Goal: Communication & Community: Connect with others

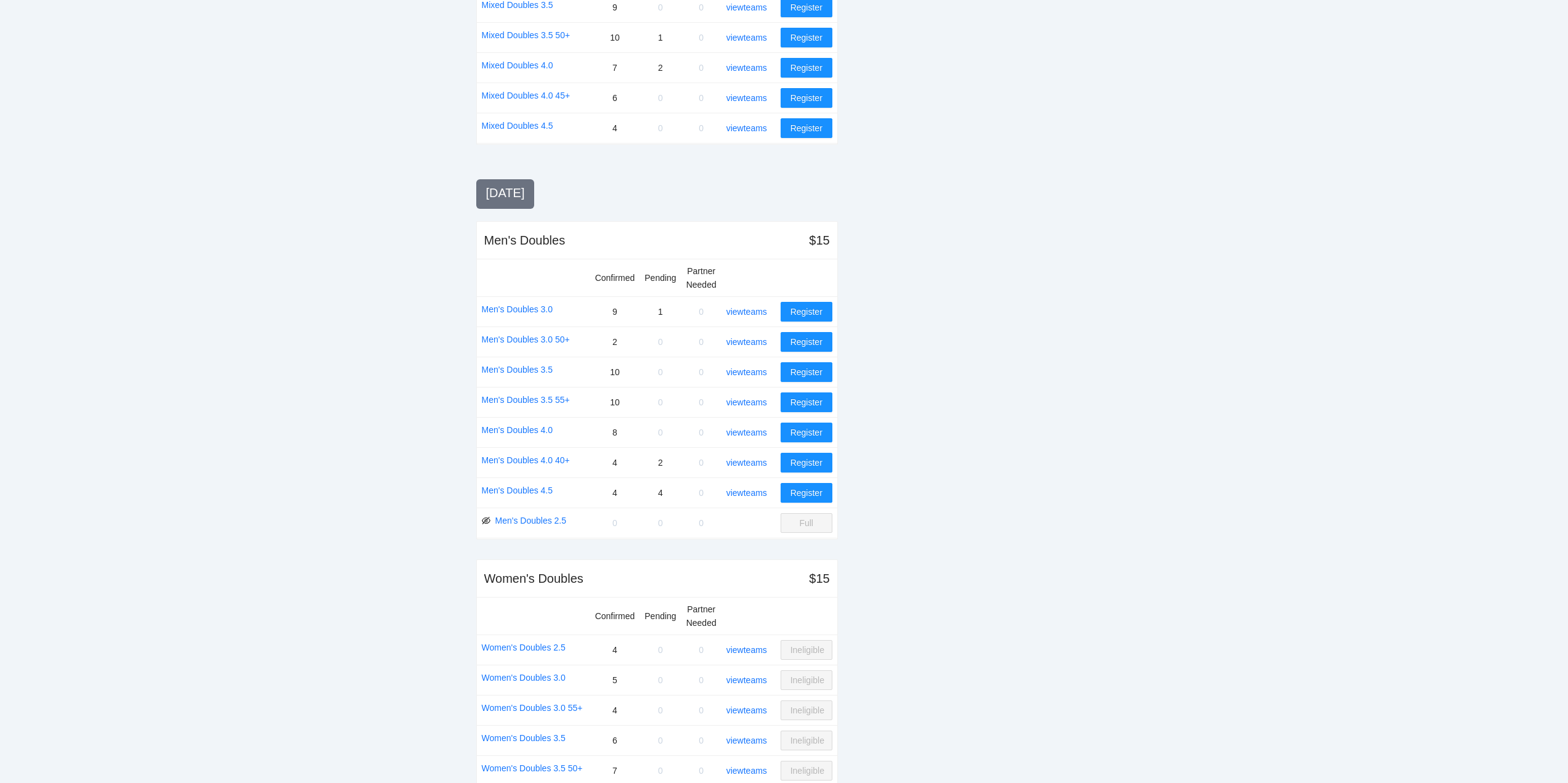
scroll to position [1111, 0]
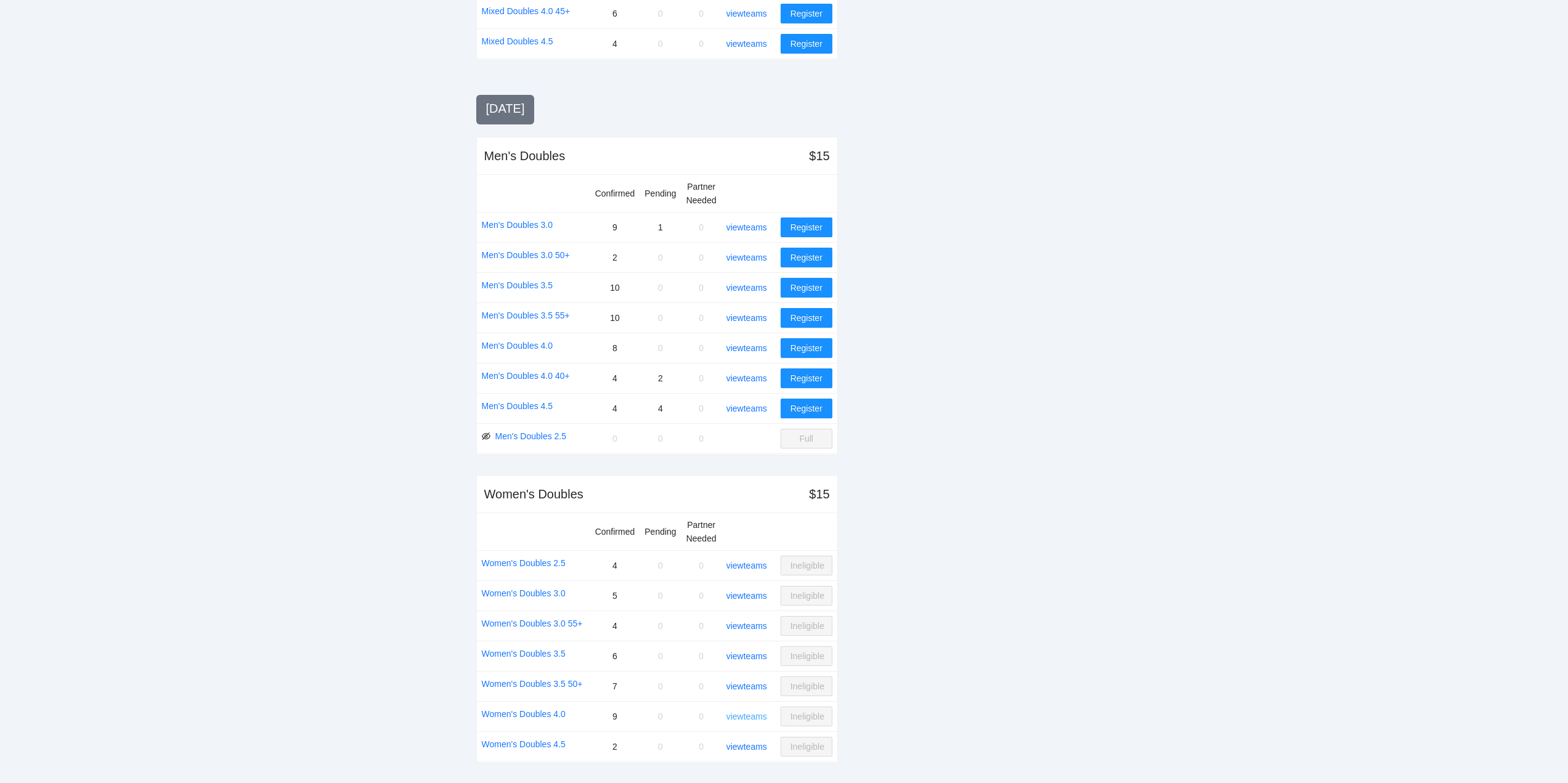
click at [753, 716] on link "view teams" at bounding box center [746, 716] width 40 height 10
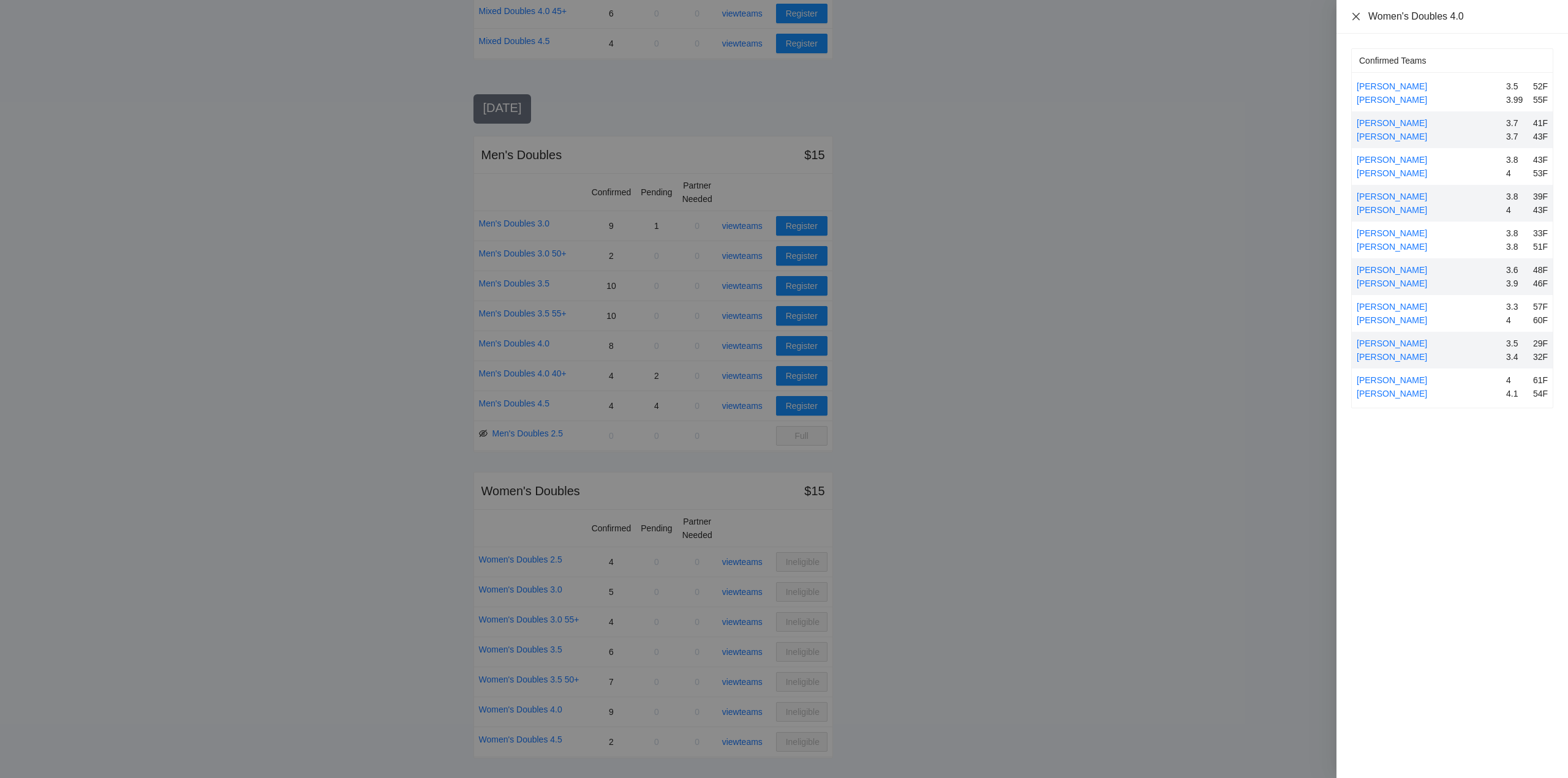
click at [1358, 15] on icon "close" at bounding box center [1356, 16] width 8 height 8
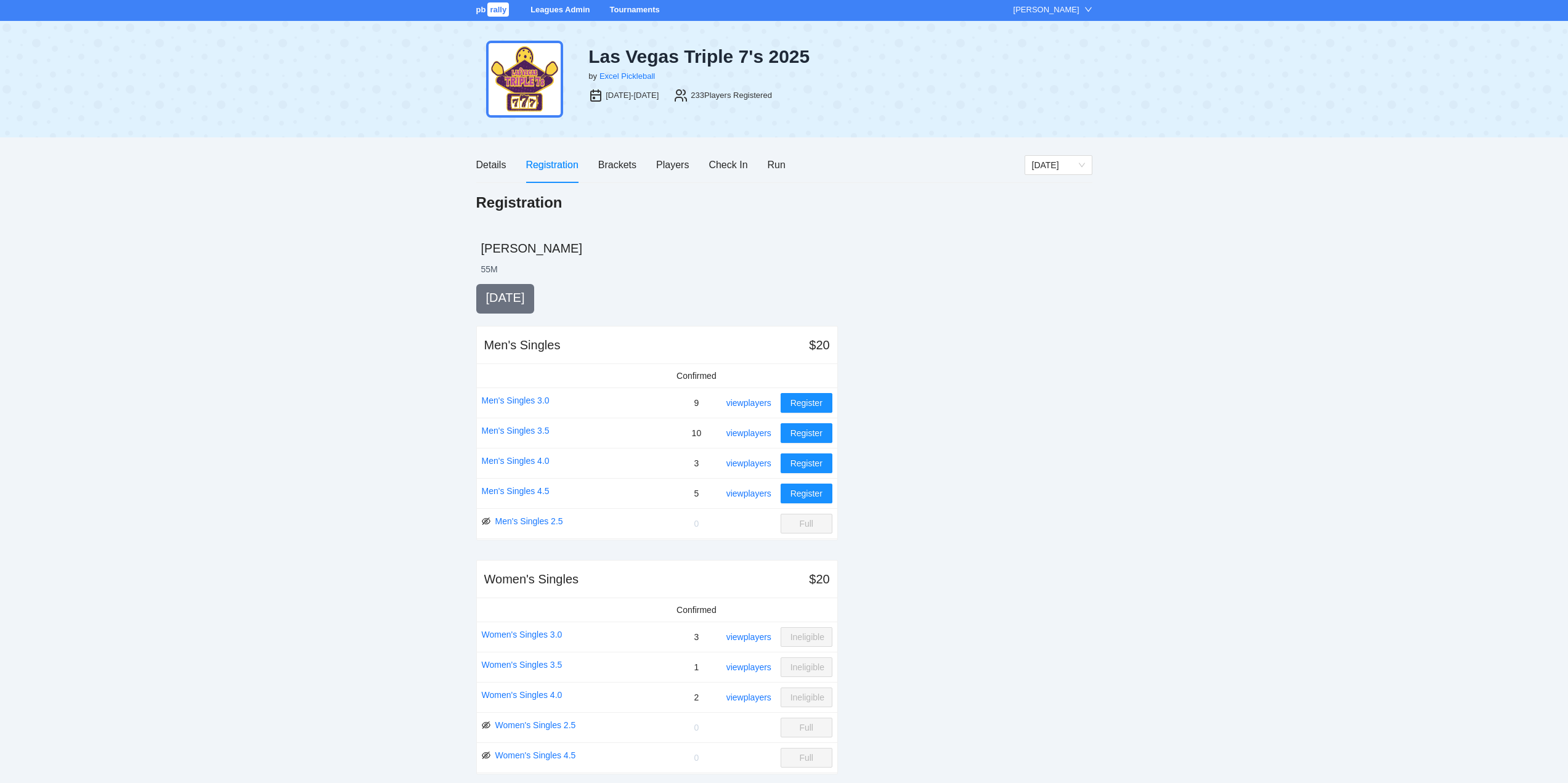
scroll to position [0, 0]
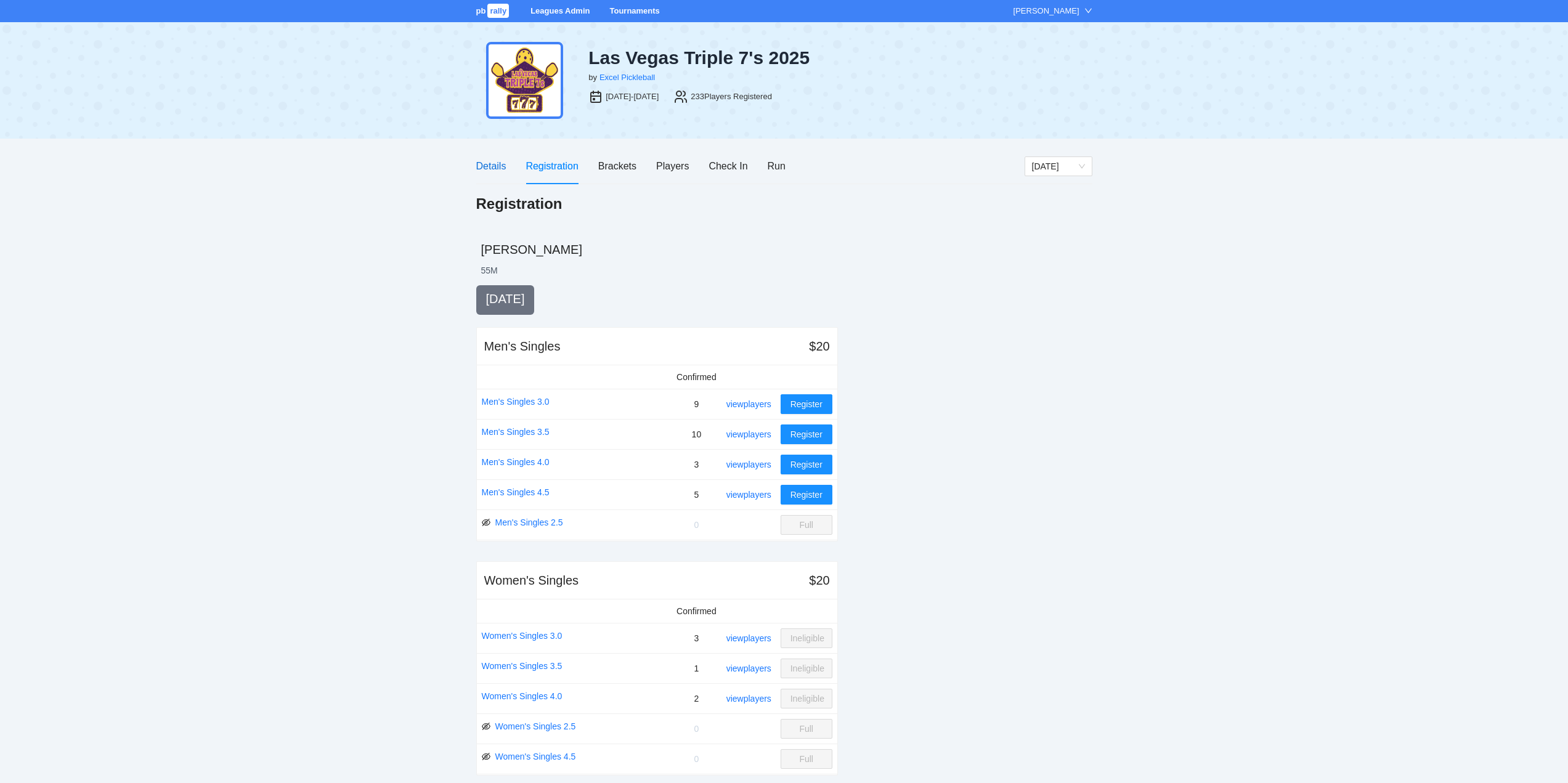
click at [489, 167] on div "Details" at bounding box center [491, 166] width 30 height 16
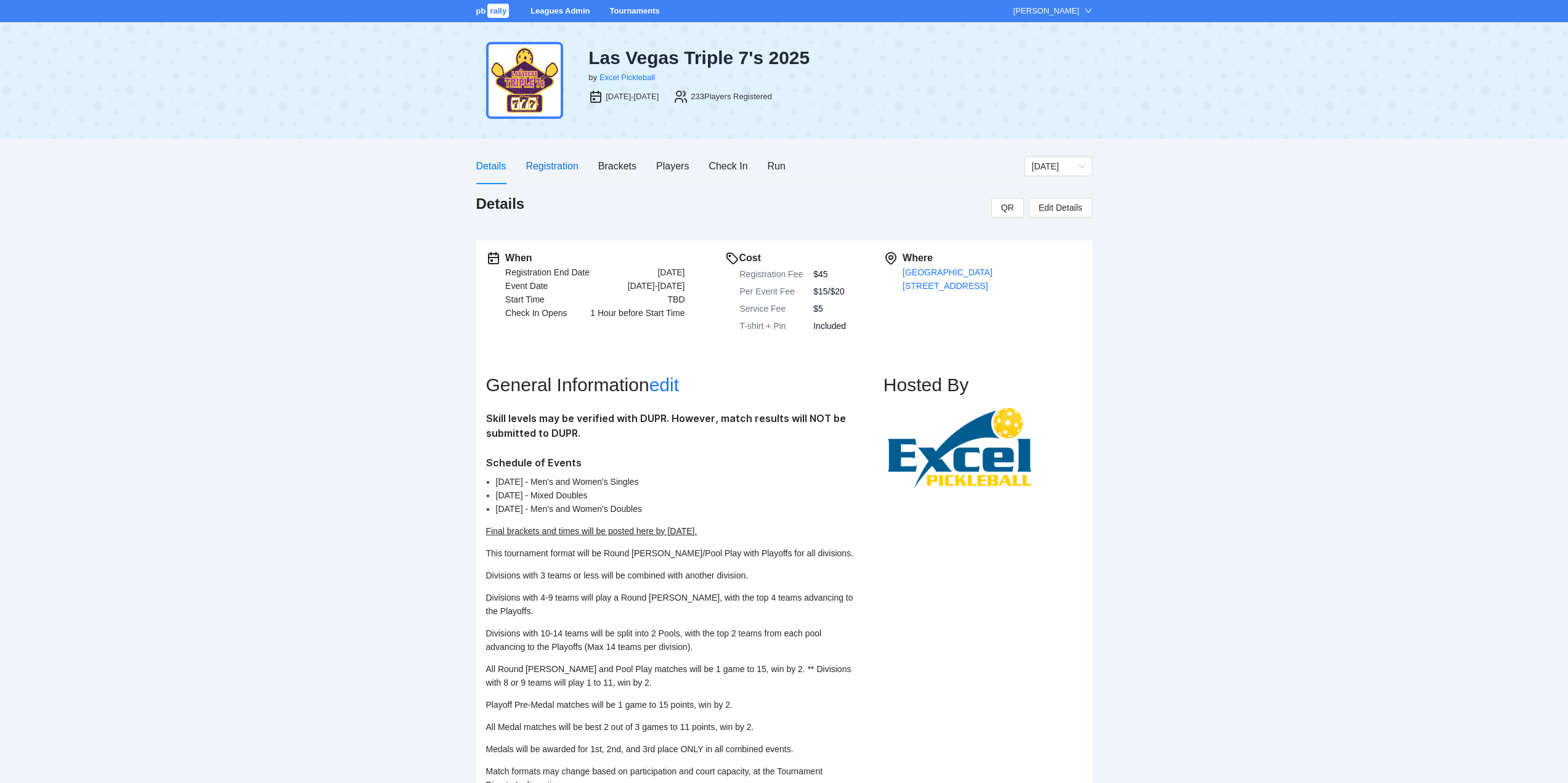
click at [551, 164] on div "Registration" at bounding box center [552, 166] width 53 height 16
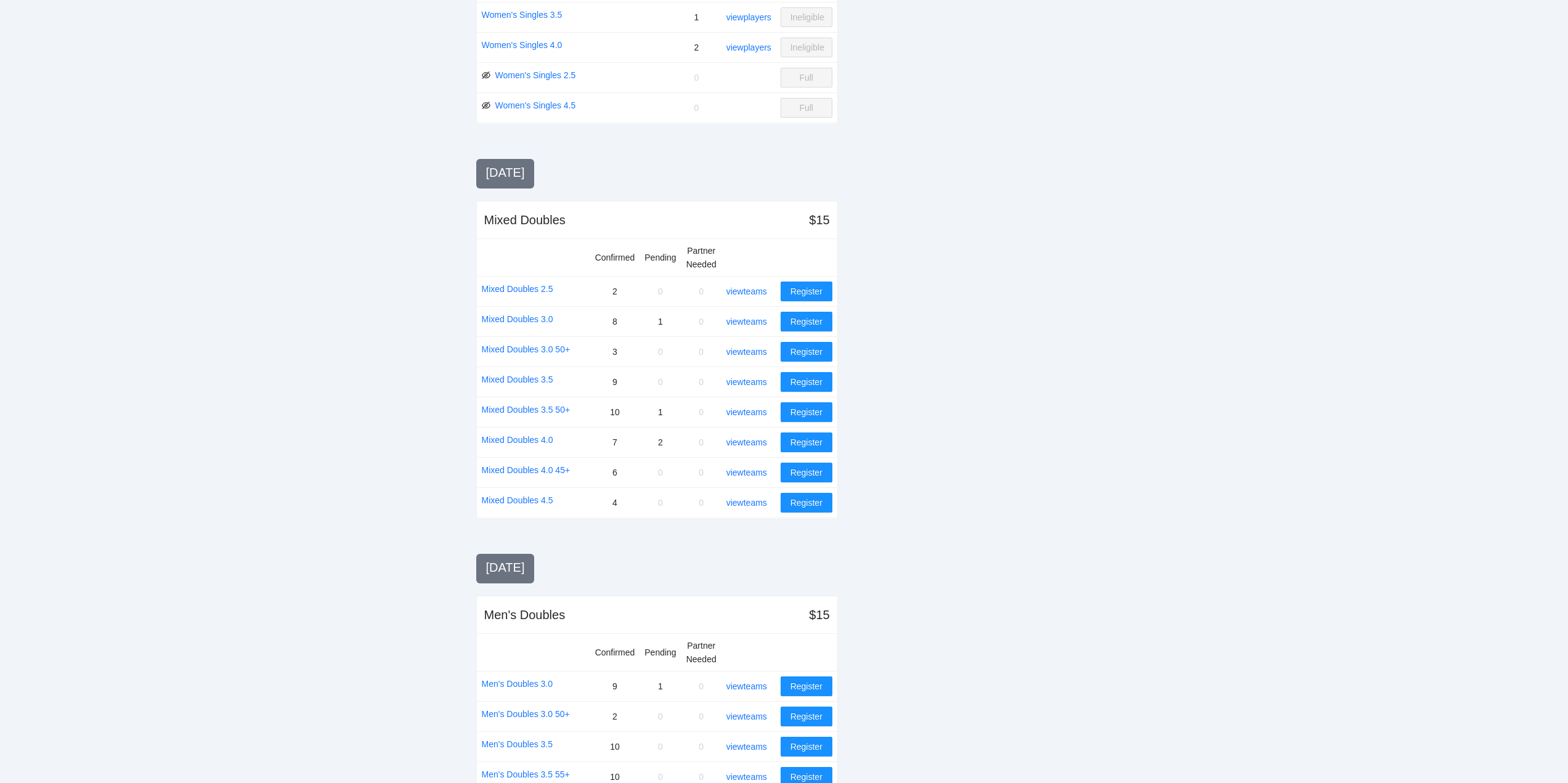
scroll to position [679, 0]
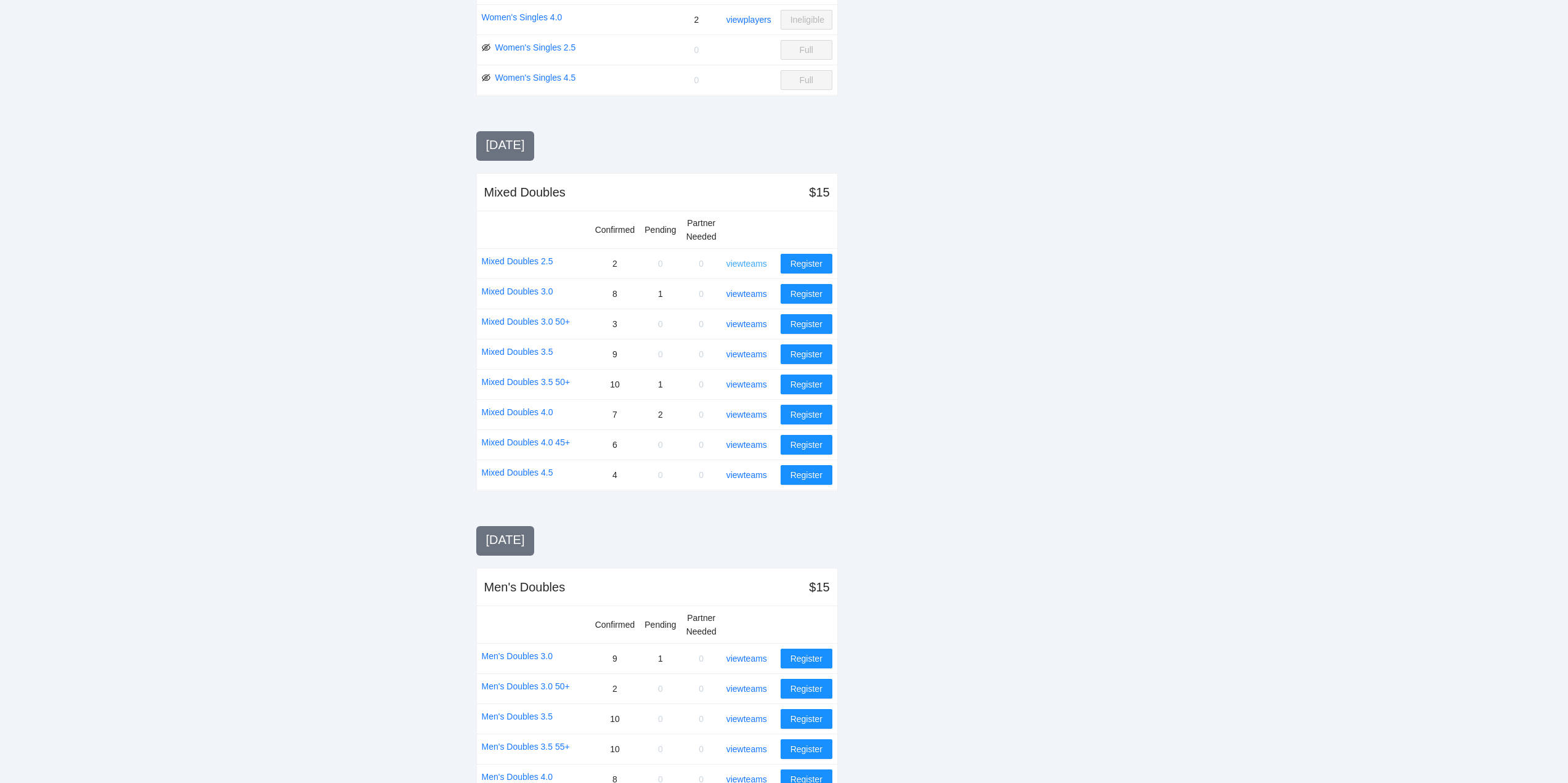
click at [747, 260] on link "view teams" at bounding box center [746, 264] width 40 height 10
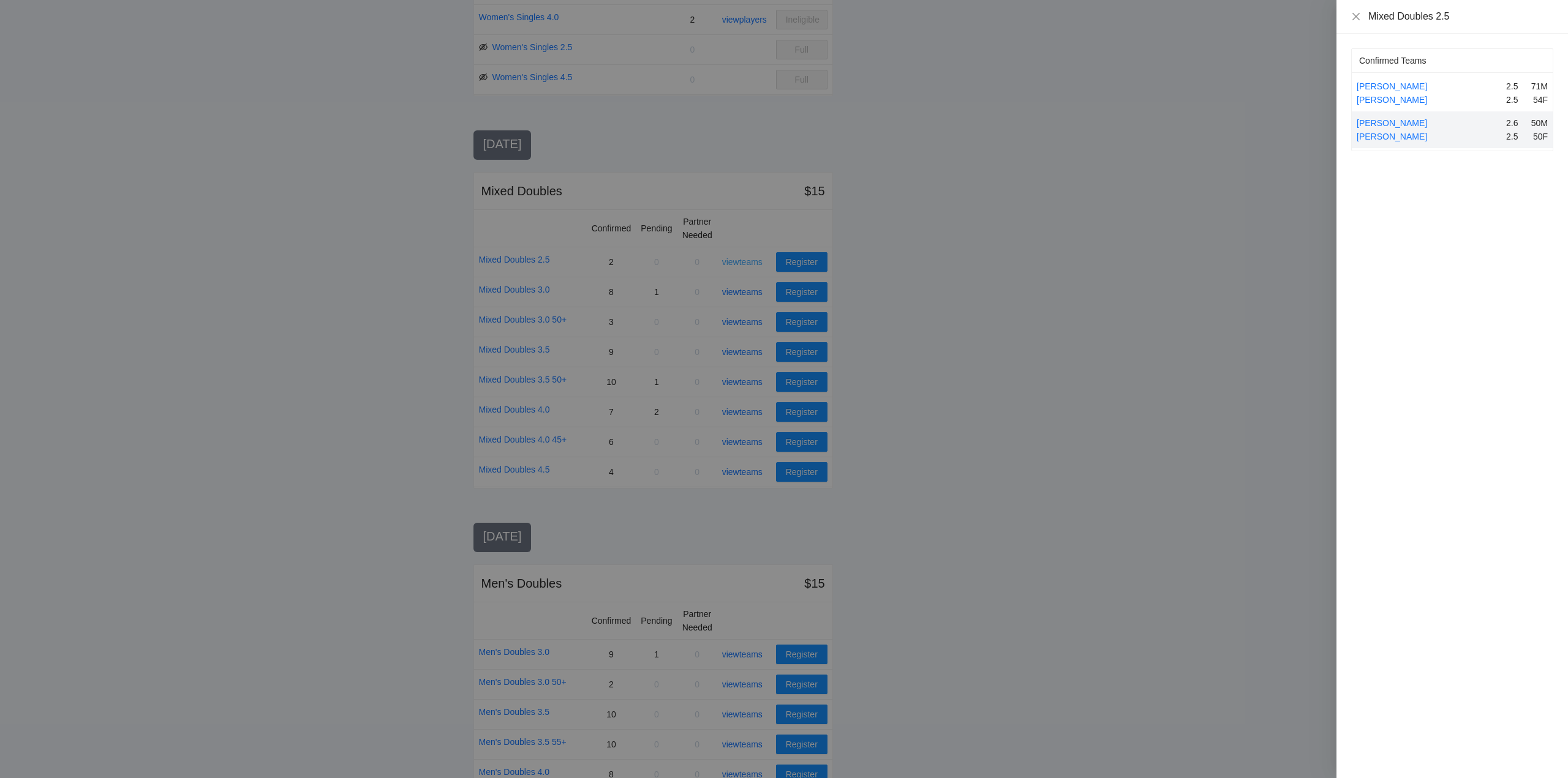
click at [743, 259] on div at bounding box center [784, 389] width 1568 height 778
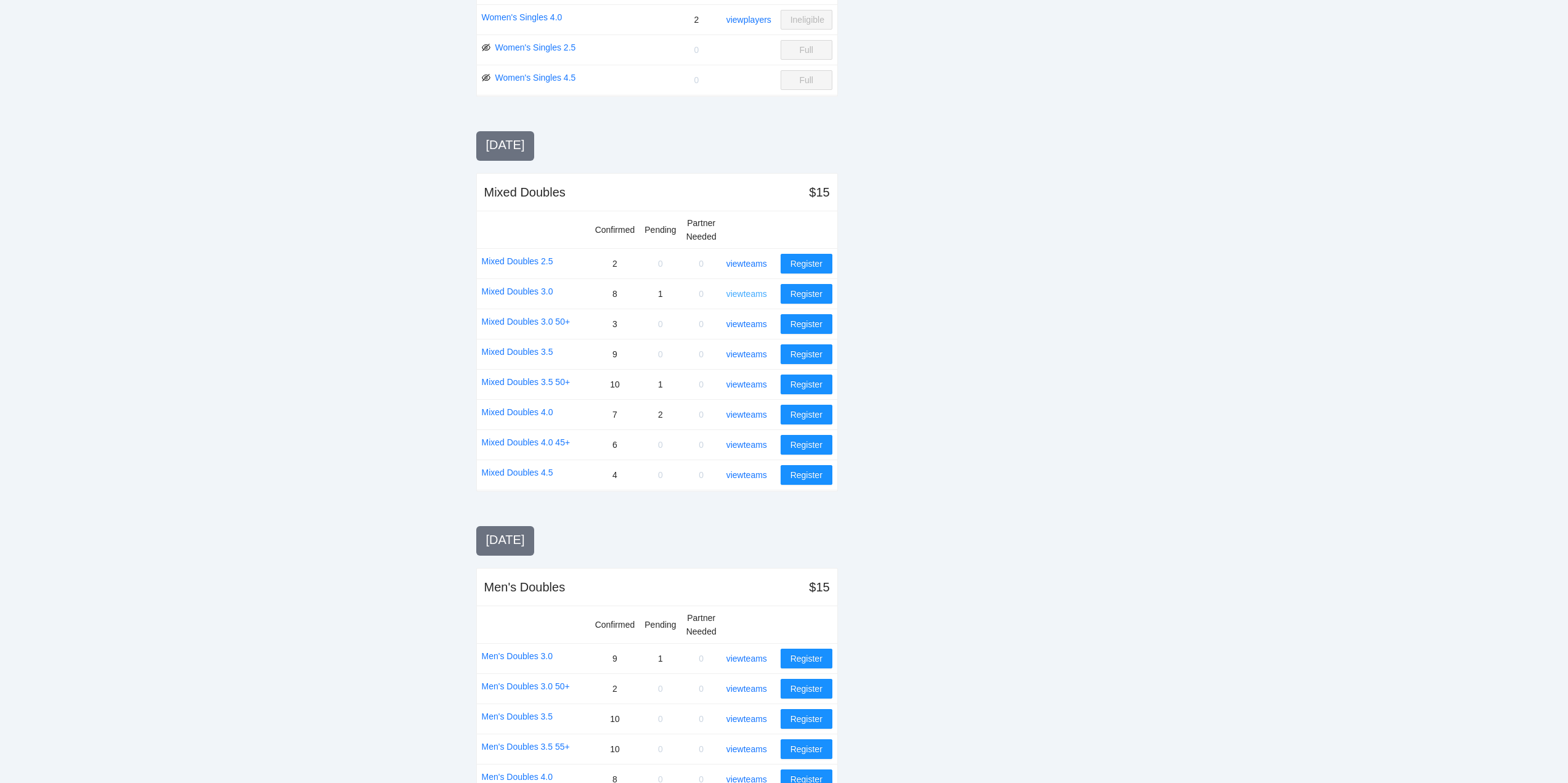
click at [750, 295] on link "view teams" at bounding box center [746, 294] width 40 height 10
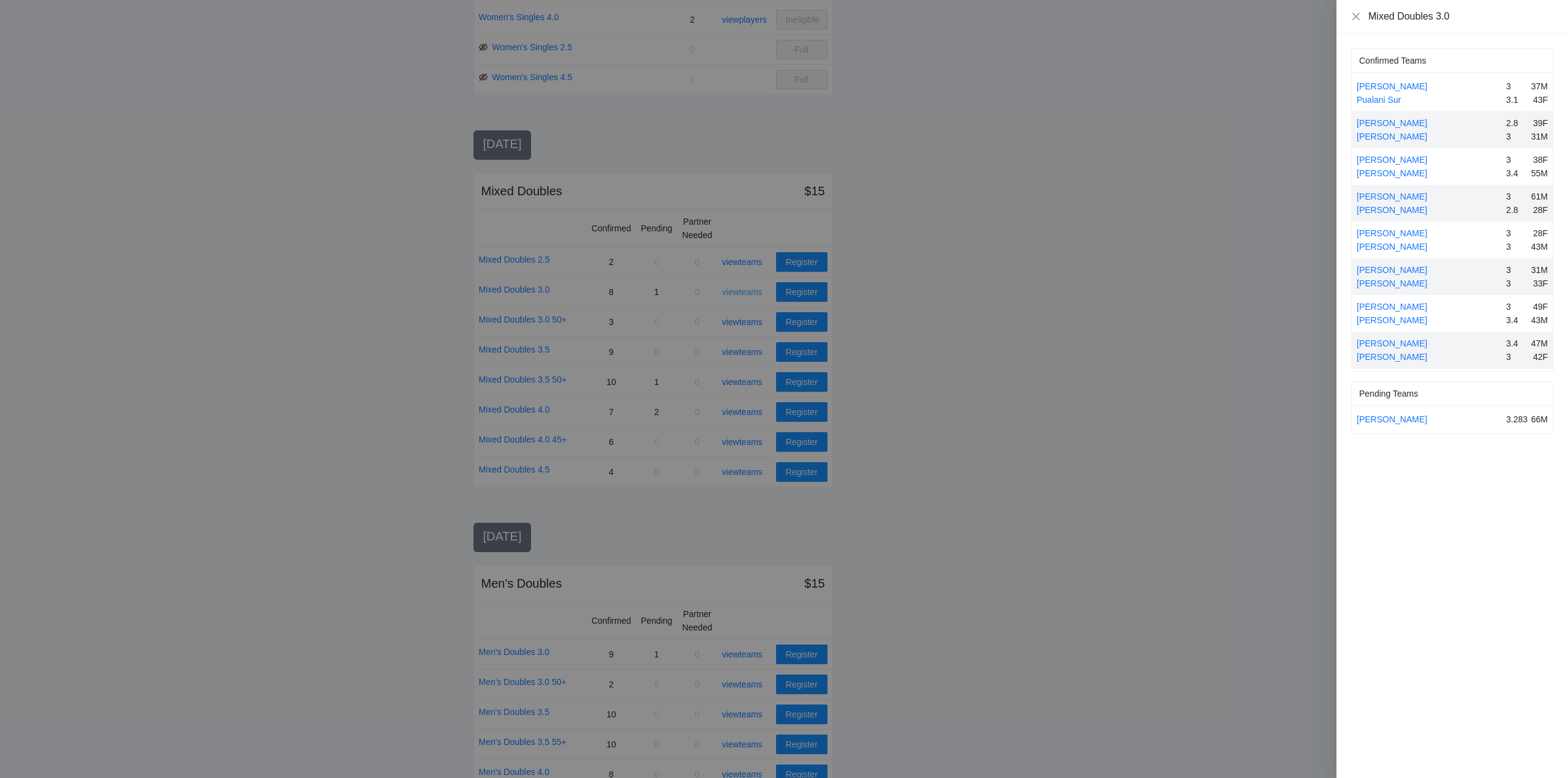
click at [745, 293] on div at bounding box center [784, 389] width 1568 height 778
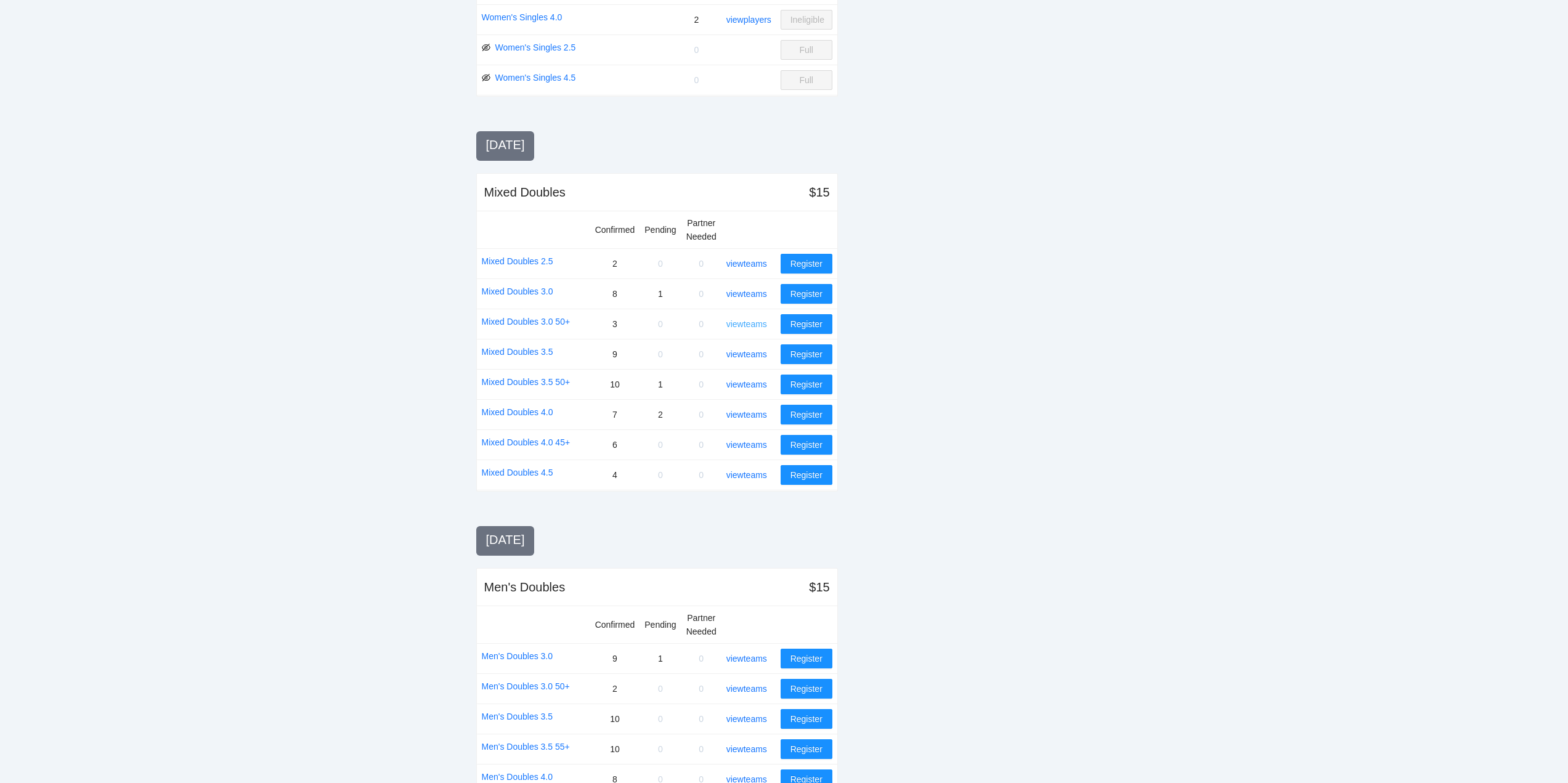
click at [746, 323] on link "view teams" at bounding box center [746, 324] width 40 height 10
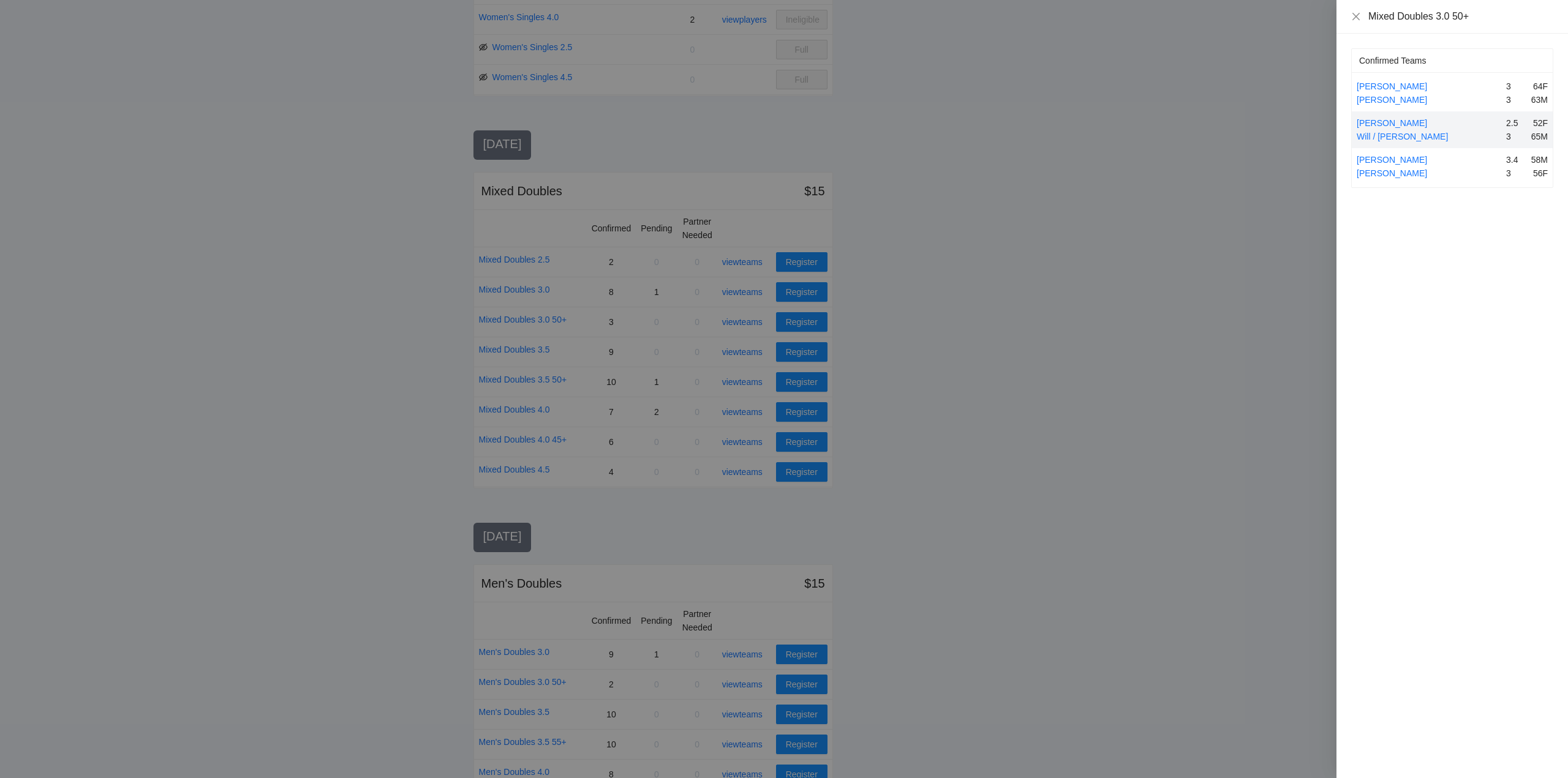
click at [743, 320] on div at bounding box center [784, 389] width 1568 height 778
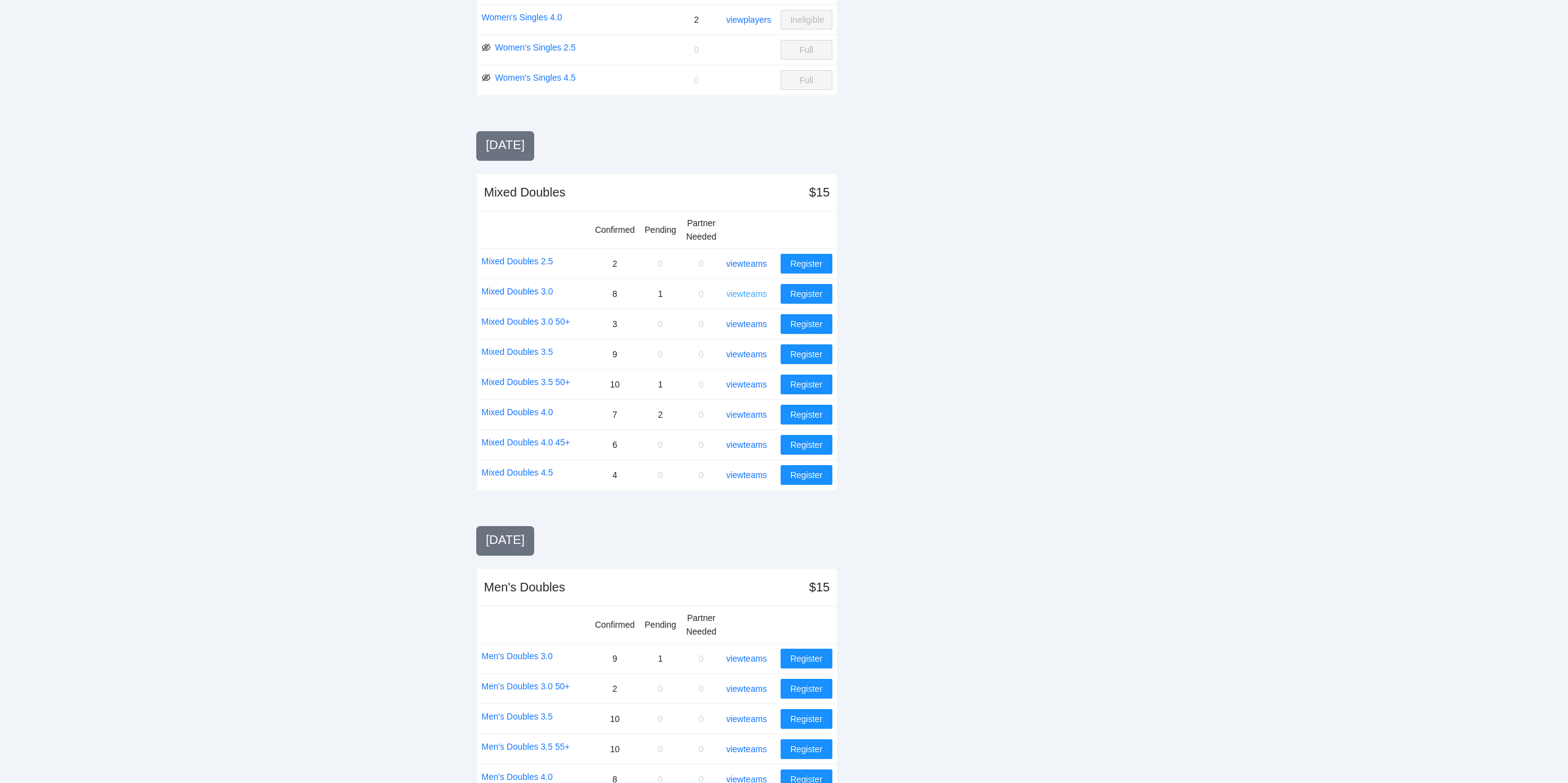
click at [747, 292] on link "view teams" at bounding box center [746, 294] width 40 height 10
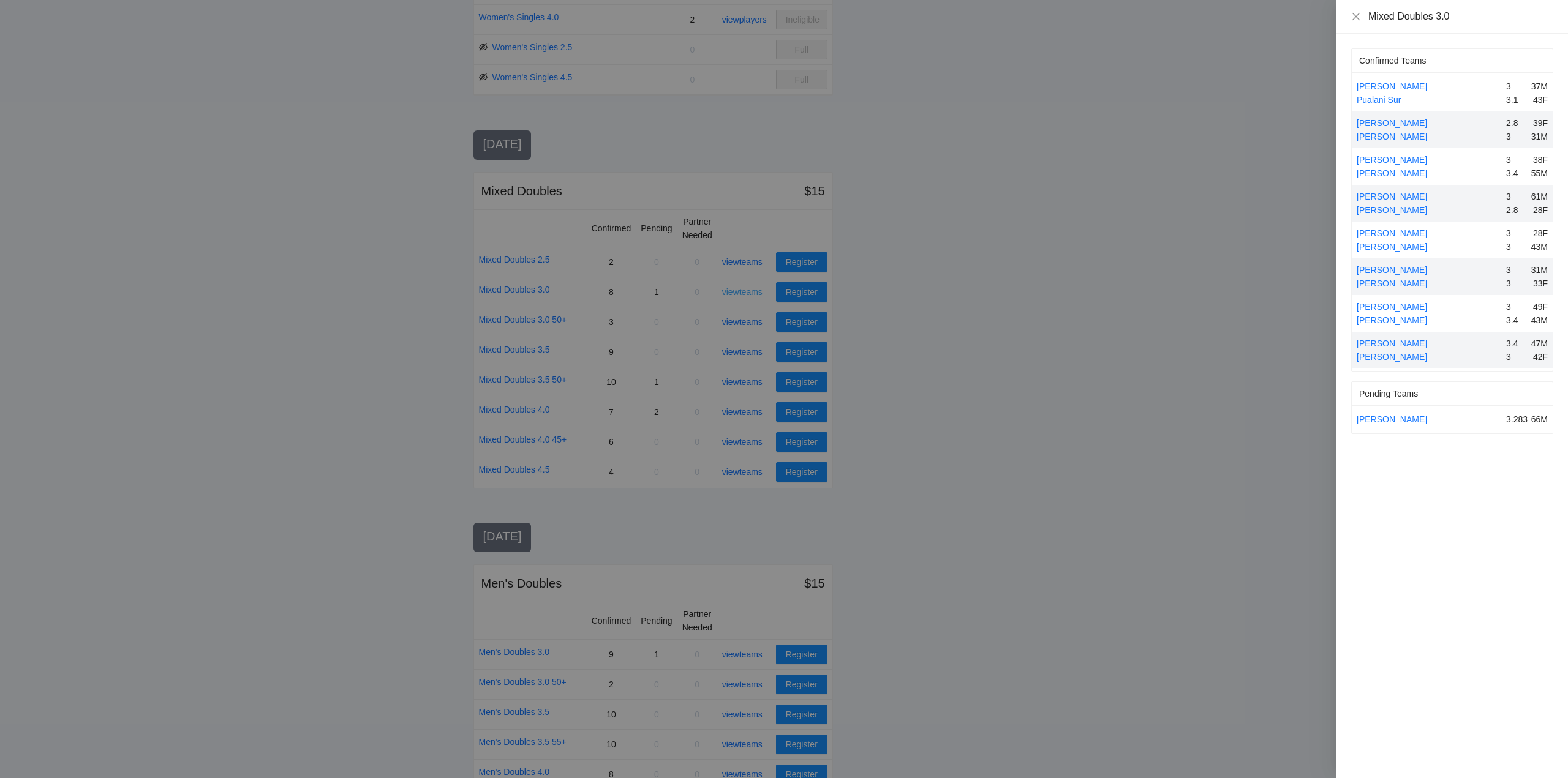
click at [743, 290] on div at bounding box center [784, 389] width 1568 height 778
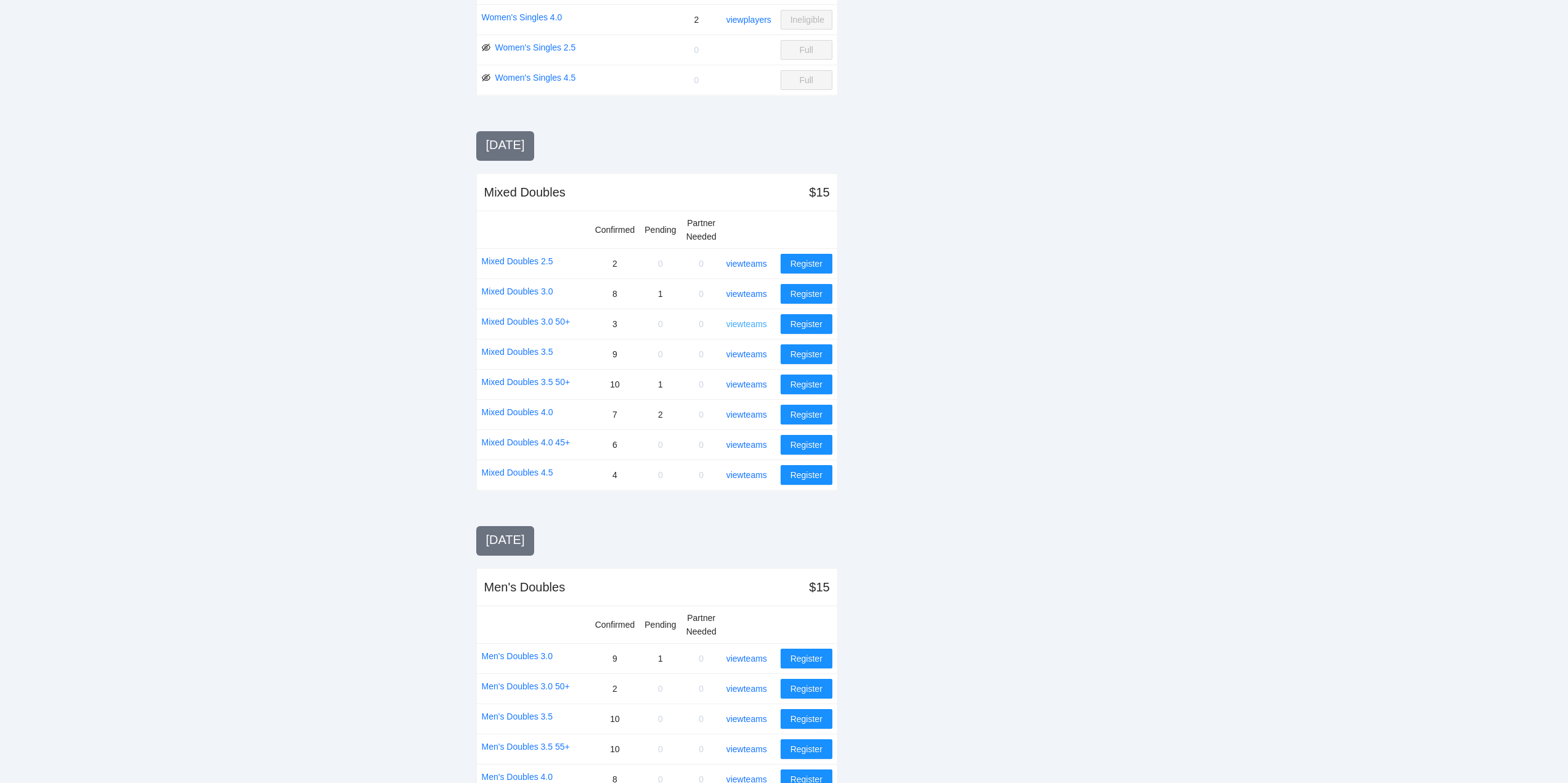
click at [750, 325] on link "view teams" at bounding box center [746, 324] width 40 height 10
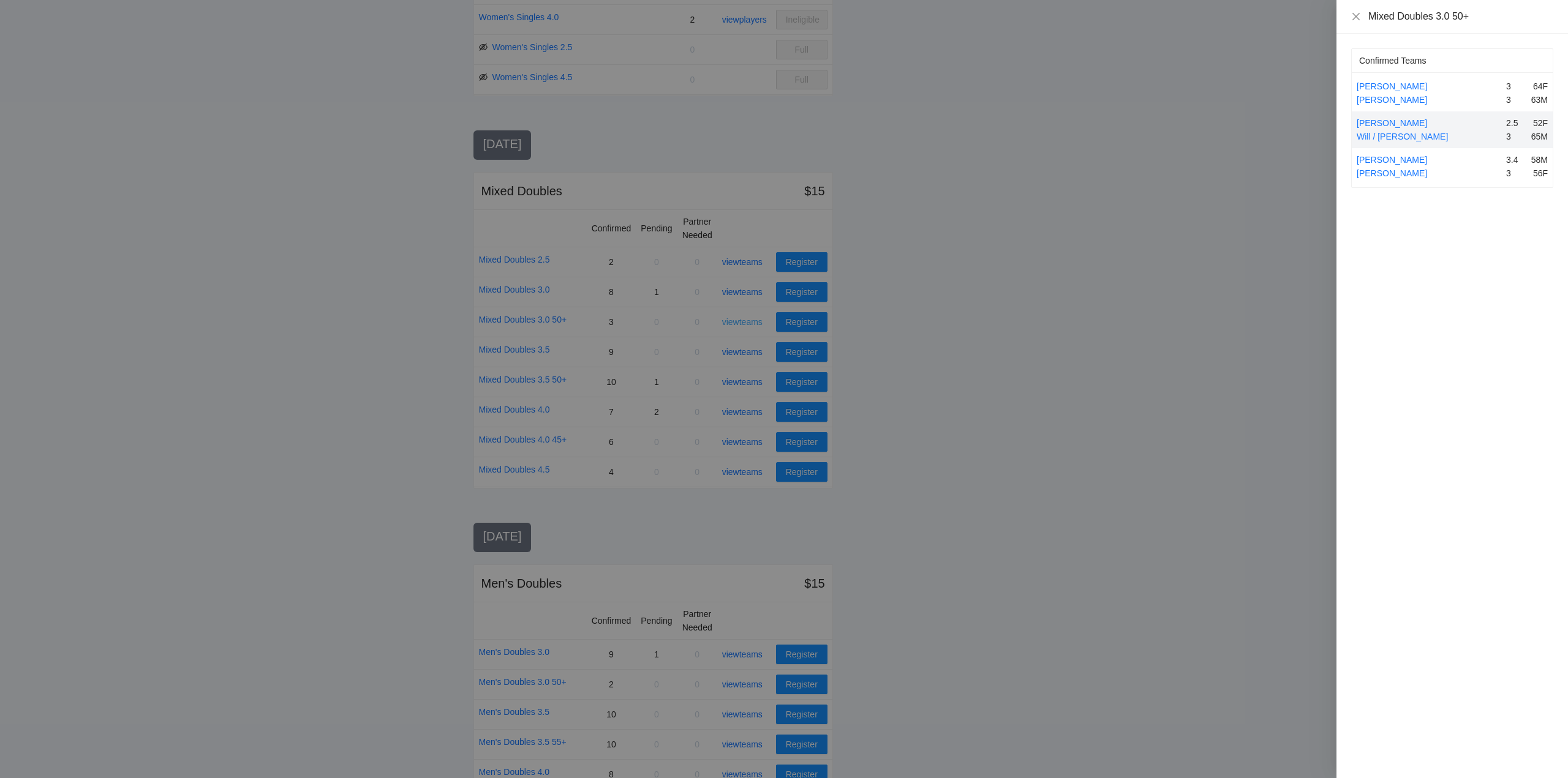
click at [746, 323] on div at bounding box center [784, 389] width 1568 height 778
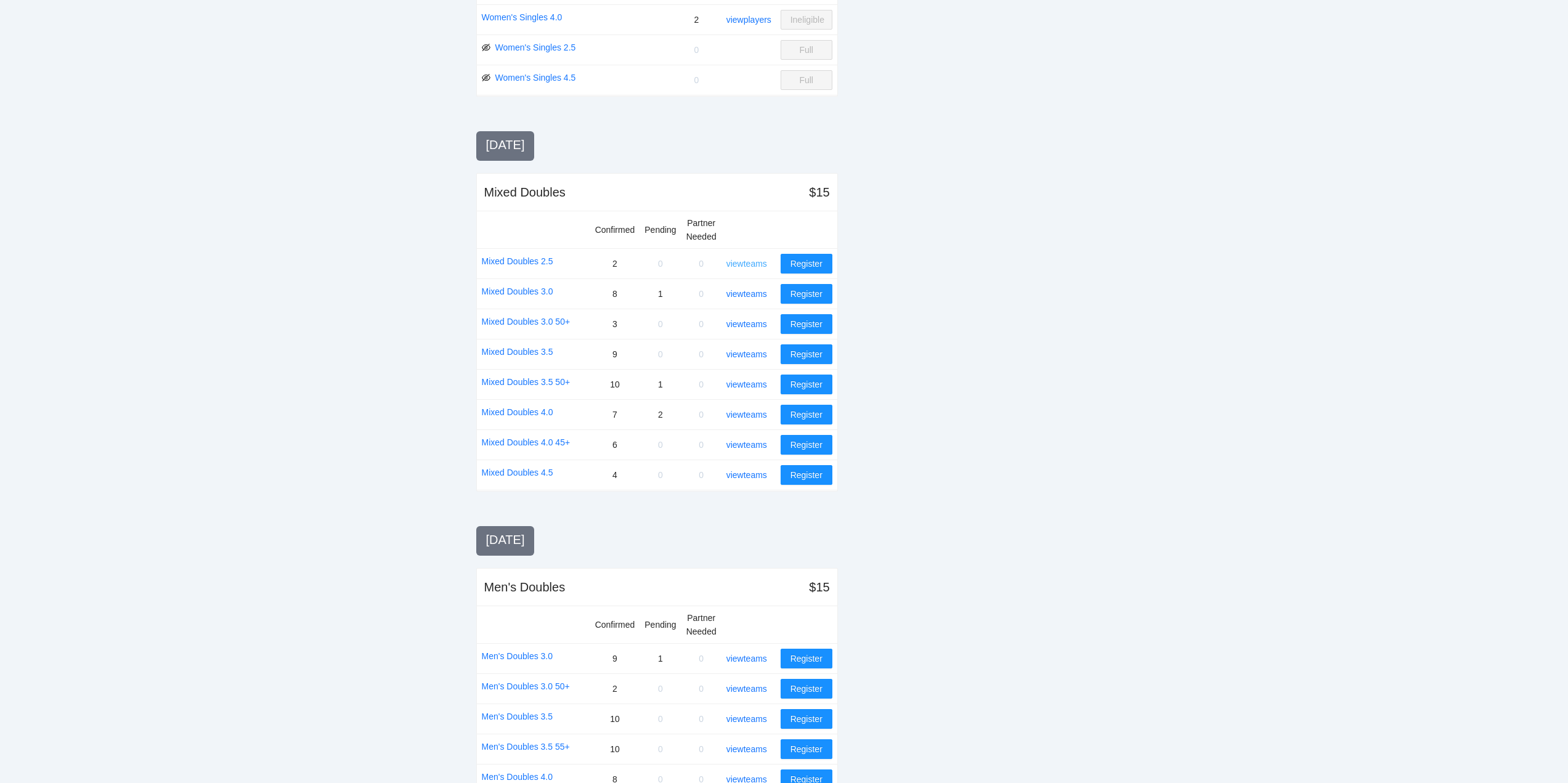
click at [753, 263] on link "view teams" at bounding box center [746, 264] width 40 height 10
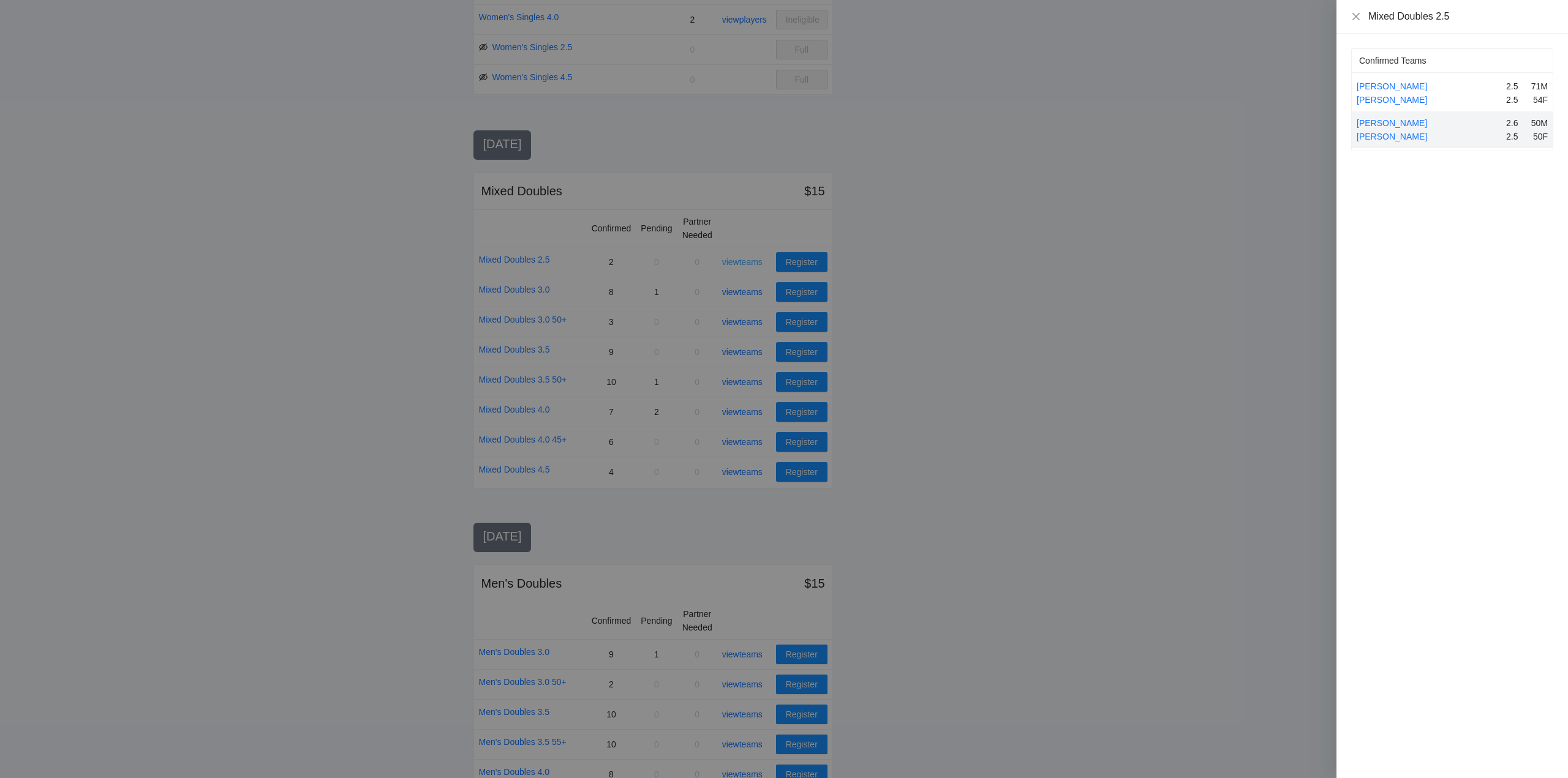
click at [748, 261] on div at bounding box center [784, 389] width 1568 height 778
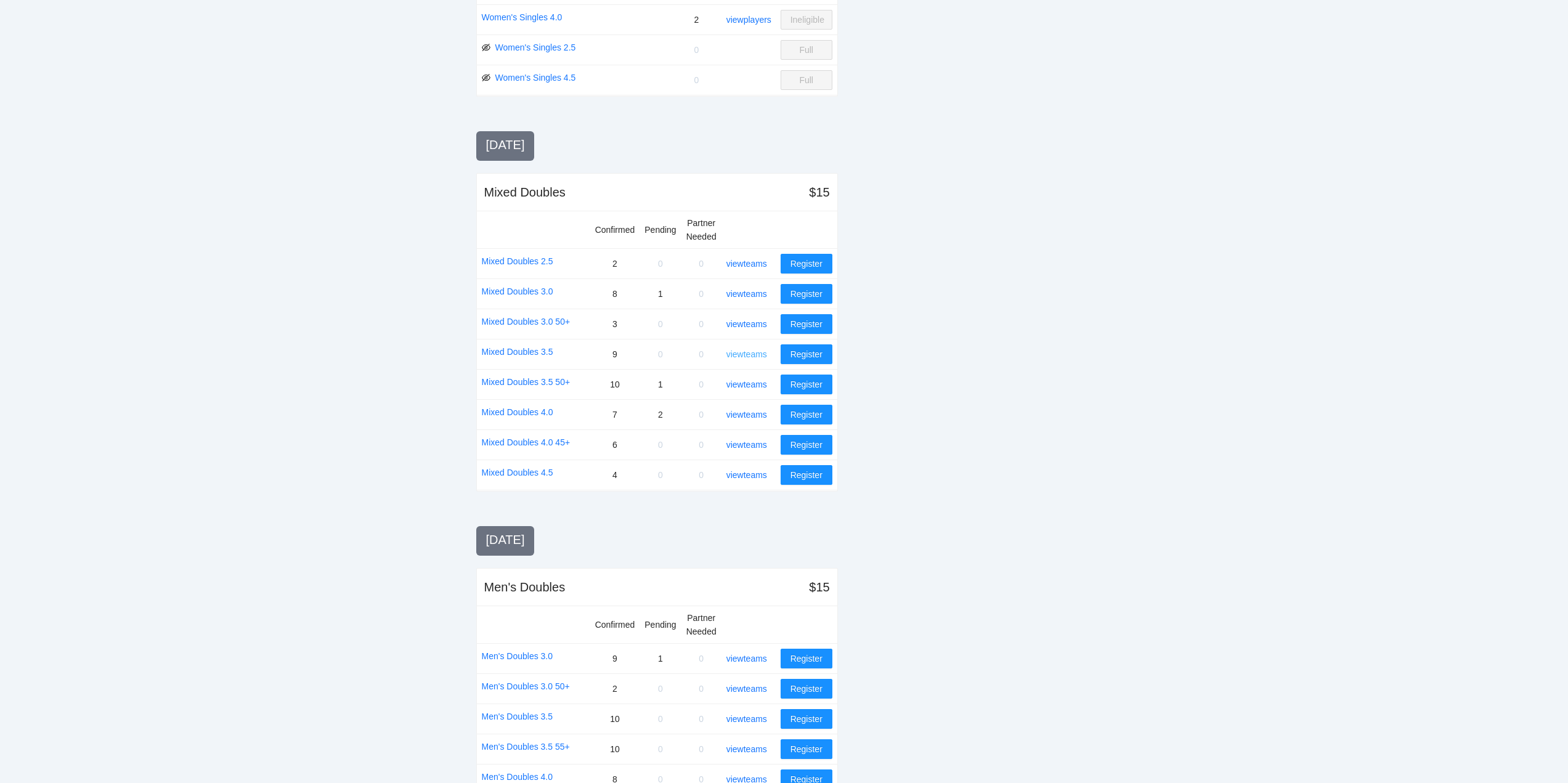
click at [751, 354] on link "view teams" at bounding box center [746, 354] width 40 height 10
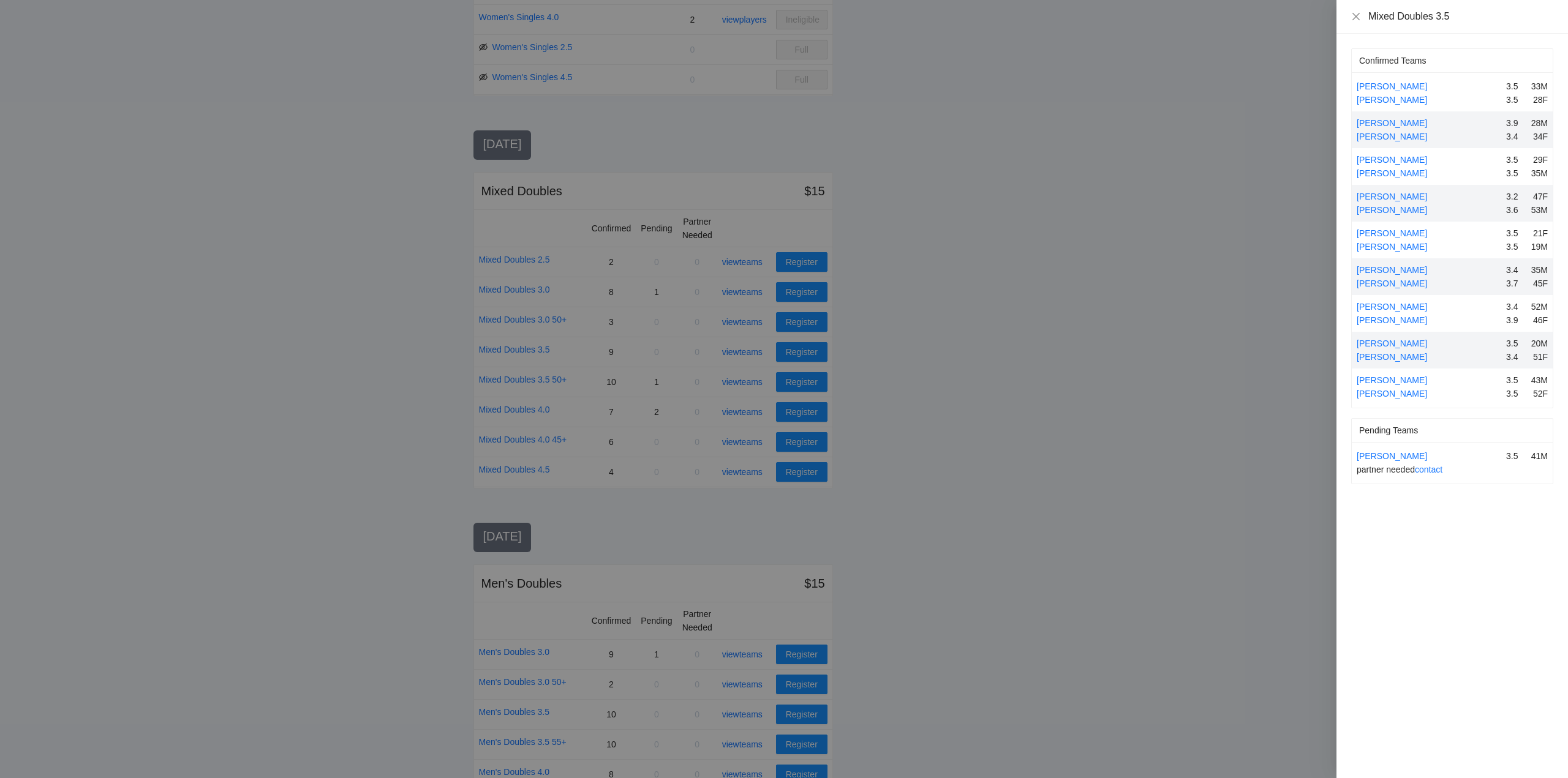
click at [748, 350] on div at bounding box center [784, 389] width 1568 height 778
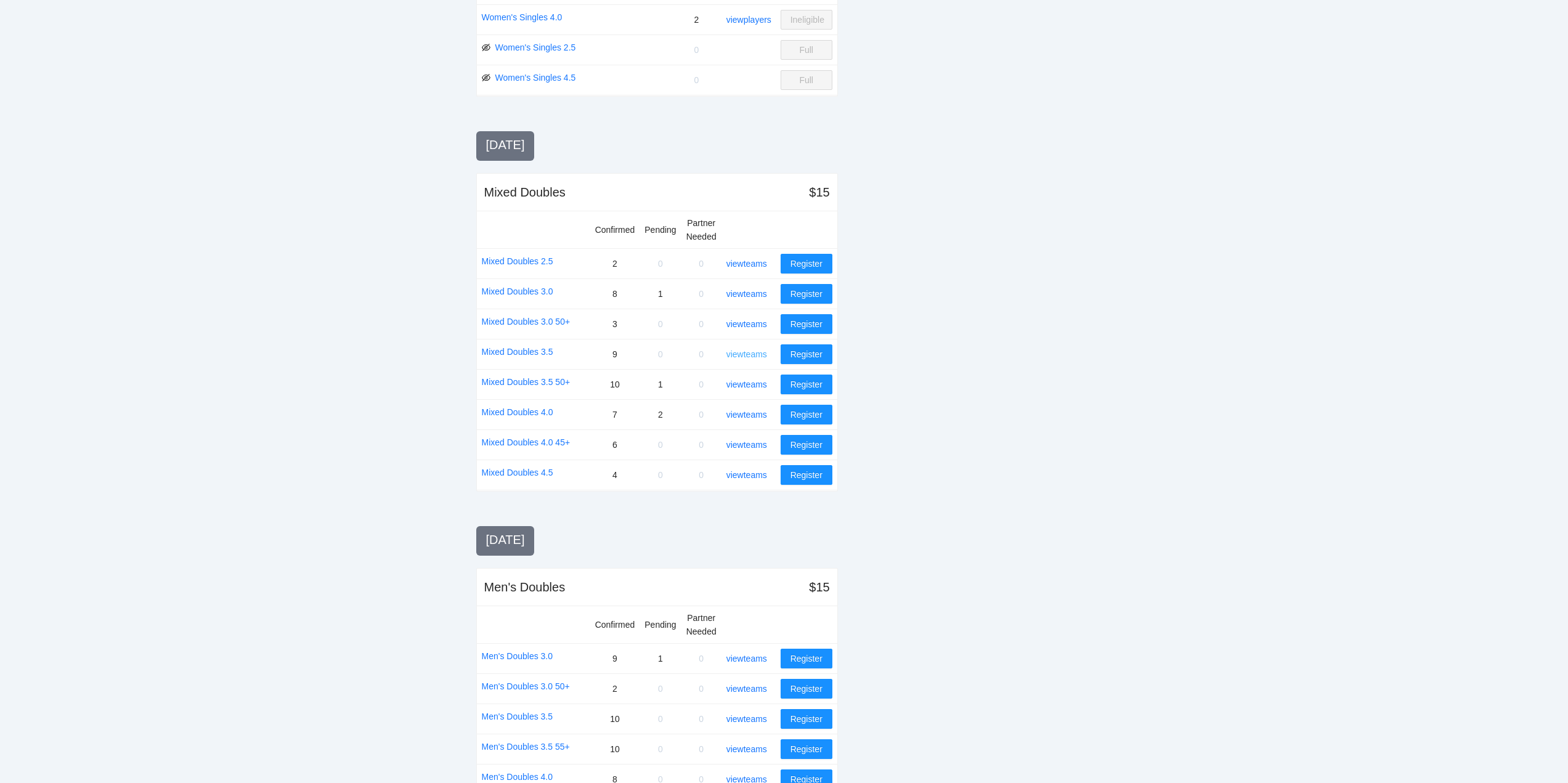
click at [746, 353] on link "view teams" at bounding box center [746, 354] width 40 height 10
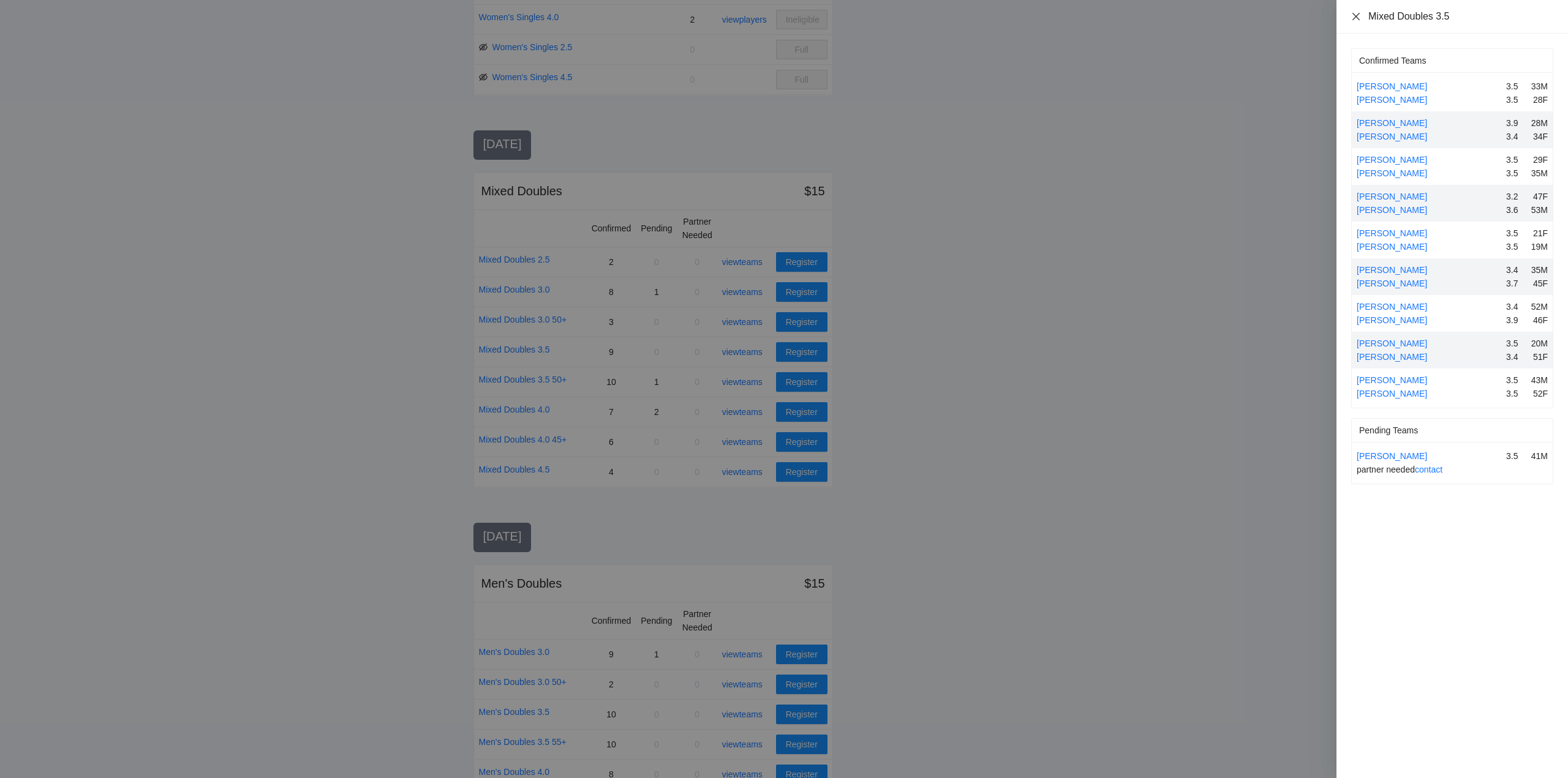
click at [1352, 14] on icon "close" at bounding box center [1356, 16] width 10 height 10
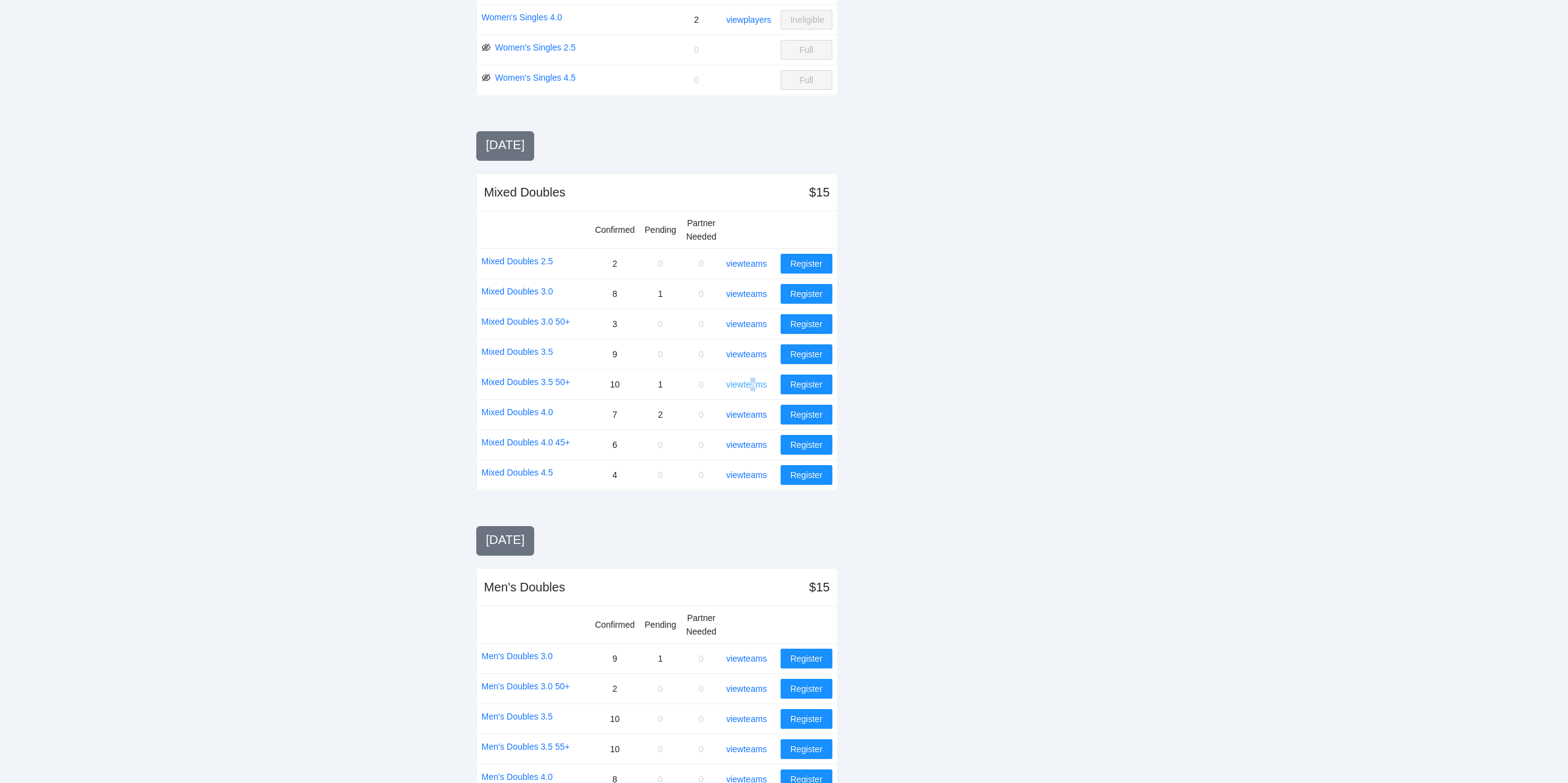
click at [756, 381] on link "view teams" at bounding box center [746, 385] width 40 height 10
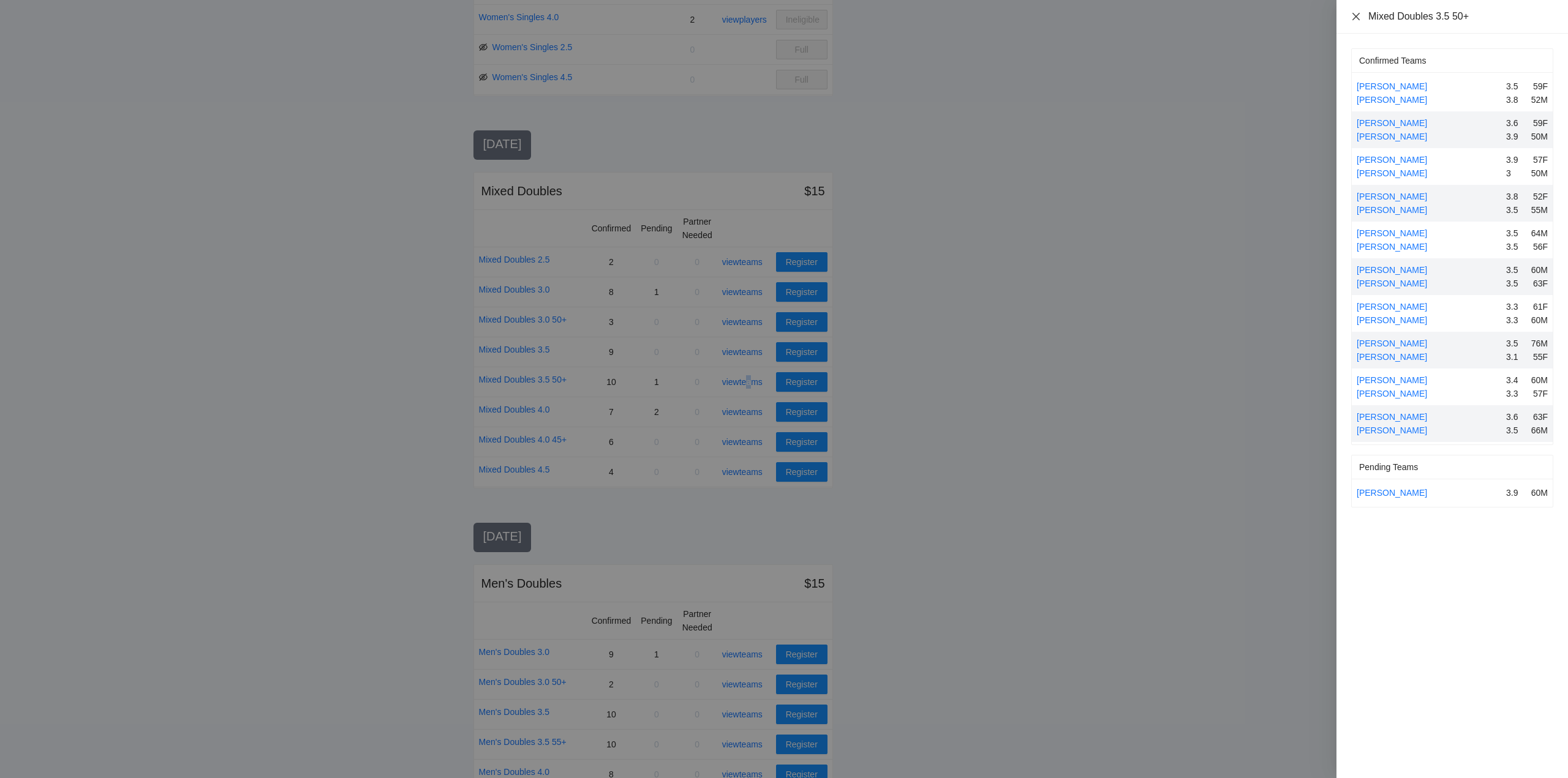
click at [1355, 15] on icon "close" at bounding box center [1356, 16] width 8 height 8
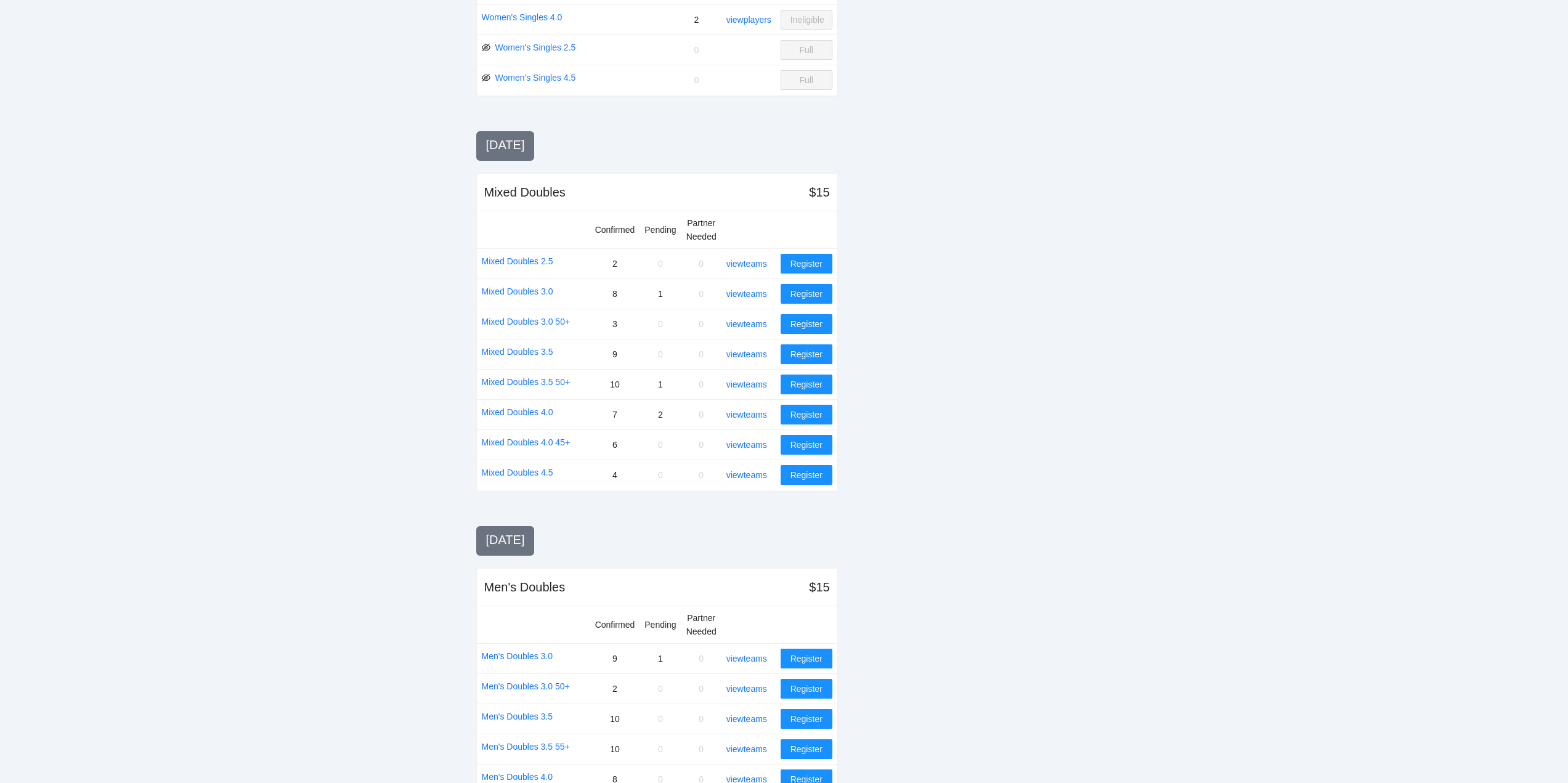
click at [954, 411] on div at bounding box center [975, 410] width 235 height 1609
click at [740, 413] on link "view teams" at bounding box center [746, 415] width 40 height 10
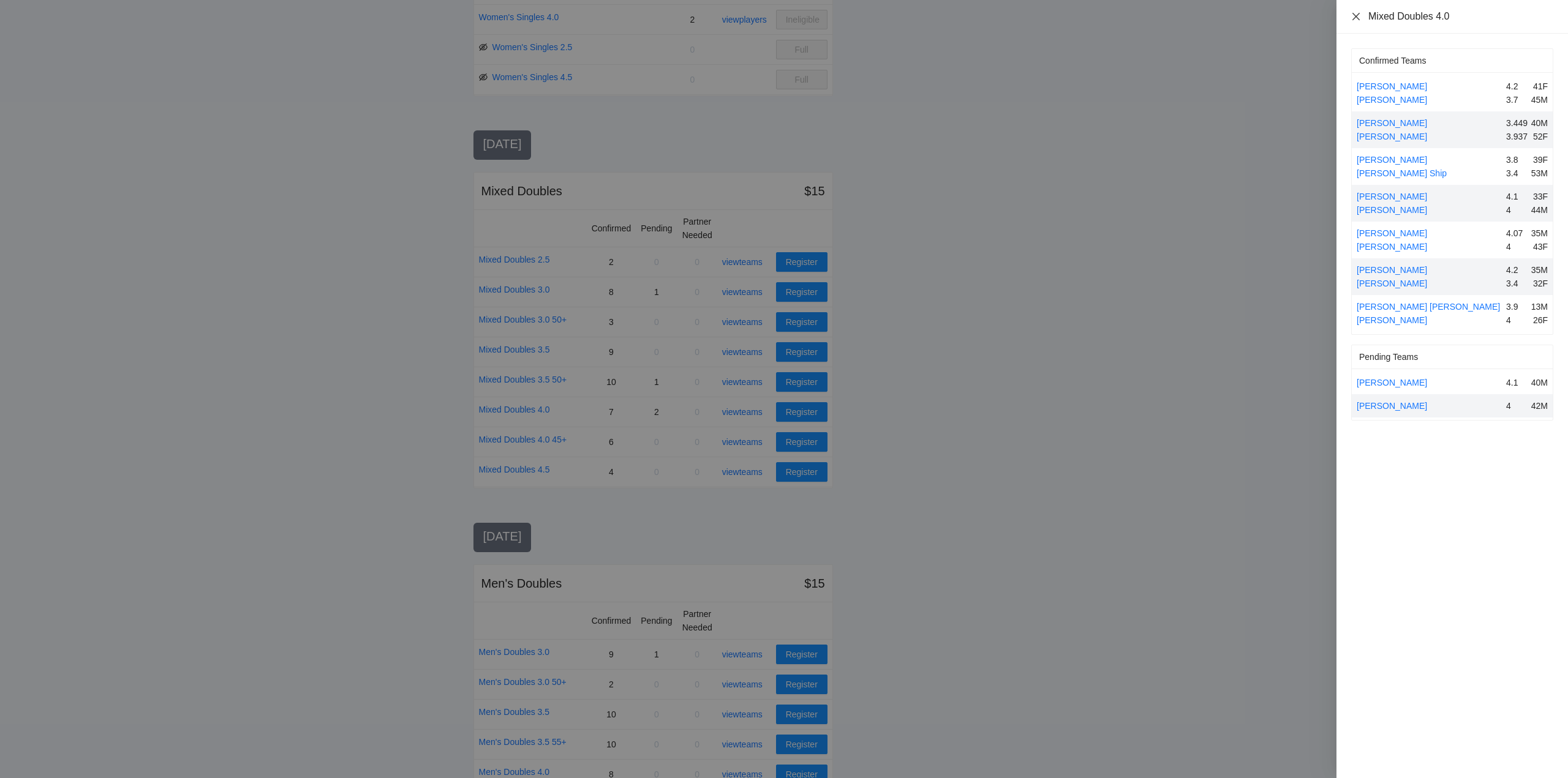
click at [1355, 13] on icon "close" at bounding box center [1356, 16] width 10 height 10
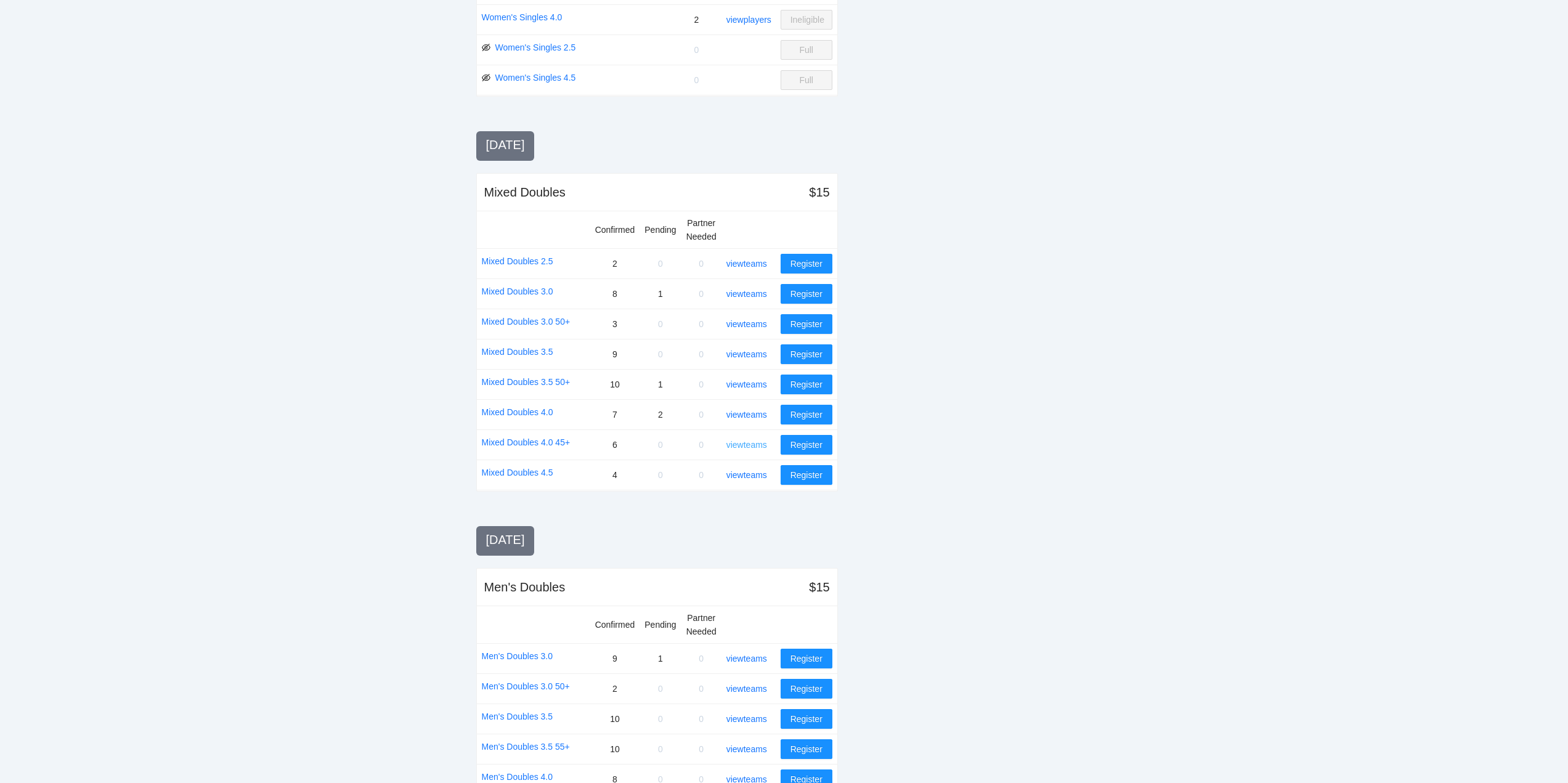
click at [747, 446] on link "view teams" at bounding box center [746, 445] width 40 height 10
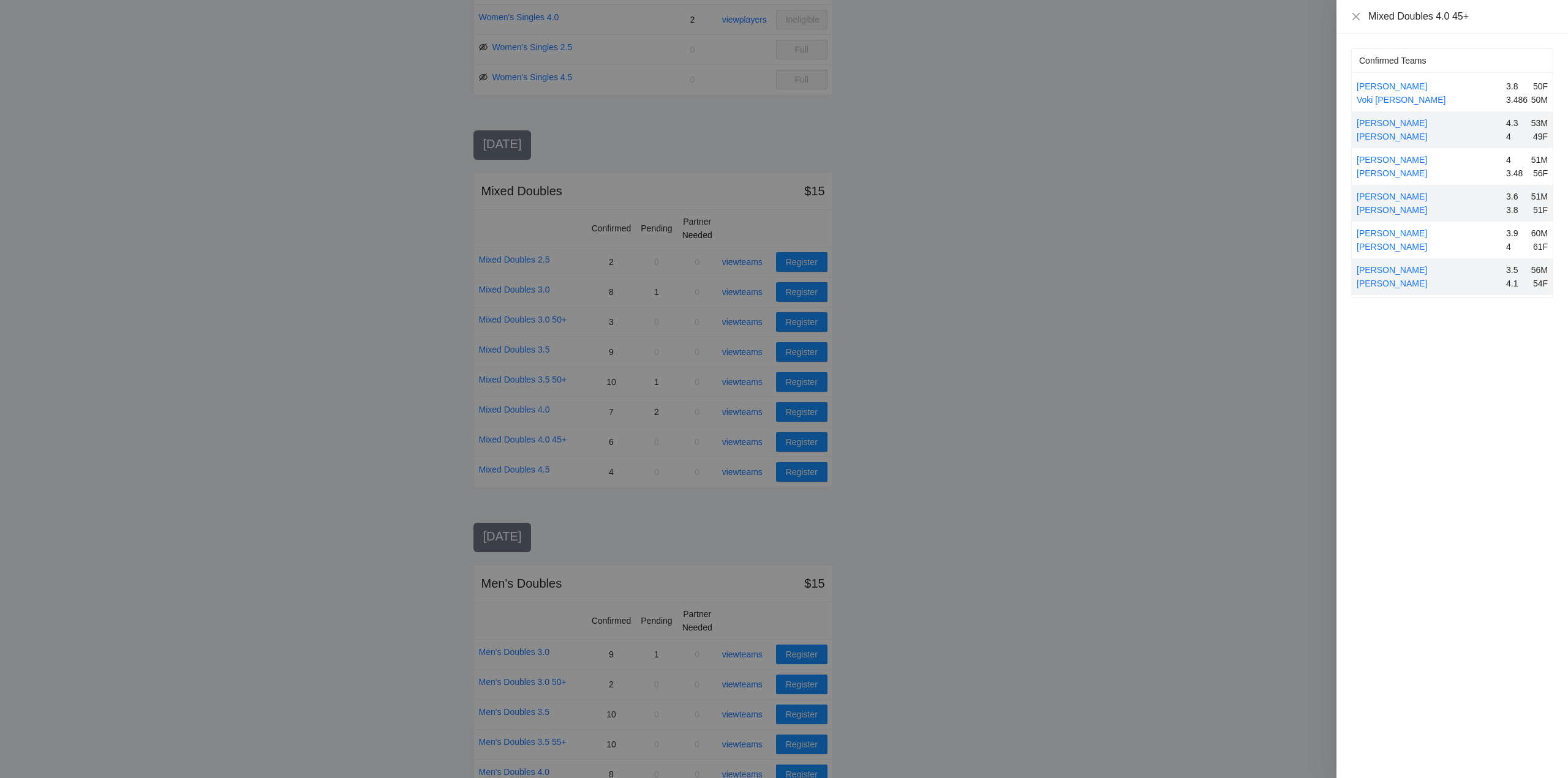
click at [739, 441] on div at bounding box center [784, 389] width 1568 height 778
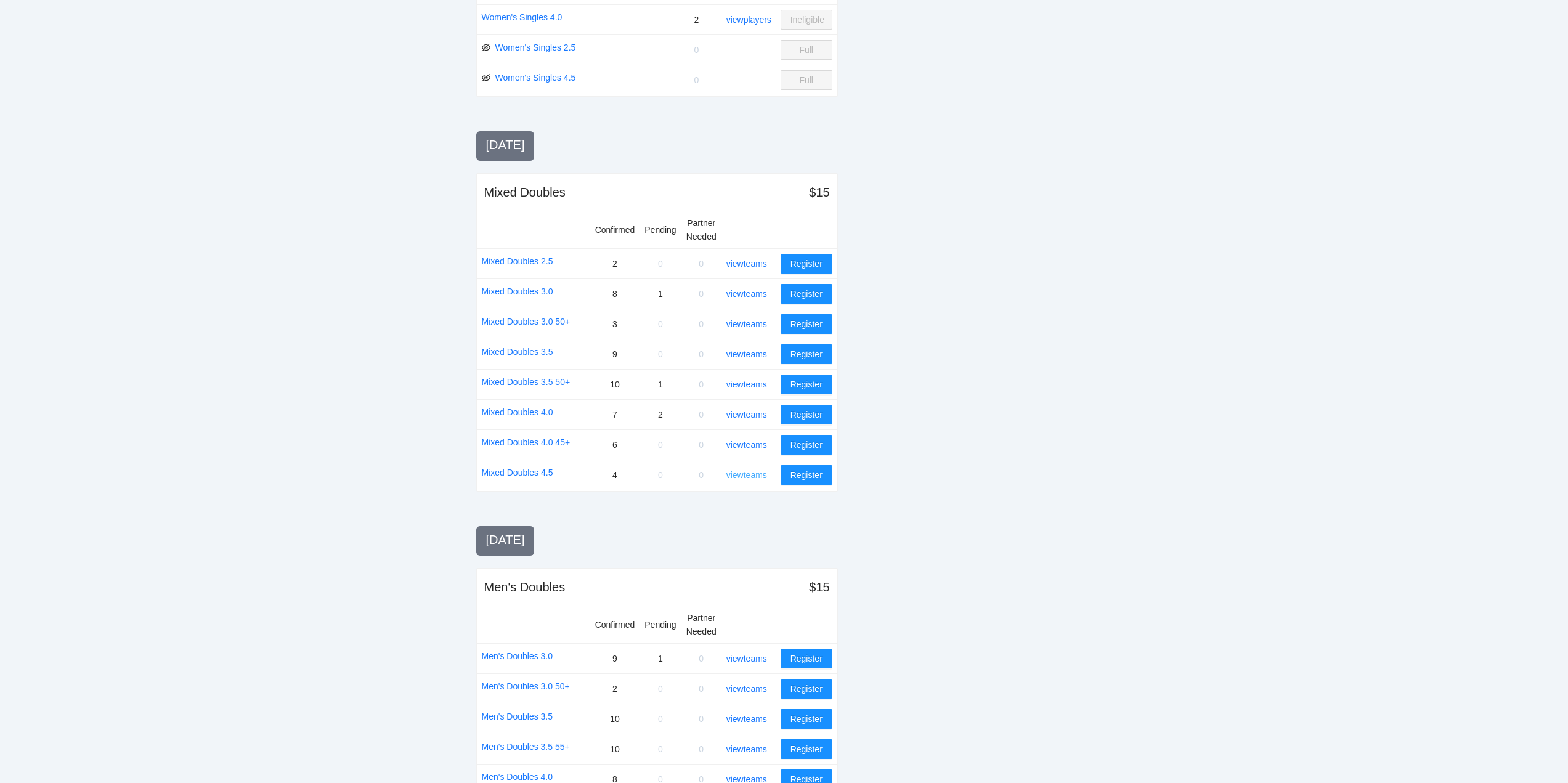
click at [742, 473] on link "view teams" at bounding box center [746, 475] width 40 height 10
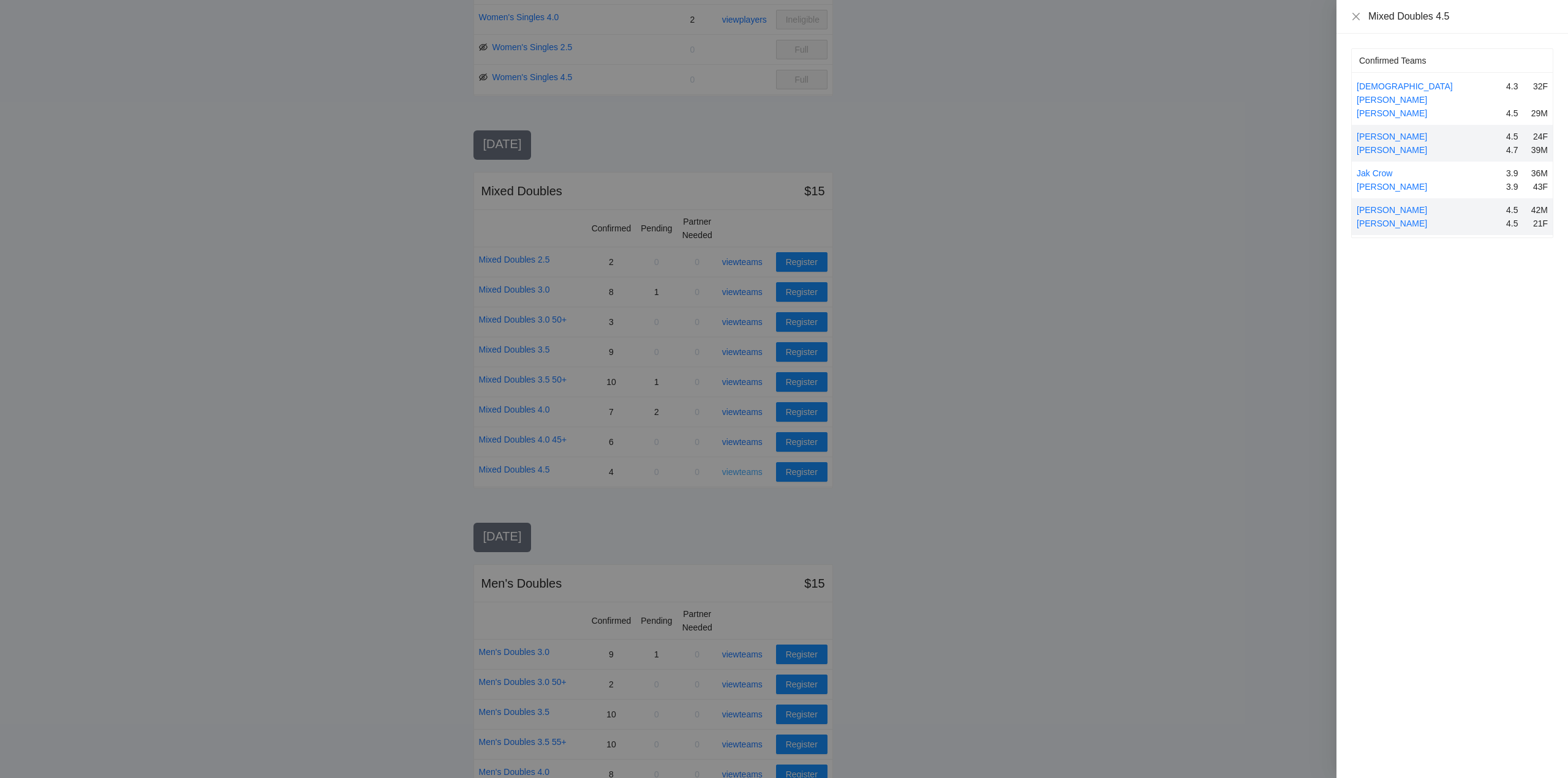
click at [737, 470] on div at bounding box center [784, 389] width 1568 height 778
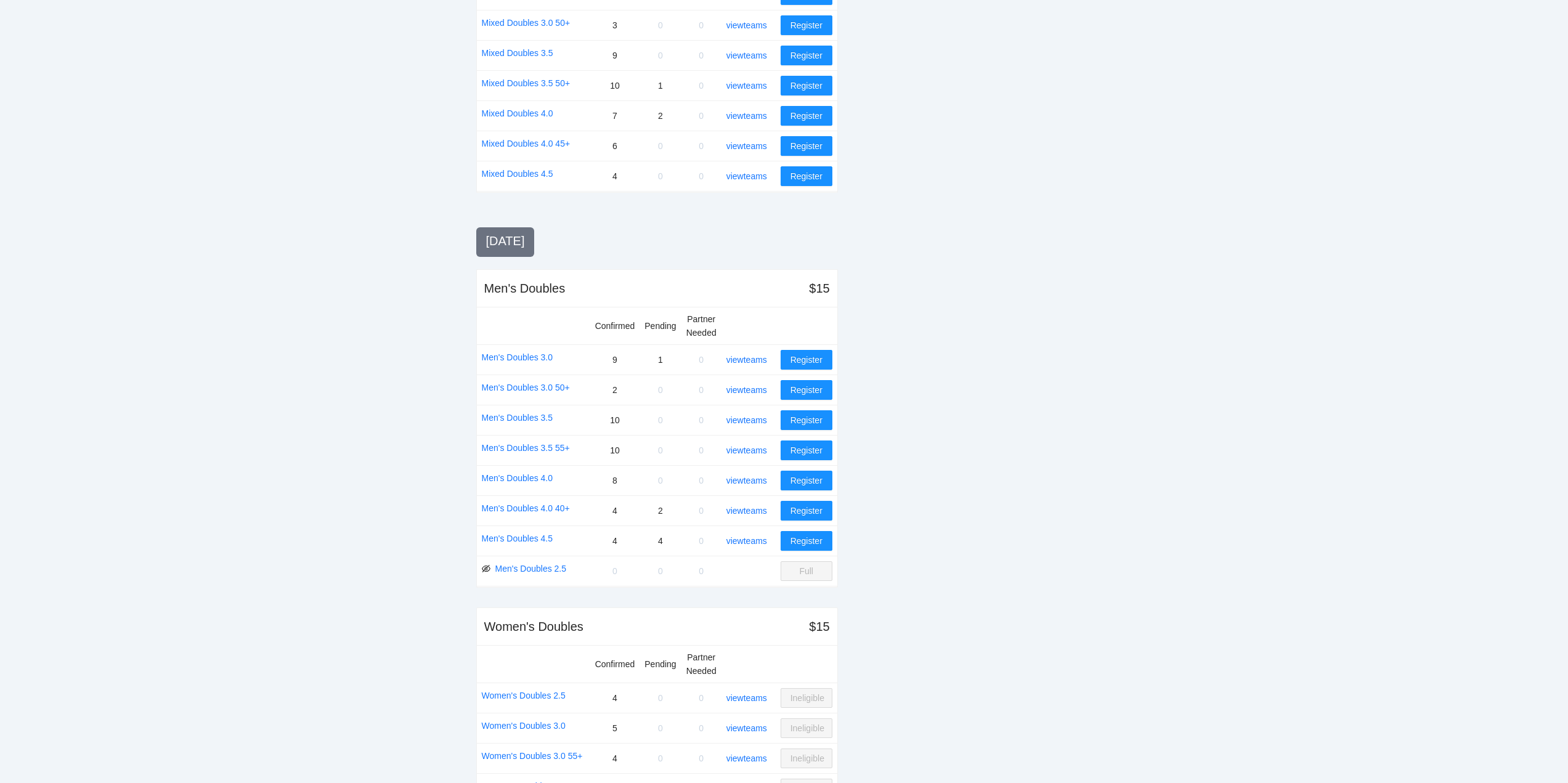
scroll to position [988, 0]
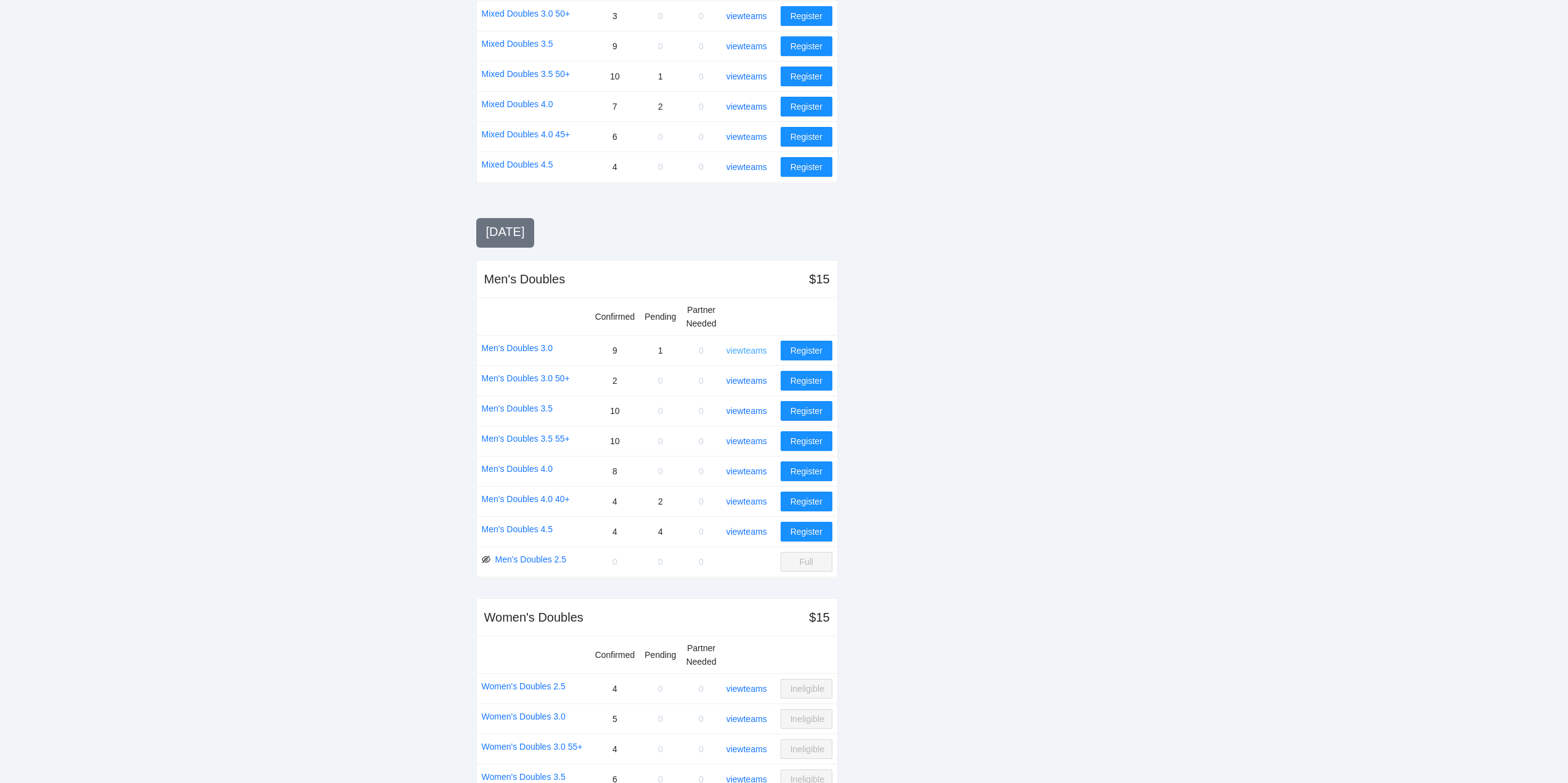
click at [755, 347] on link "view teams" at bounding box center [746, 350] width 40 height 10
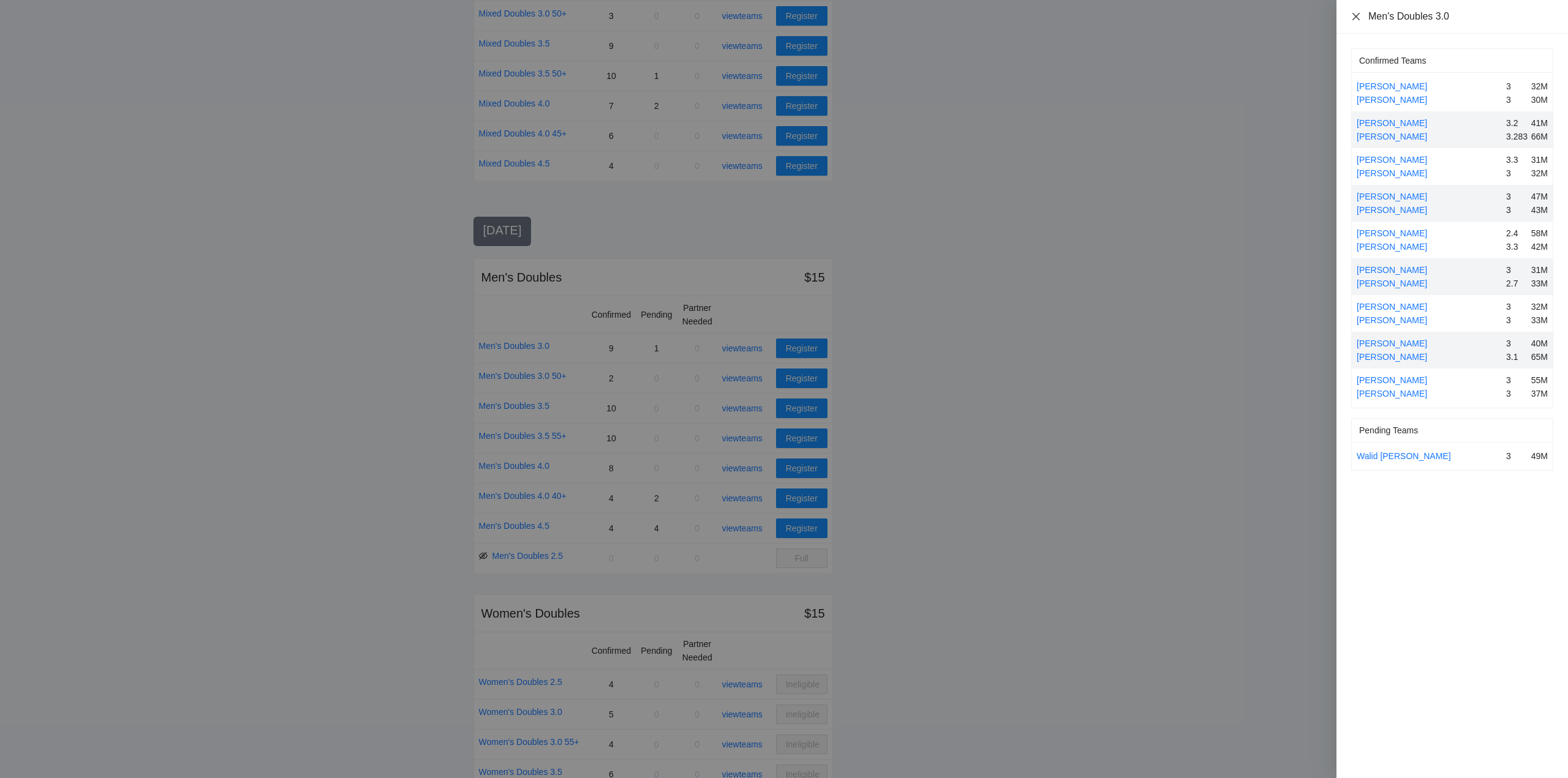
click at [1358, 16] on icon "close" at bounding box center [1356, 16] width 10 height 10
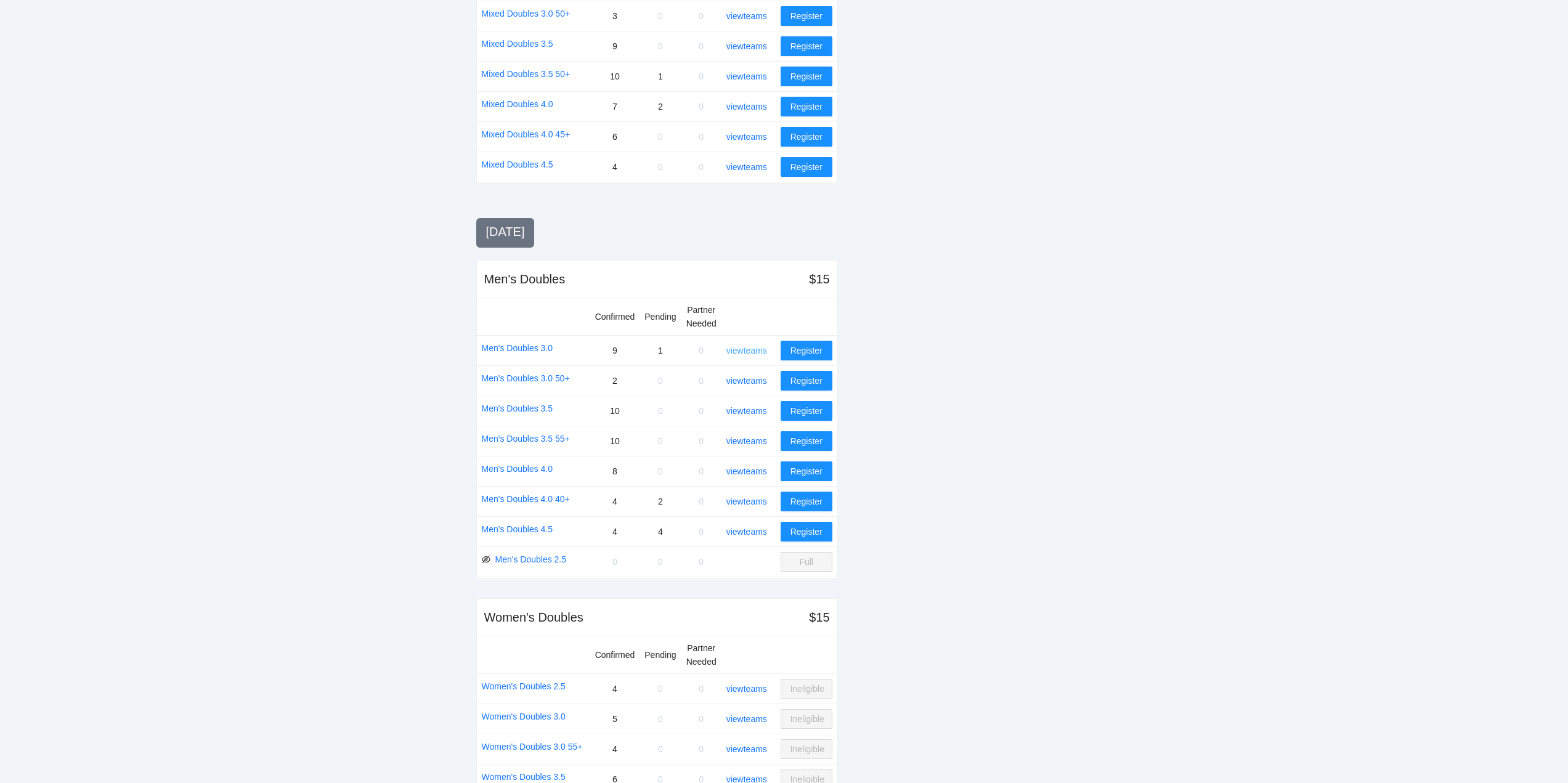
click at [749, 347] on link "view teams" at bounding box center [746, 350] width 40 height 10
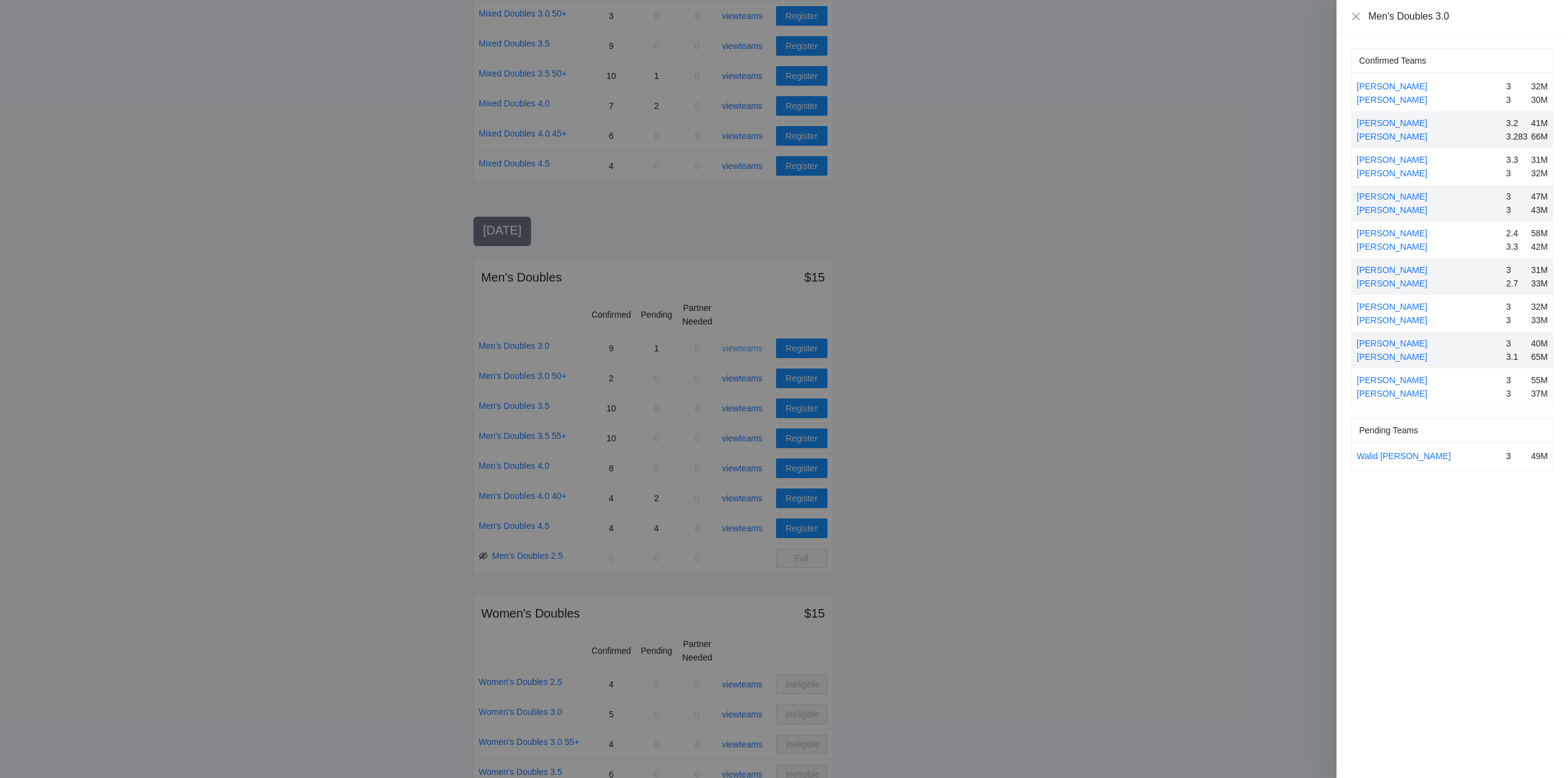
click at [744, 345] on div at bounding box center [784, 389] width 1568 height 778
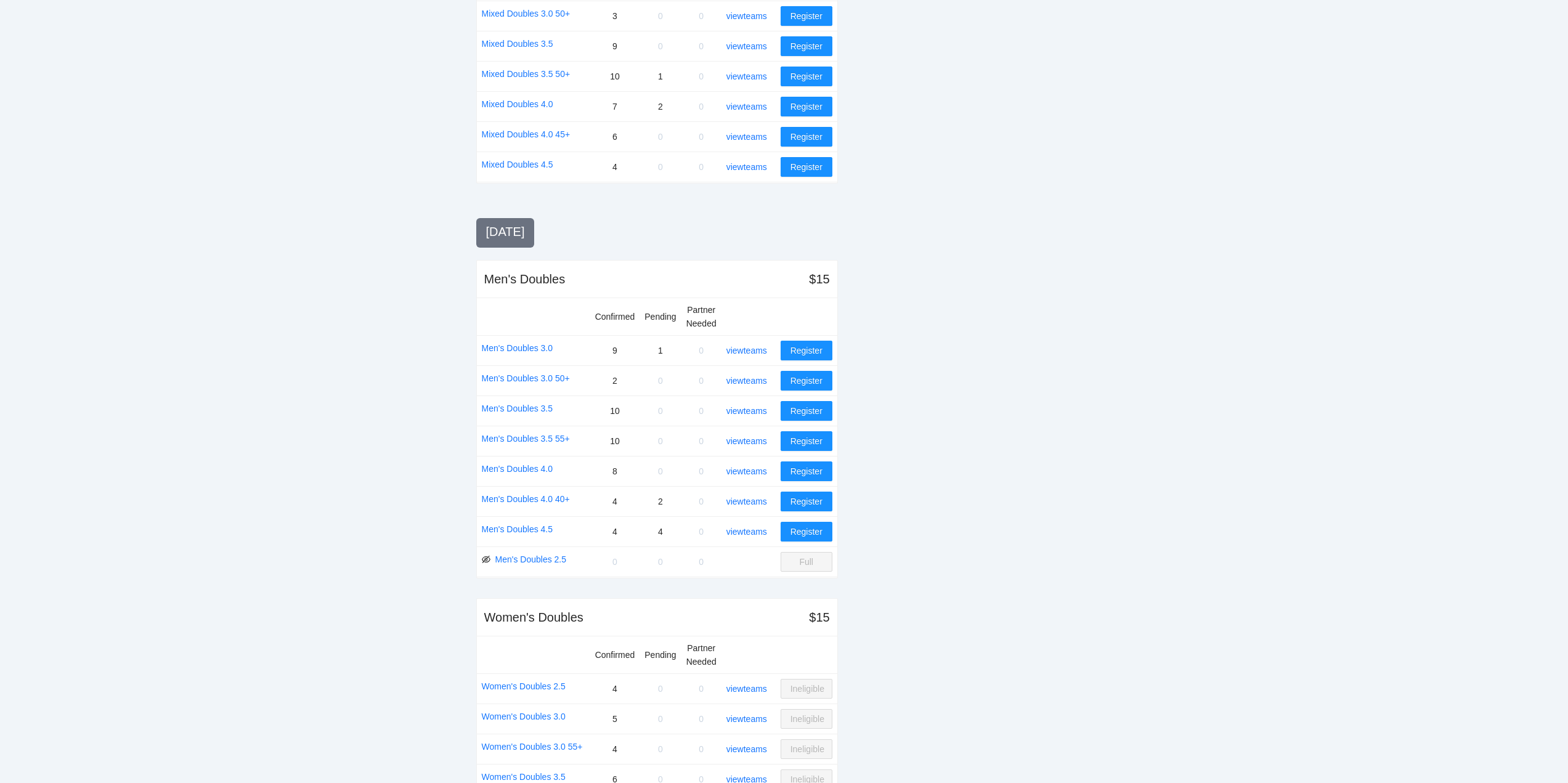
click at [745, 386] on div "view teams" at bounding box center [751, 381] width 50 height 13
click at [744, 378] on link "view teams" at bounding box center [746, 381] width 40 height 10
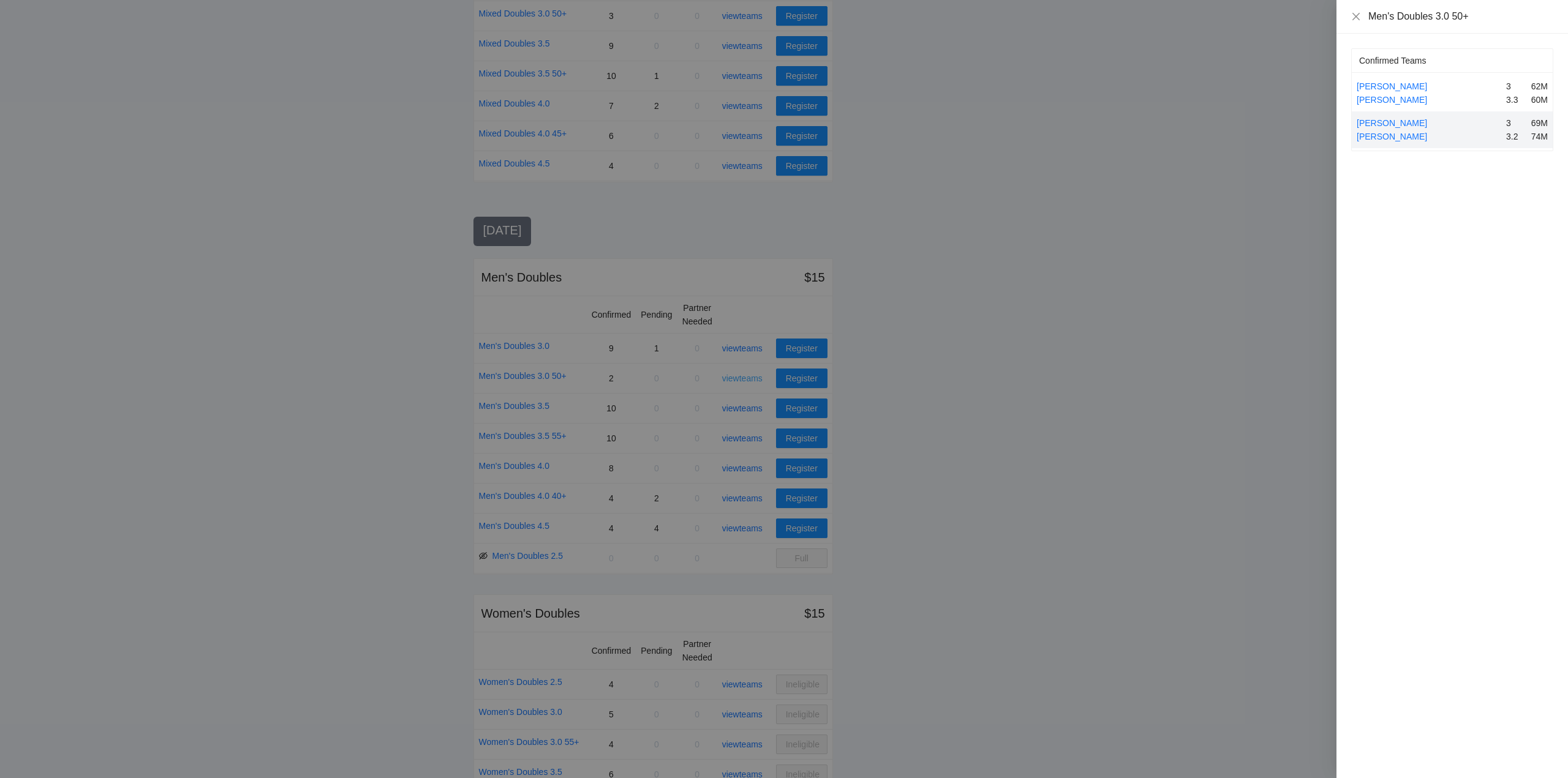
click at [740, 376] on div at bounding box center [784, 389] width 1568 height 778
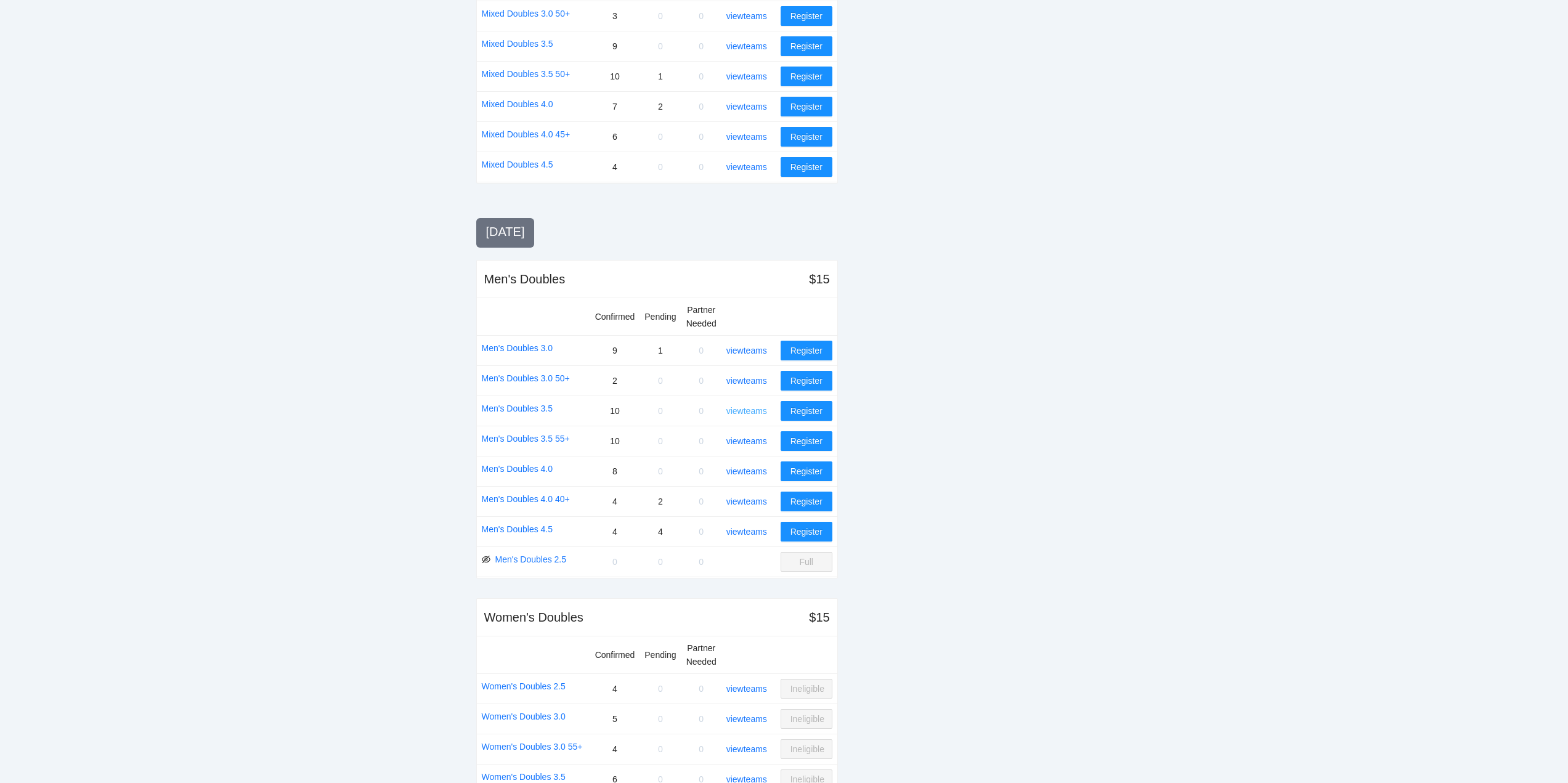
click at [754, 410] on link "view teams" at bounding box center [746, 411] width 40 height 10
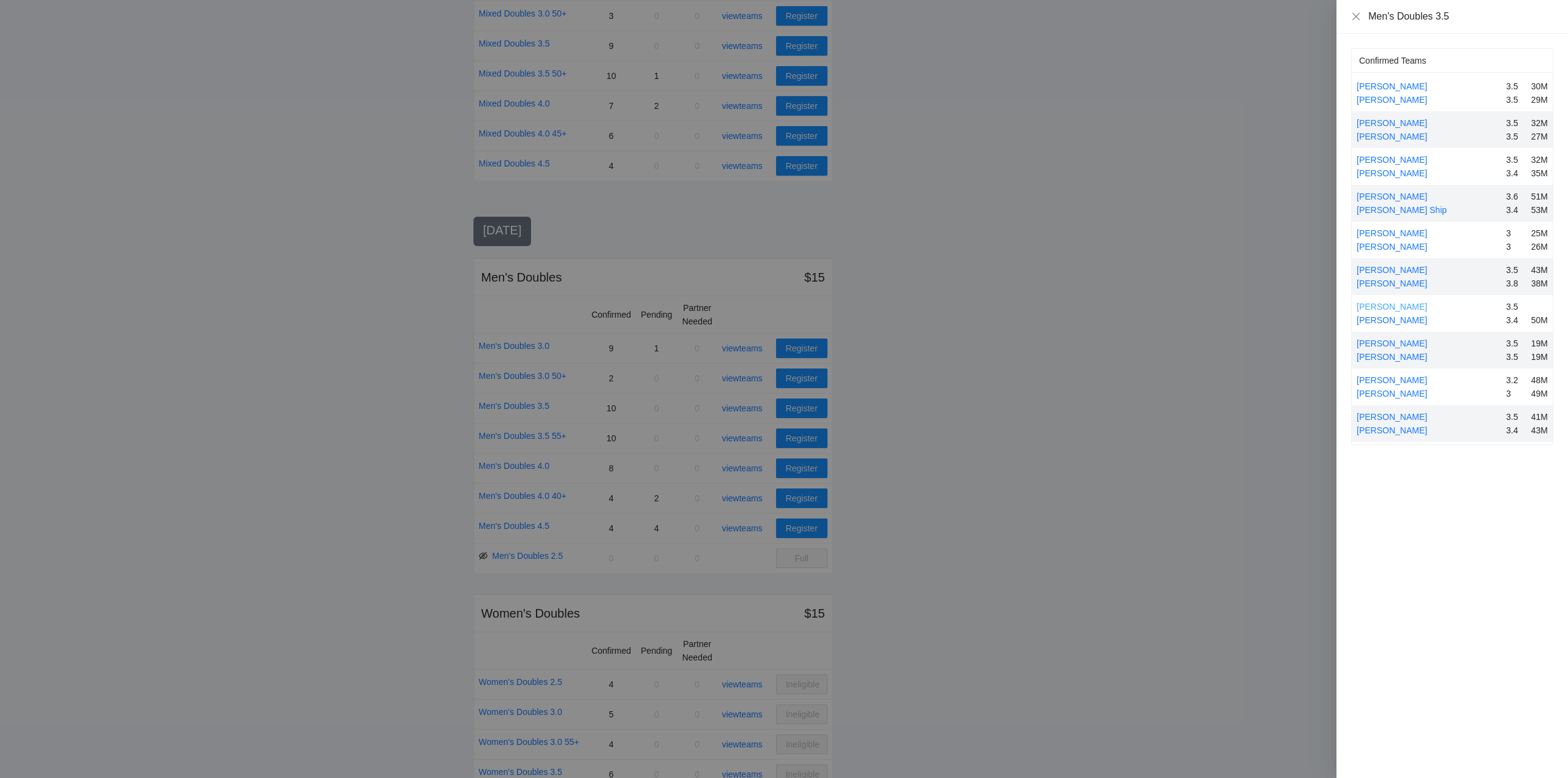
click at [1391, 306] on link "Mark VanDuzer" at bounding box center [1392, 307] width 70 height 10
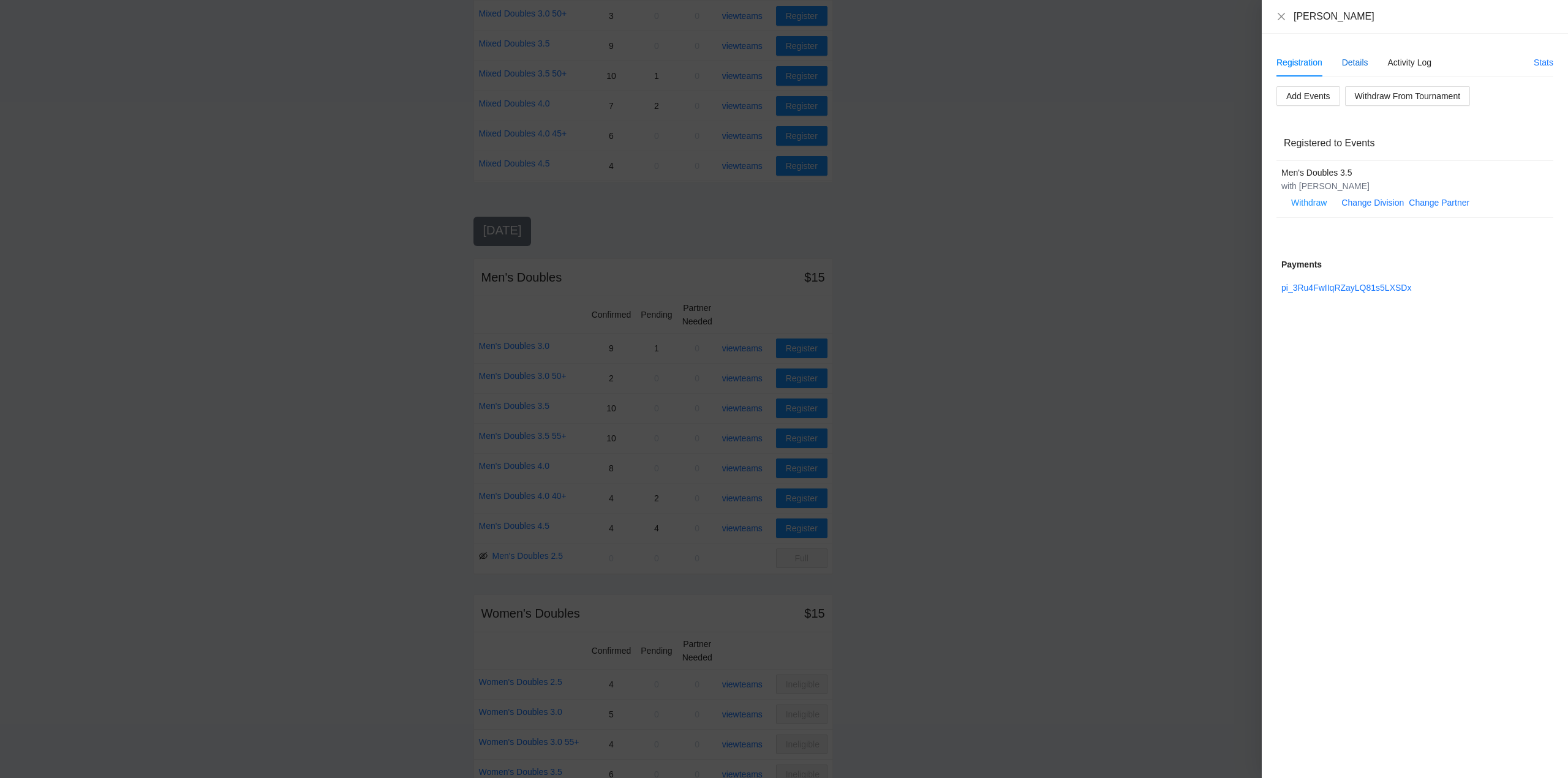
click at [1355, 60] on div "Details" at bounding box center [1355, 62] width 26 height 13
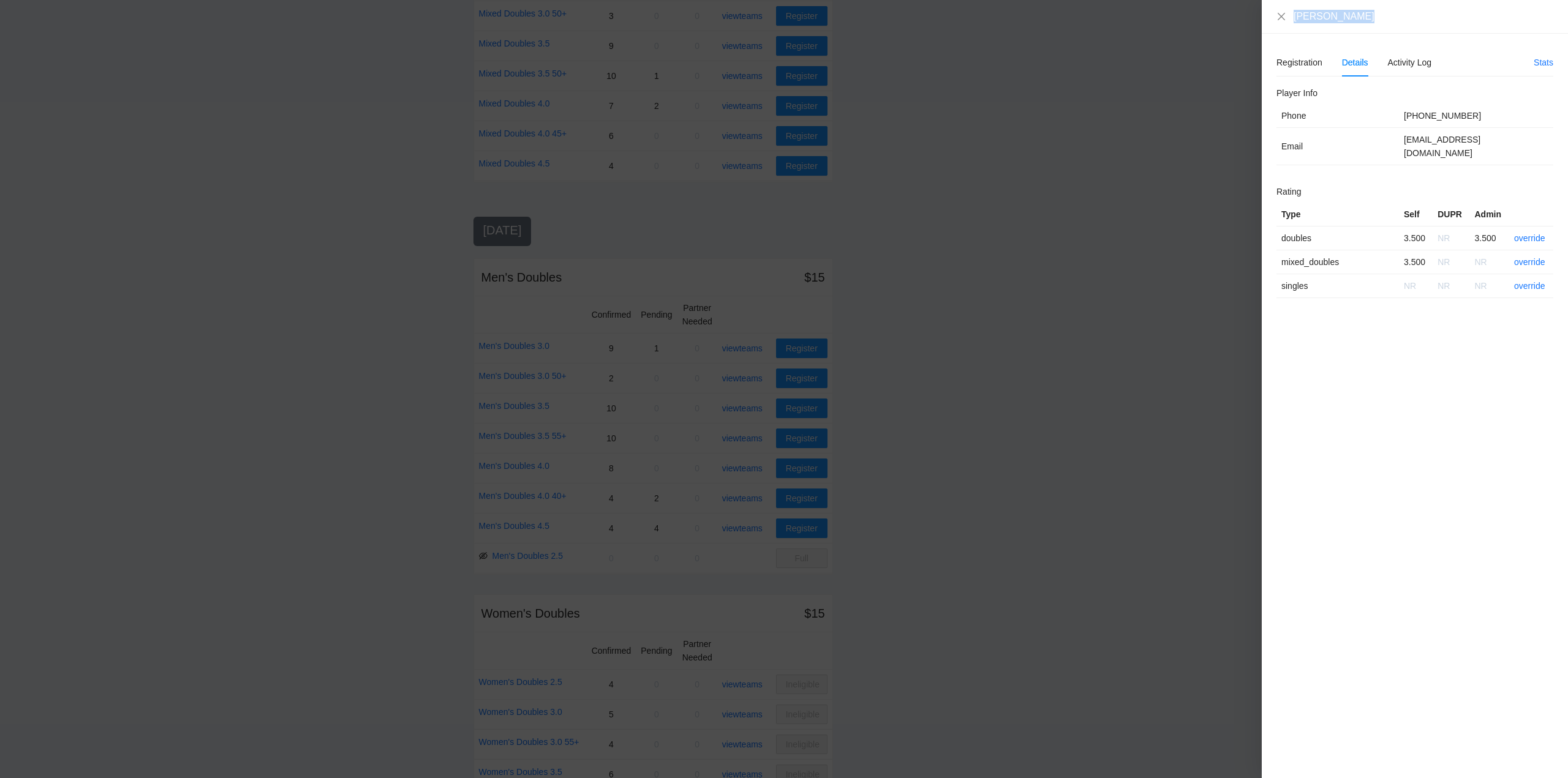
drag, startPoint x: 1368, startPoint y: 17, endPoint x: 1288, endPoint y: 15, distance: 80.0
click at [1288, 15] on div "Mark VanDuzer" at bounding box center [1415, 16] width 277 height 13
copy div "Mark VanDuzer"
click at [1280, 15] on icon "close" at bounding box center [1281, 16] width 8 height 8
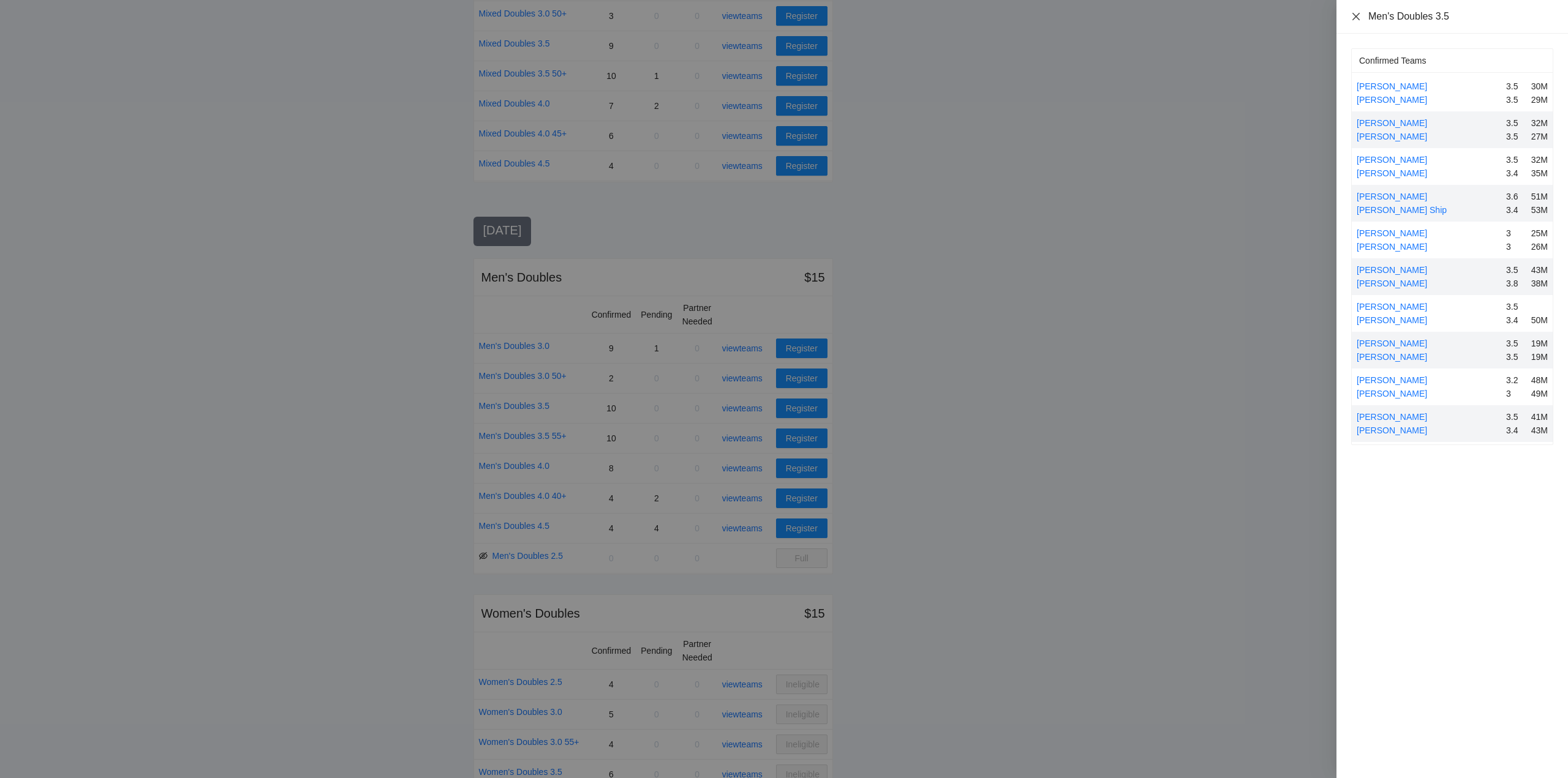
drag, startPoint x: 1355, startPoint y: 15, endPoint x: 1355, endPoint y: 31, distance: 16.0
click at [1355, 14] on icon "close" at bounding box center [1356, 16] width 10 height 10
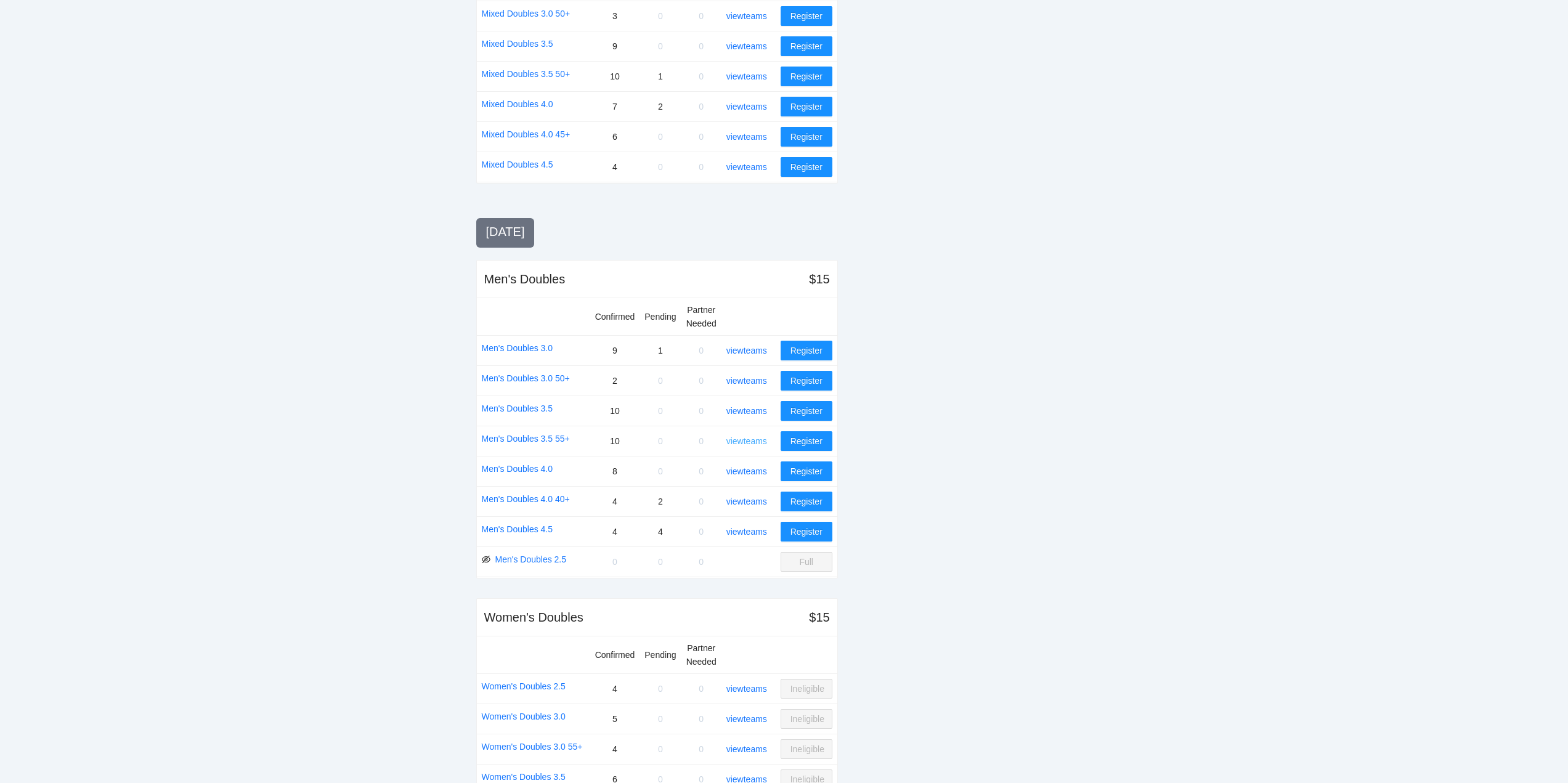
click at [756, 441] on link "view teams" at bounding box center [746, 441] width 40 height 10
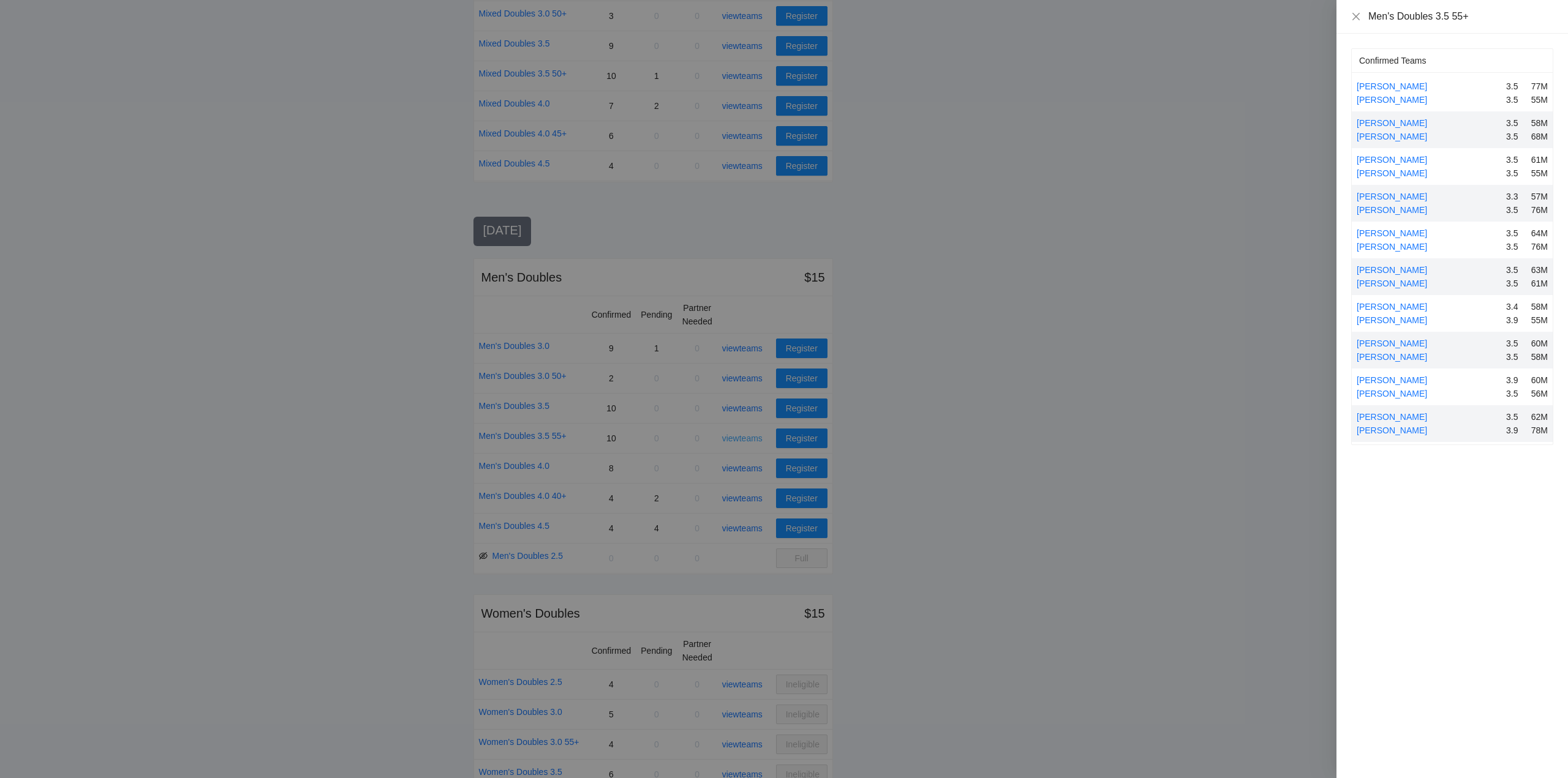
click at [751, 438] on div at bounding box center [784, 389] width 1568 height 778
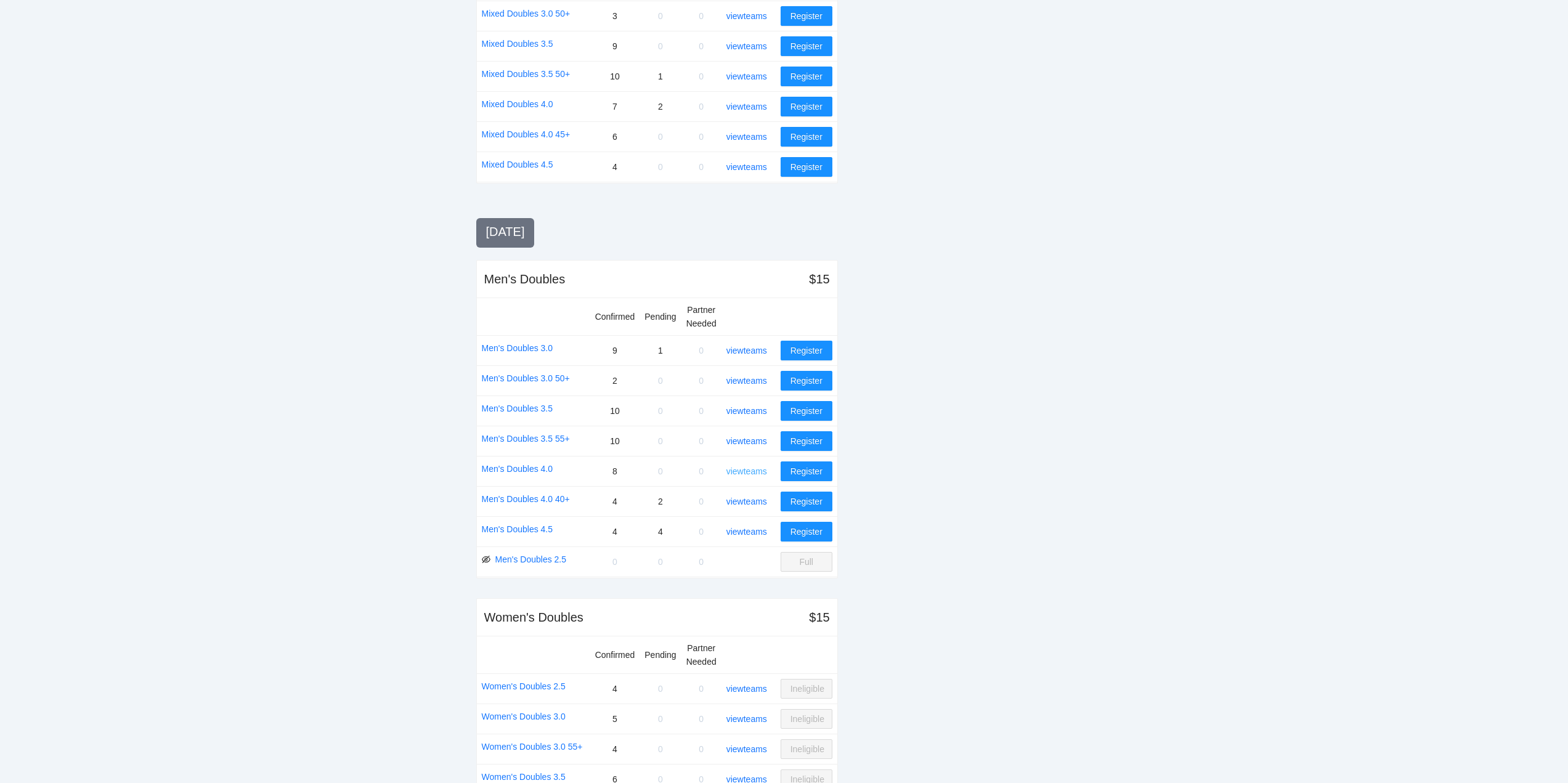
click at [751, 471] on link "view teams" at bounding box center [746, 471] width 40 height 10
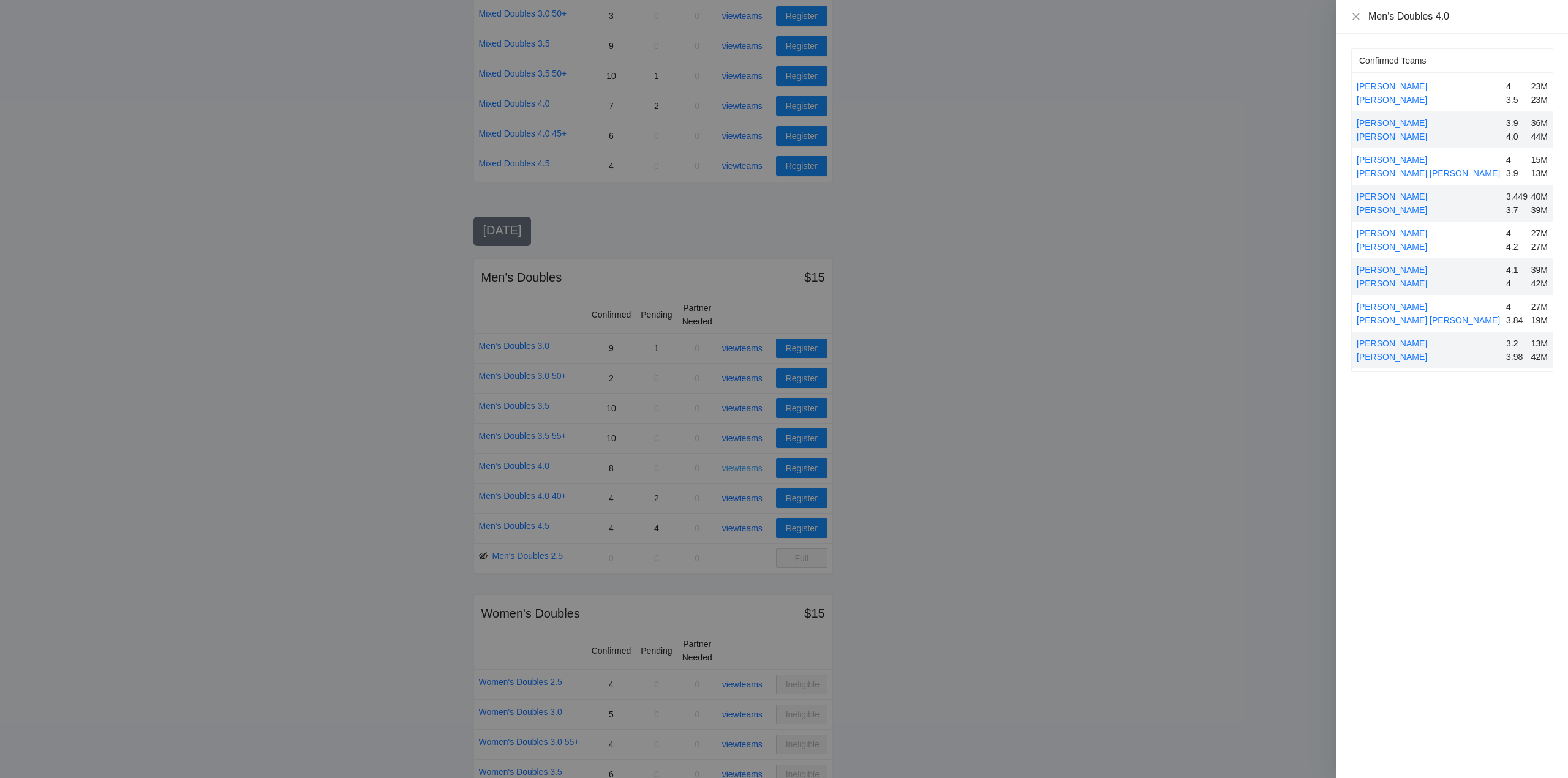
click at [747, 468] on div at bounding box center [784, 389] width 1568 height 778
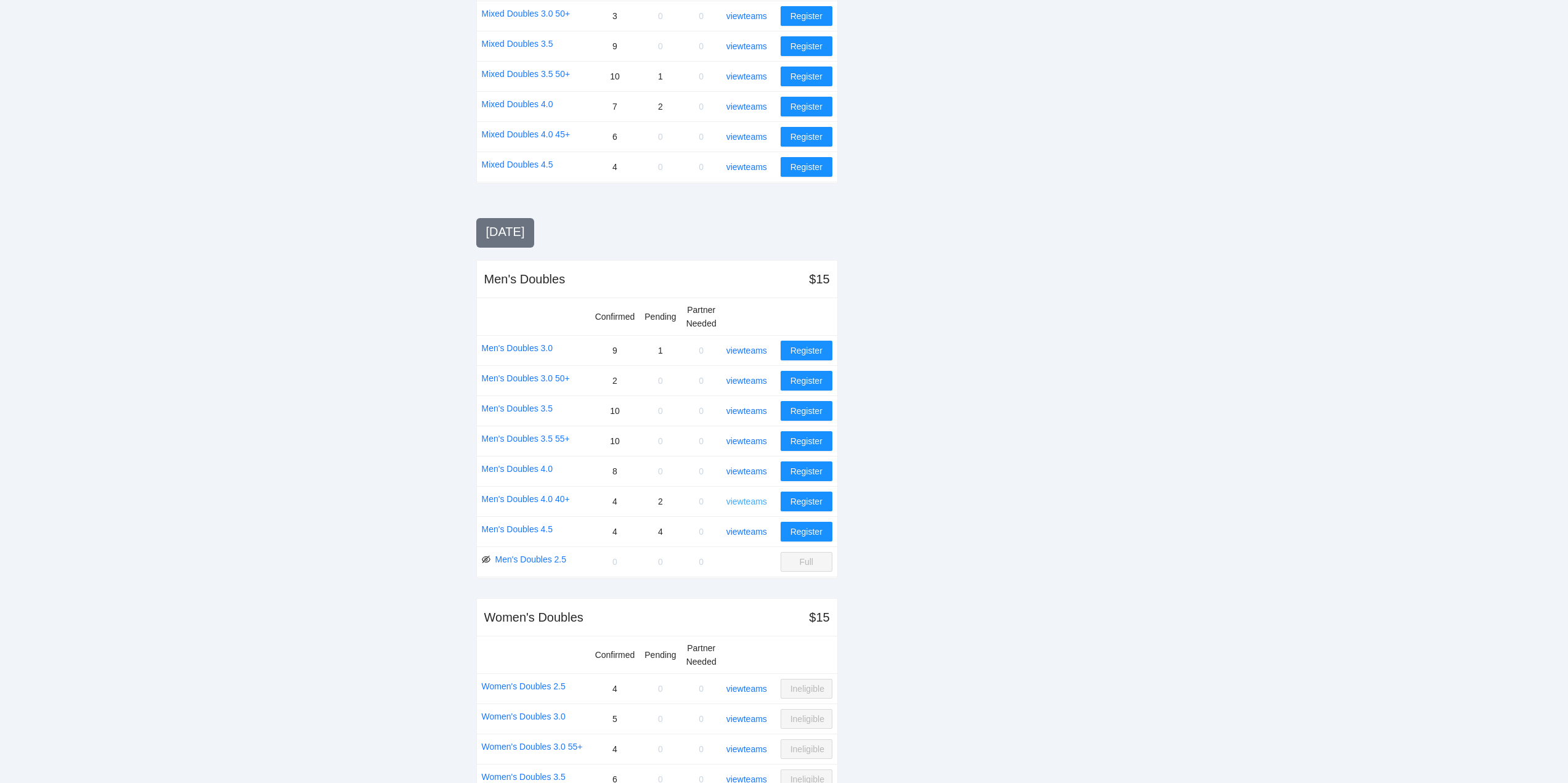
click at [750, 501] on link "view teams" at bounding box center [746, 502] width 40 height 10
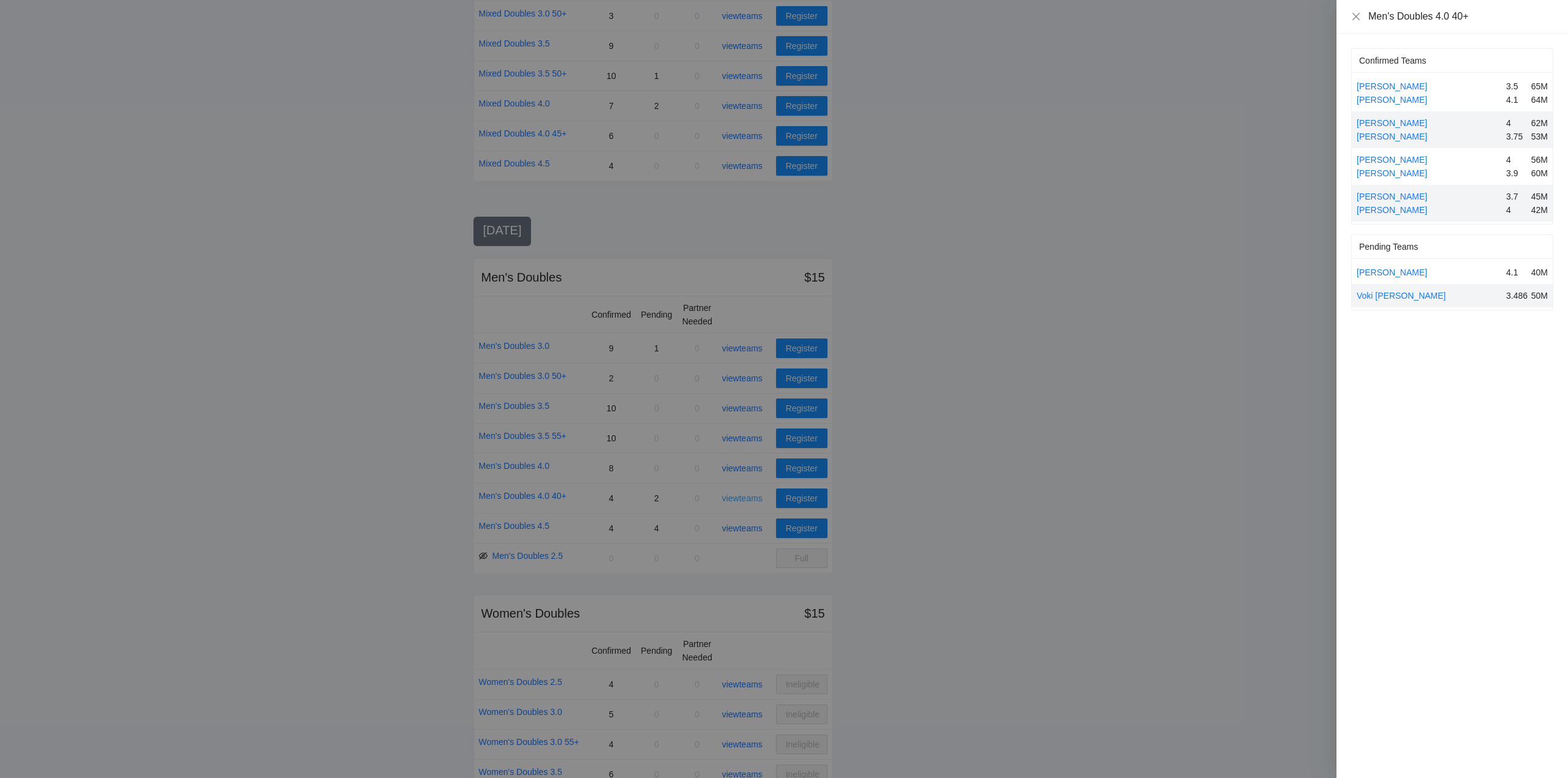
click at [745, 498] on div at bounding box center [784, 389] width 1568 height 778
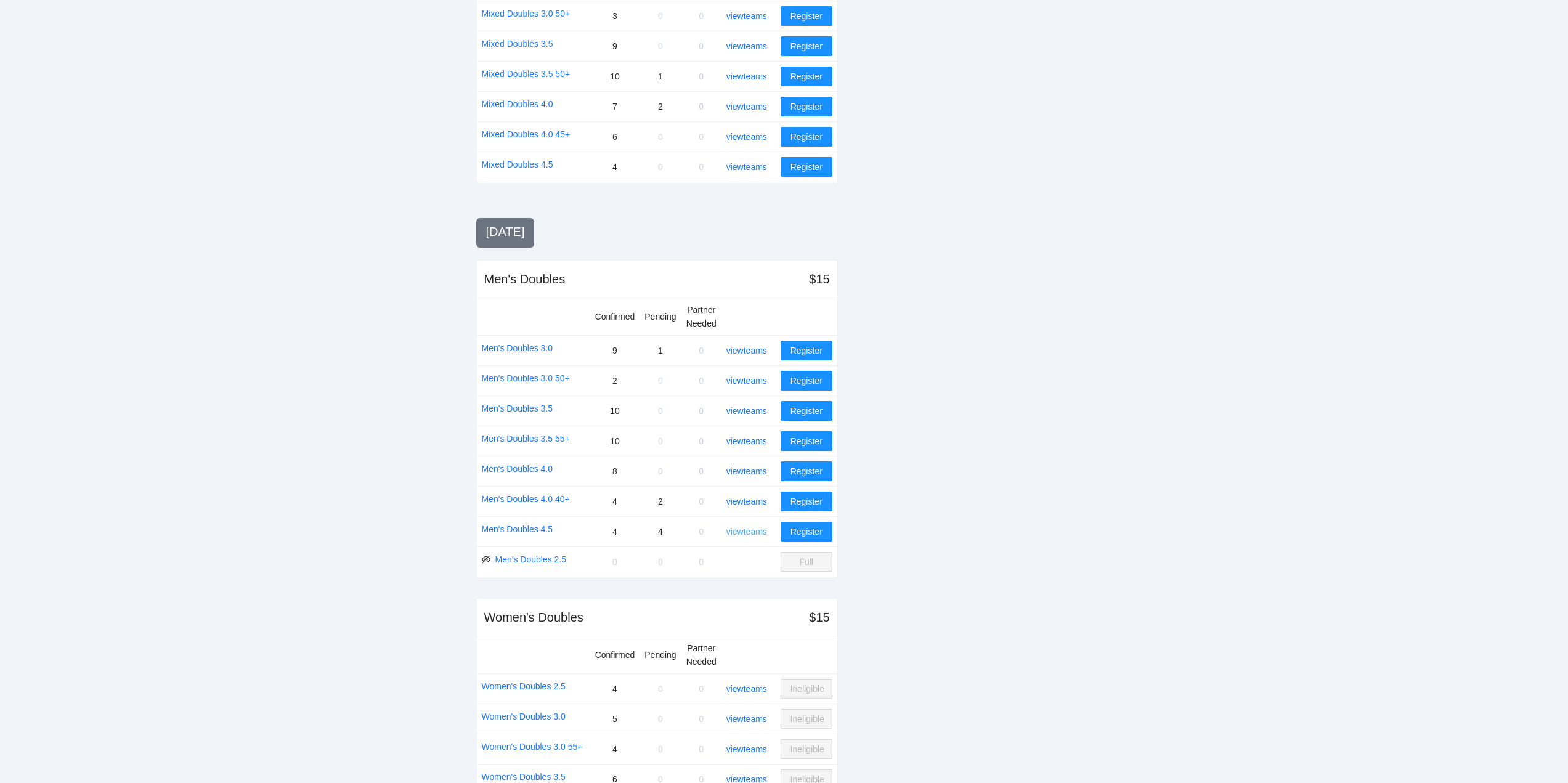
click at [747, 532] on link "view teams" at bounding box center [746, 532] width 40 height 10
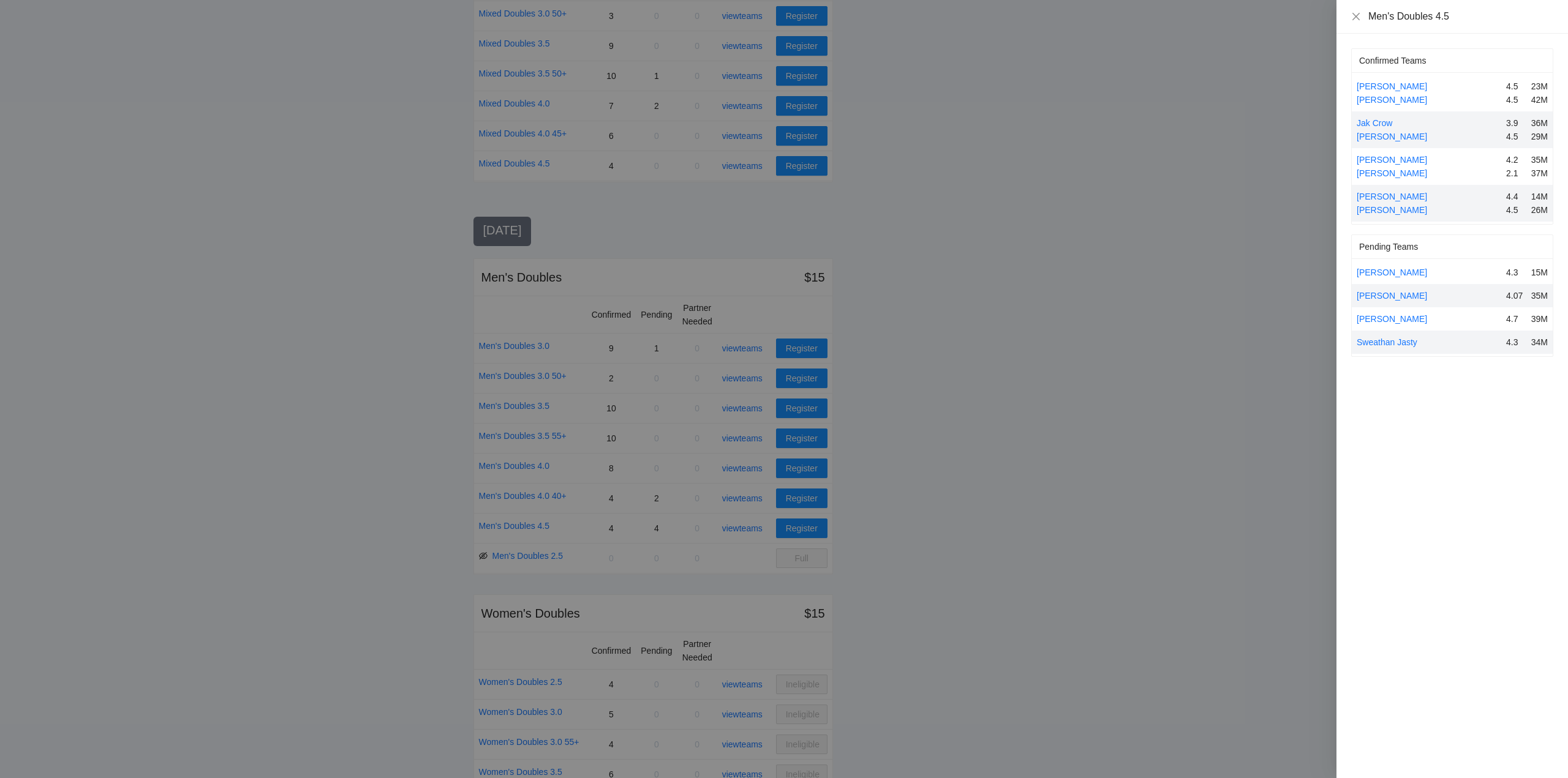
click at [744, 528] on div at bounding box center [784, 389] width 1568 height 778
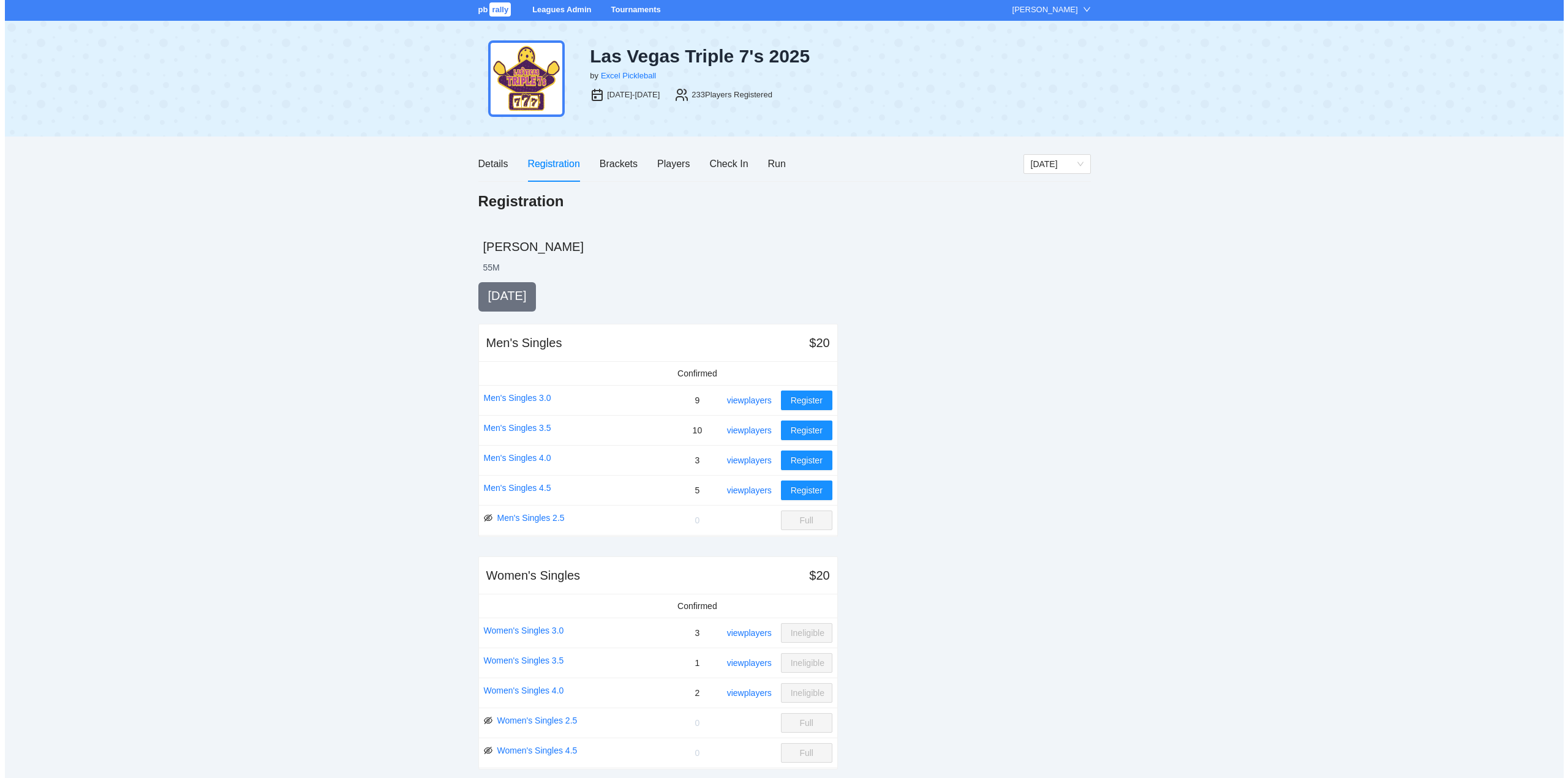
scroll to position [0, 0]
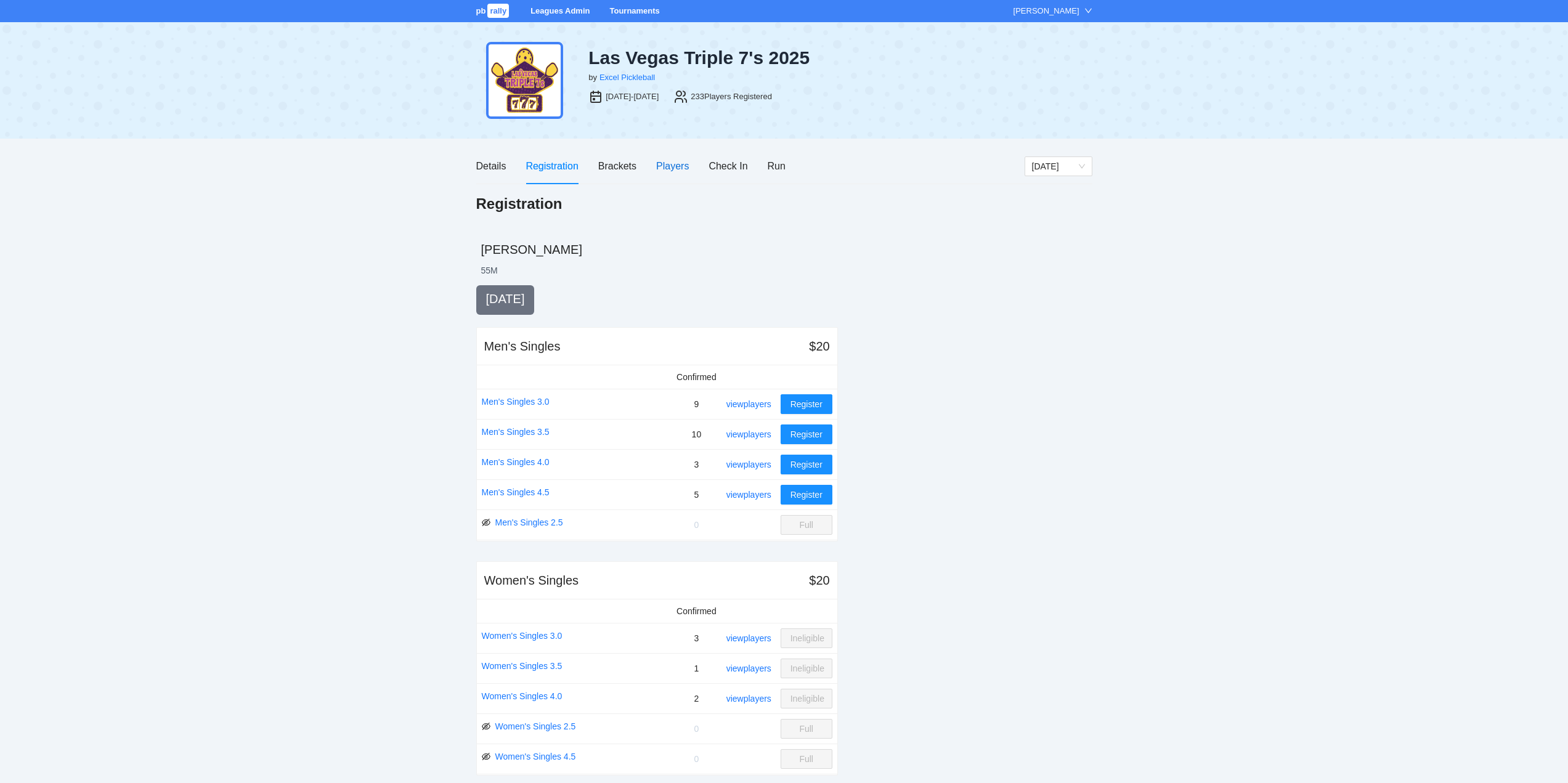
click at [673, 163] on div "Players" at bounding box center [673, 166] width 33 height 16
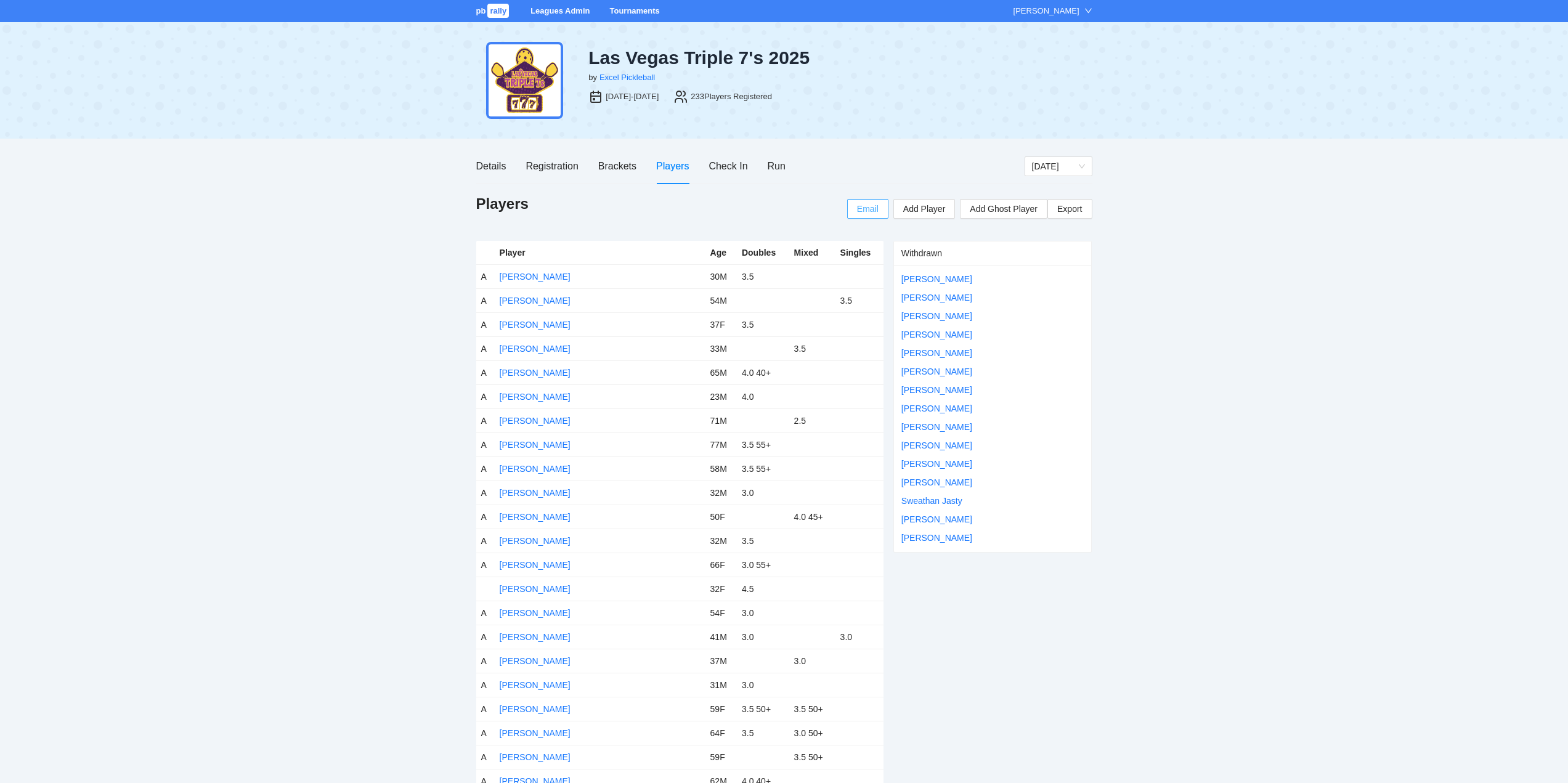
click at [870, 208] on span "Email" at bounding box center [868, 209] width 22 height 13
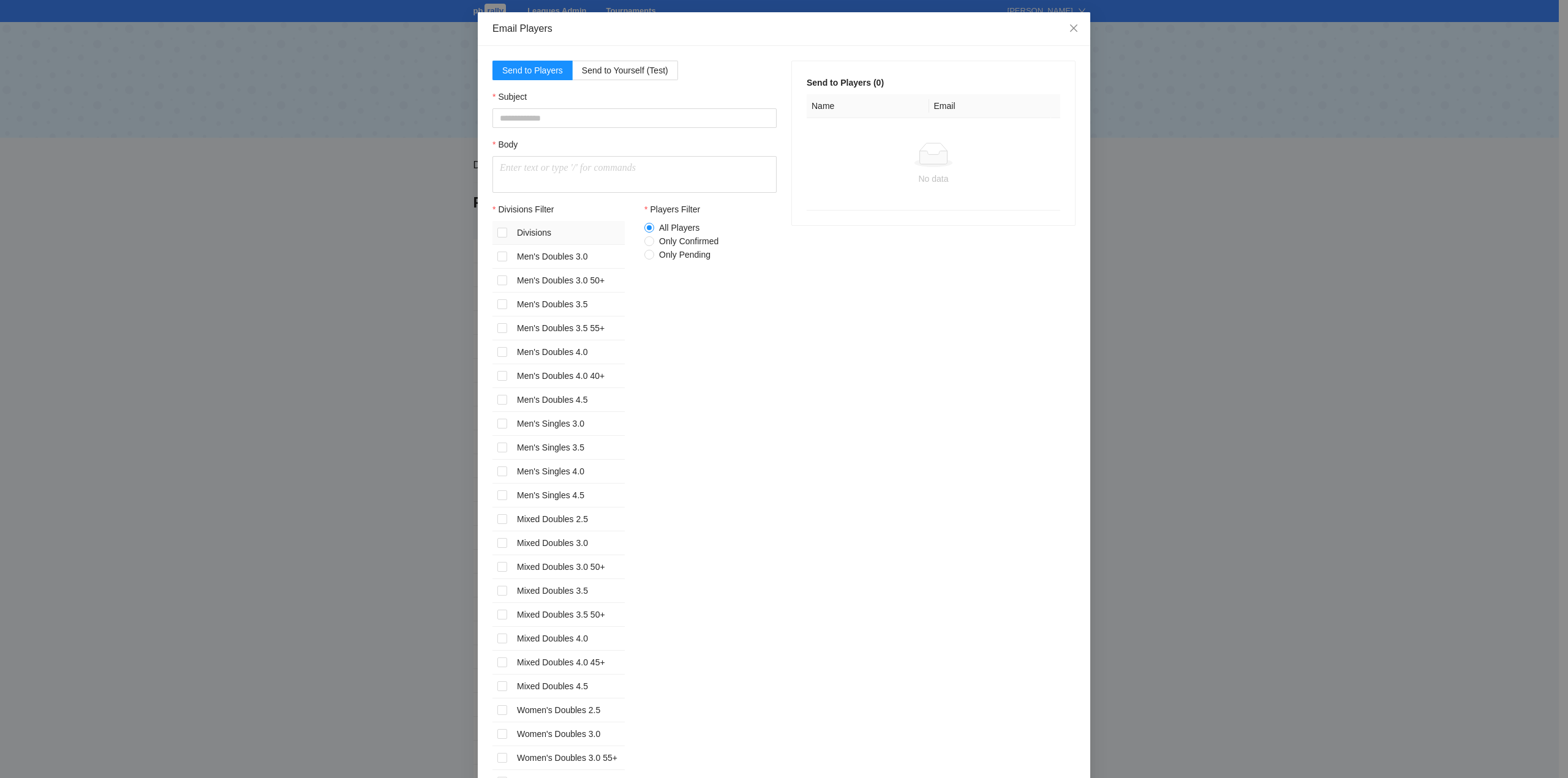
click at [502, 169] on p at bounding box center [635, 168] width 270 height 15
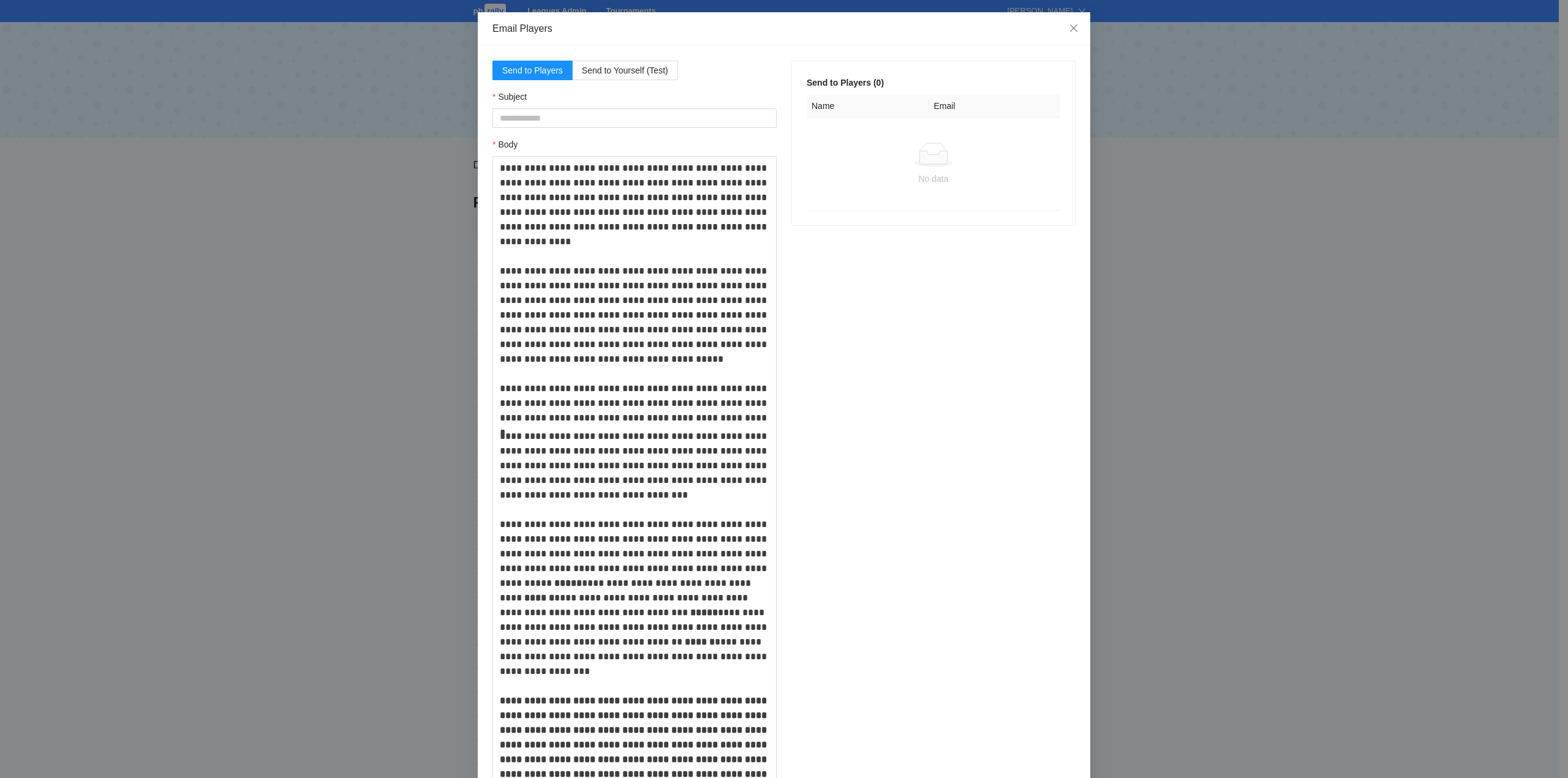
click at [587, 184] on p "**********" at bounding box center [635, 293] width 270 height 264
drag, startPoint x: 581, startPoint y: 183, endPoint x: 539, endPoint y: 186, distance: 42.1
click at [539, 186] on p "**********" at bounding box center [635, 293] width 270 height 264
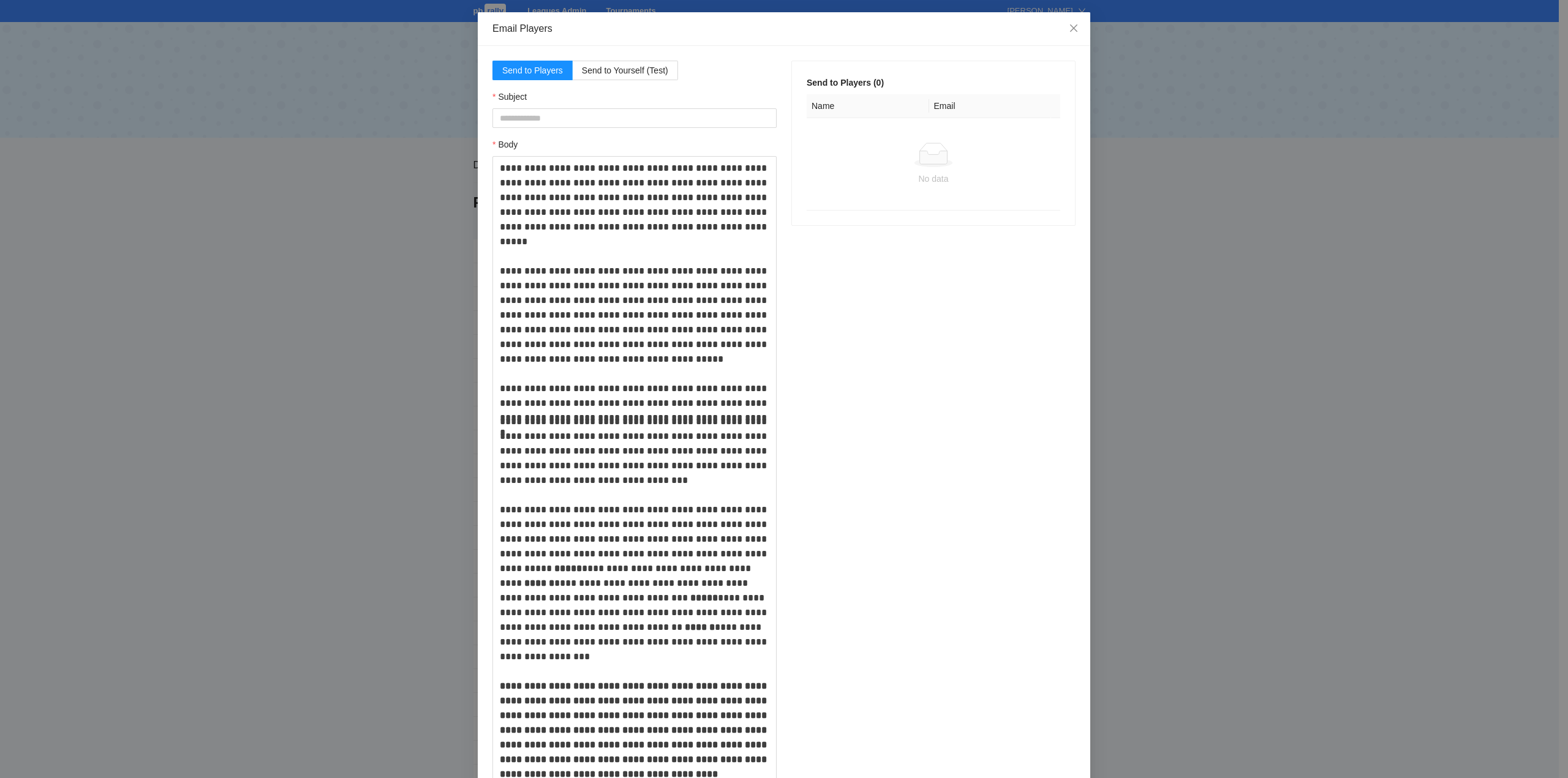
click at [537, 183] on p "**********" at bounding box center [635, 286] width 270 height 250
click at [542, 185] on p "**********" at bounding box center [635, 286] width 270 height 250
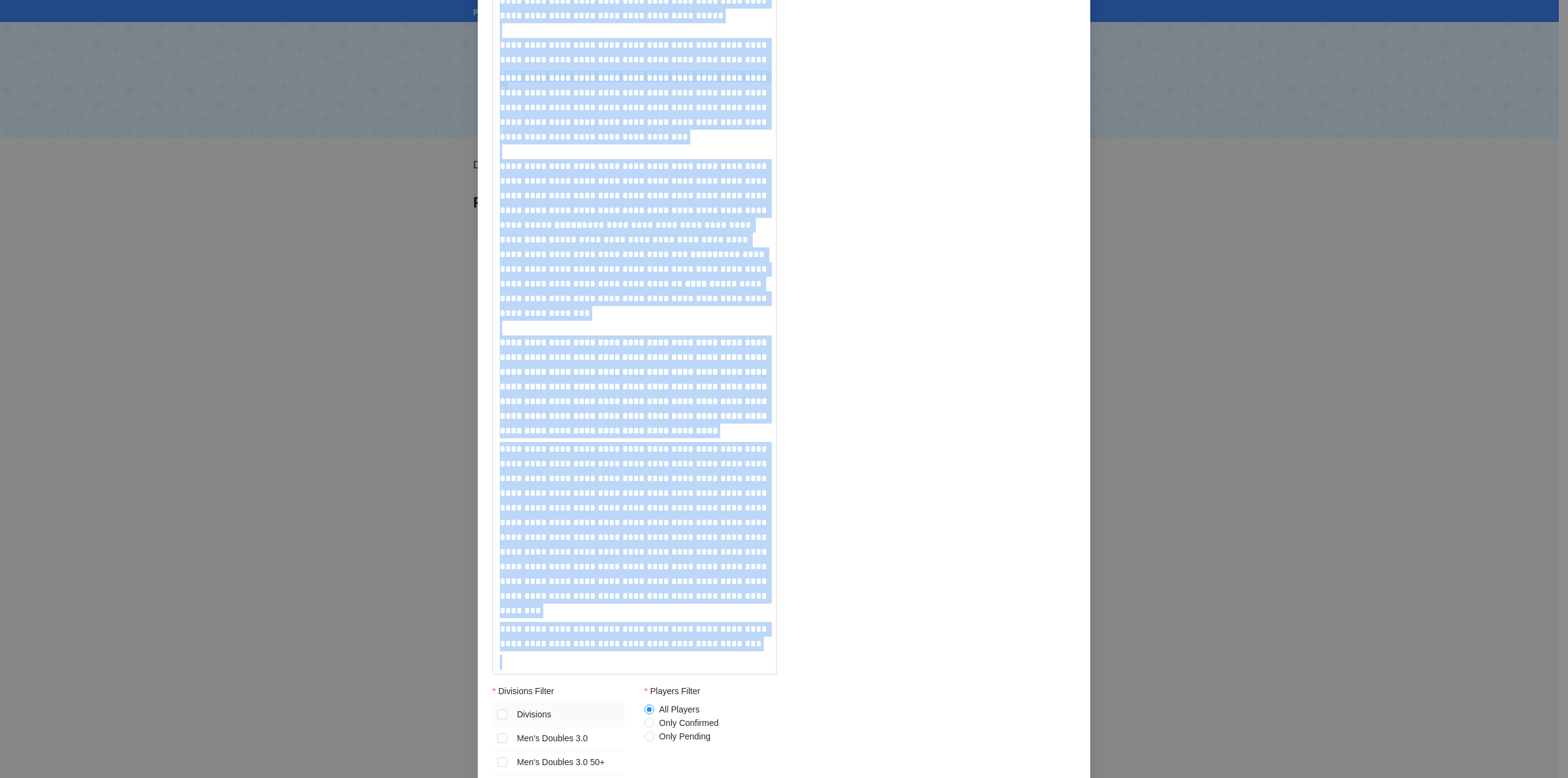
scroll to position [456, 0]
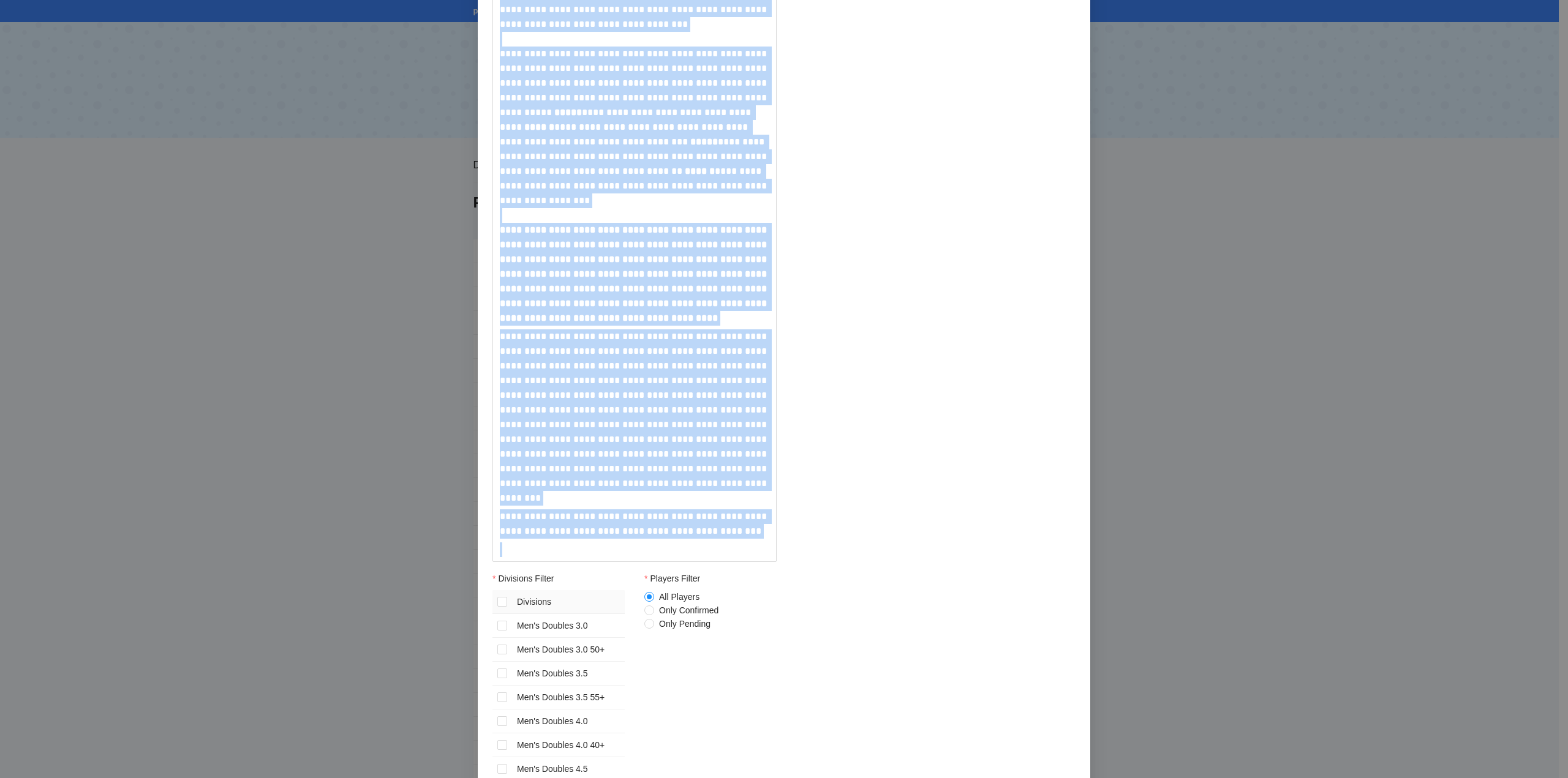
drag, startPoint x: 495, startPoint y: 169, endPoint x: 737, endPoint y: 558, distance: 458.1
click at [737, 558] on div "**********" at bounding box center [635, 130] width 270 height 856
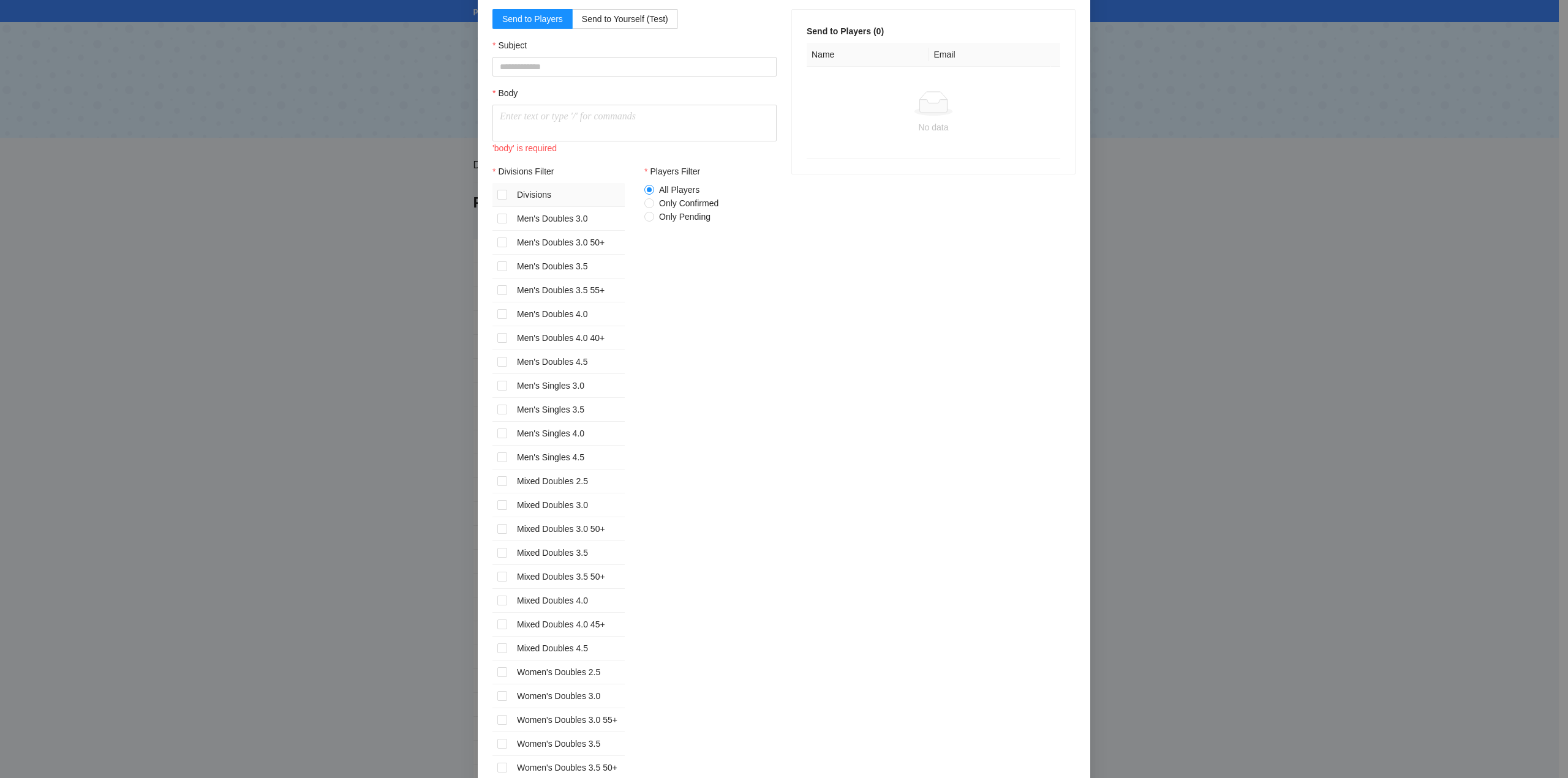
scroll to position [0, 0]
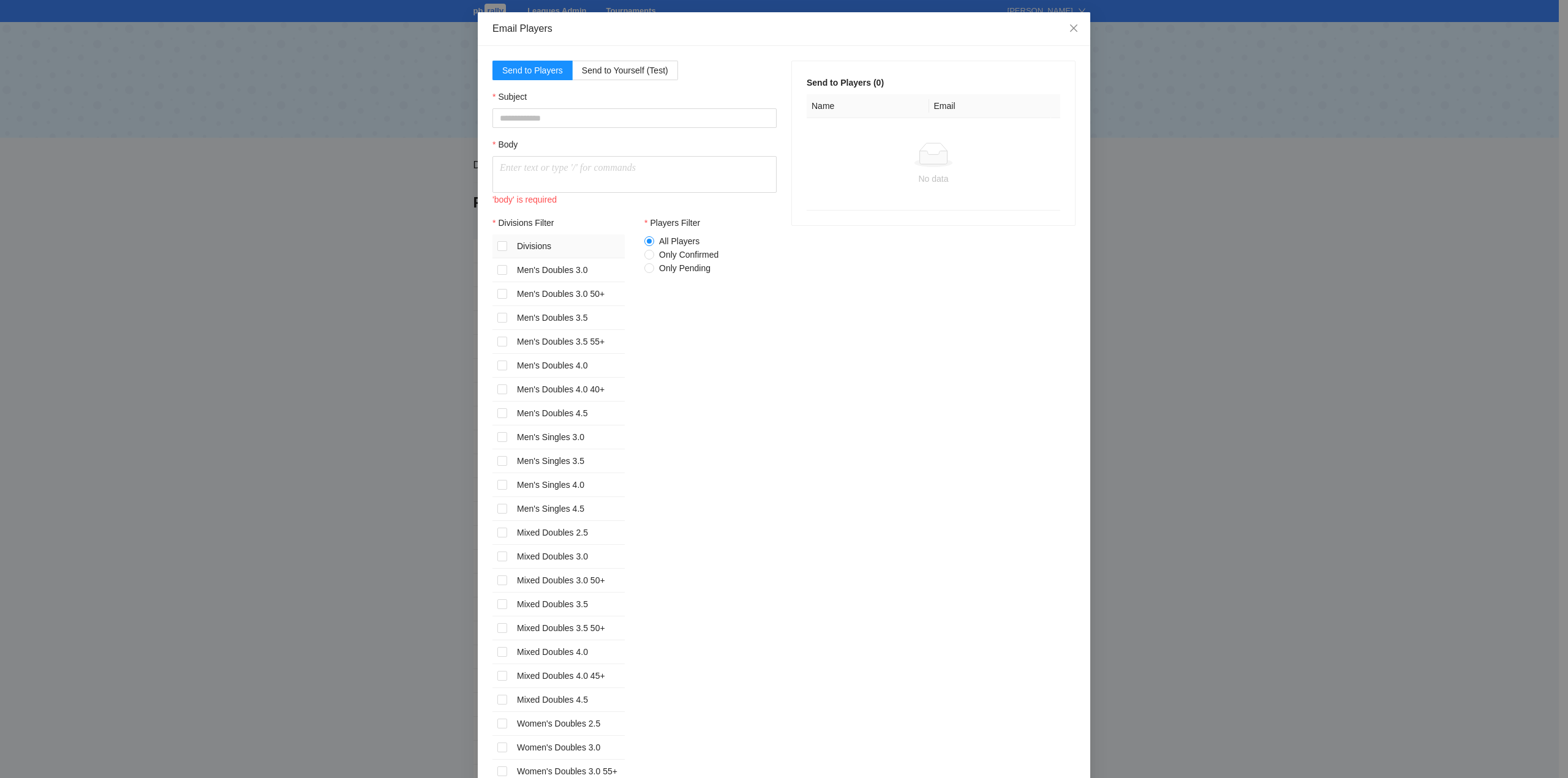
click at [505, 166] on p at bounding box center [635, 168] width 270 height 15
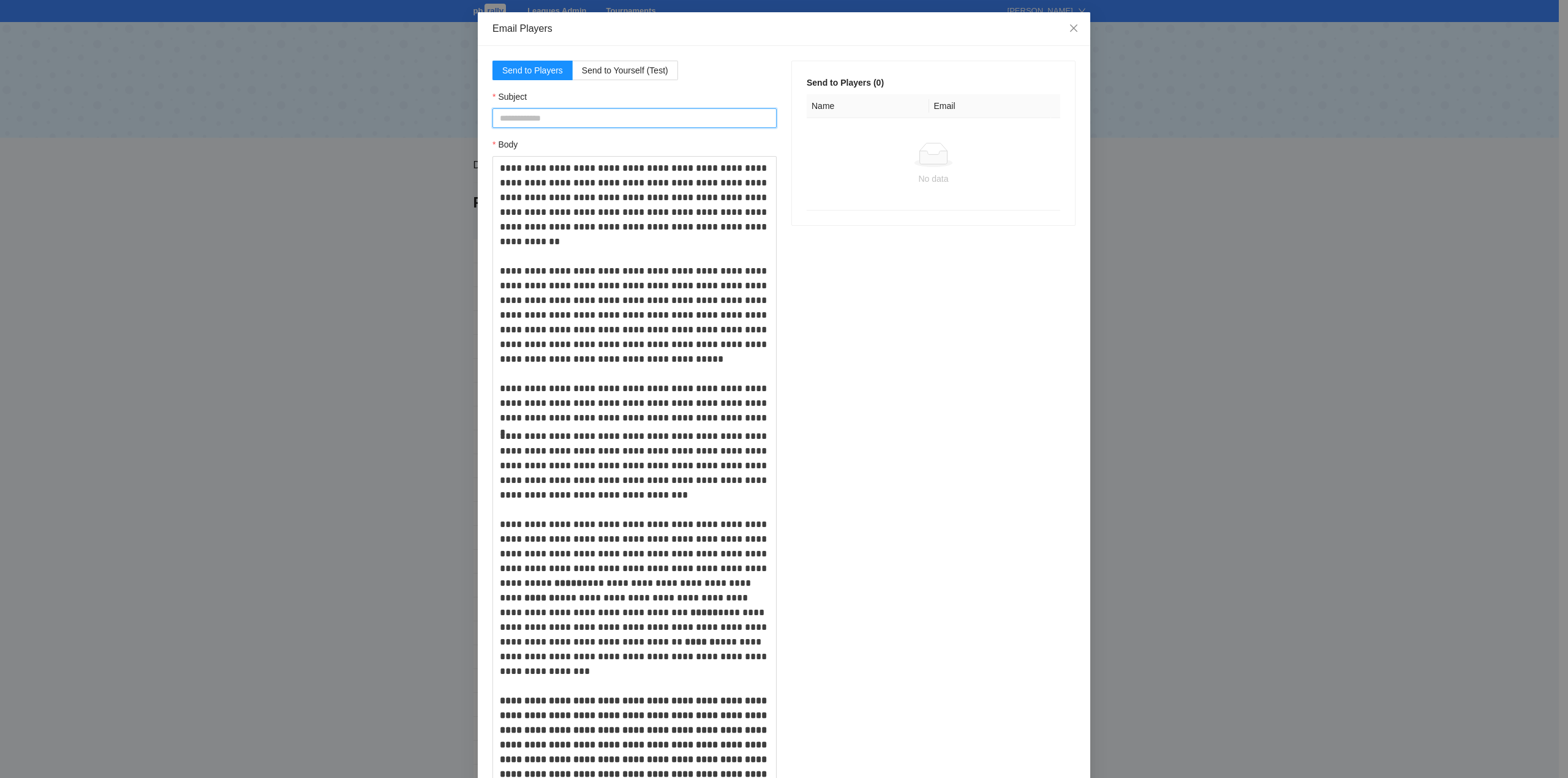
click at [499, 116] on input "Subject" at bounding box center [634, 118] width 284 height 19
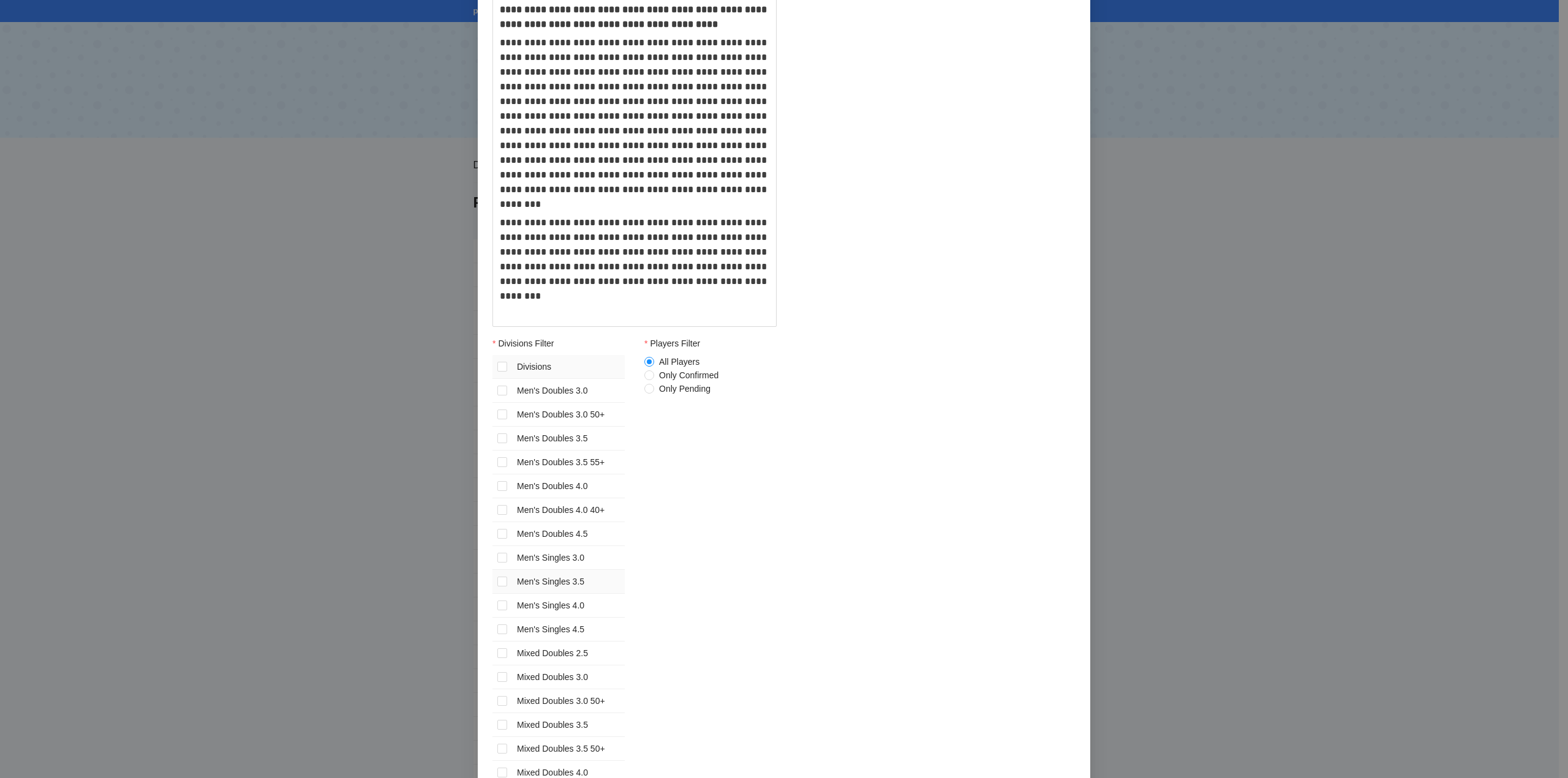
scroll to position [796, 0]
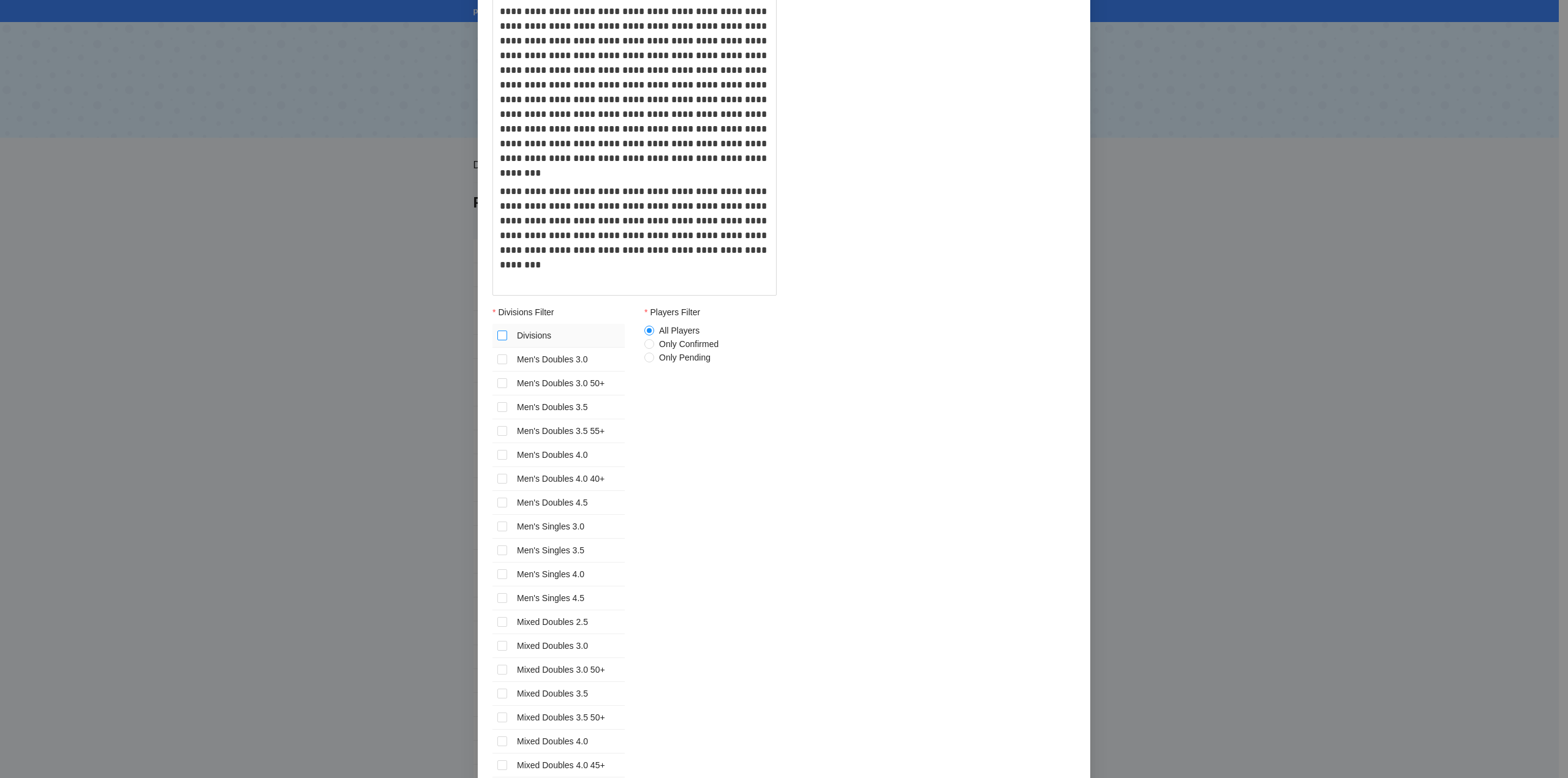
type input "**********"
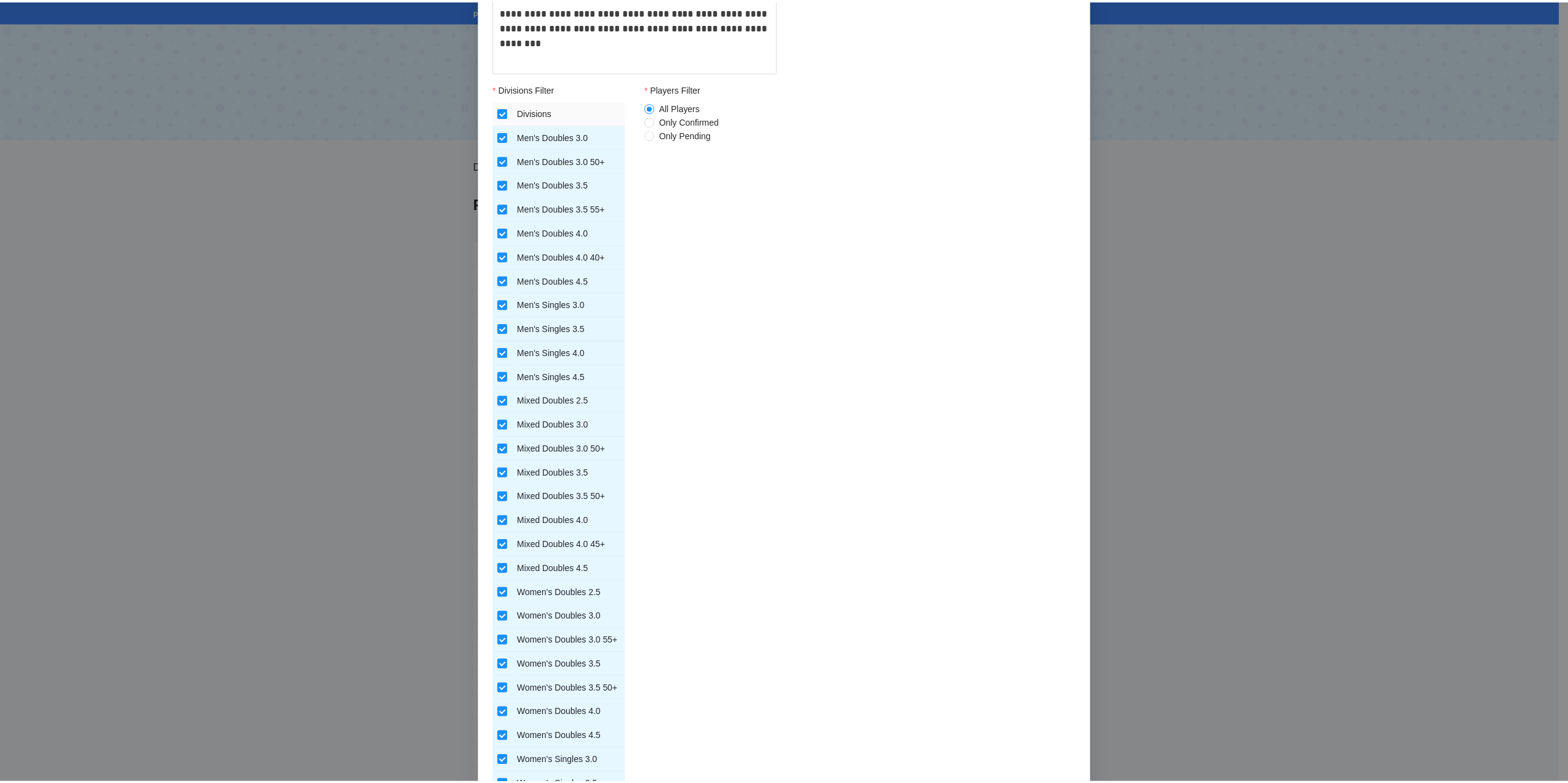
scroll to position [1142, 0]
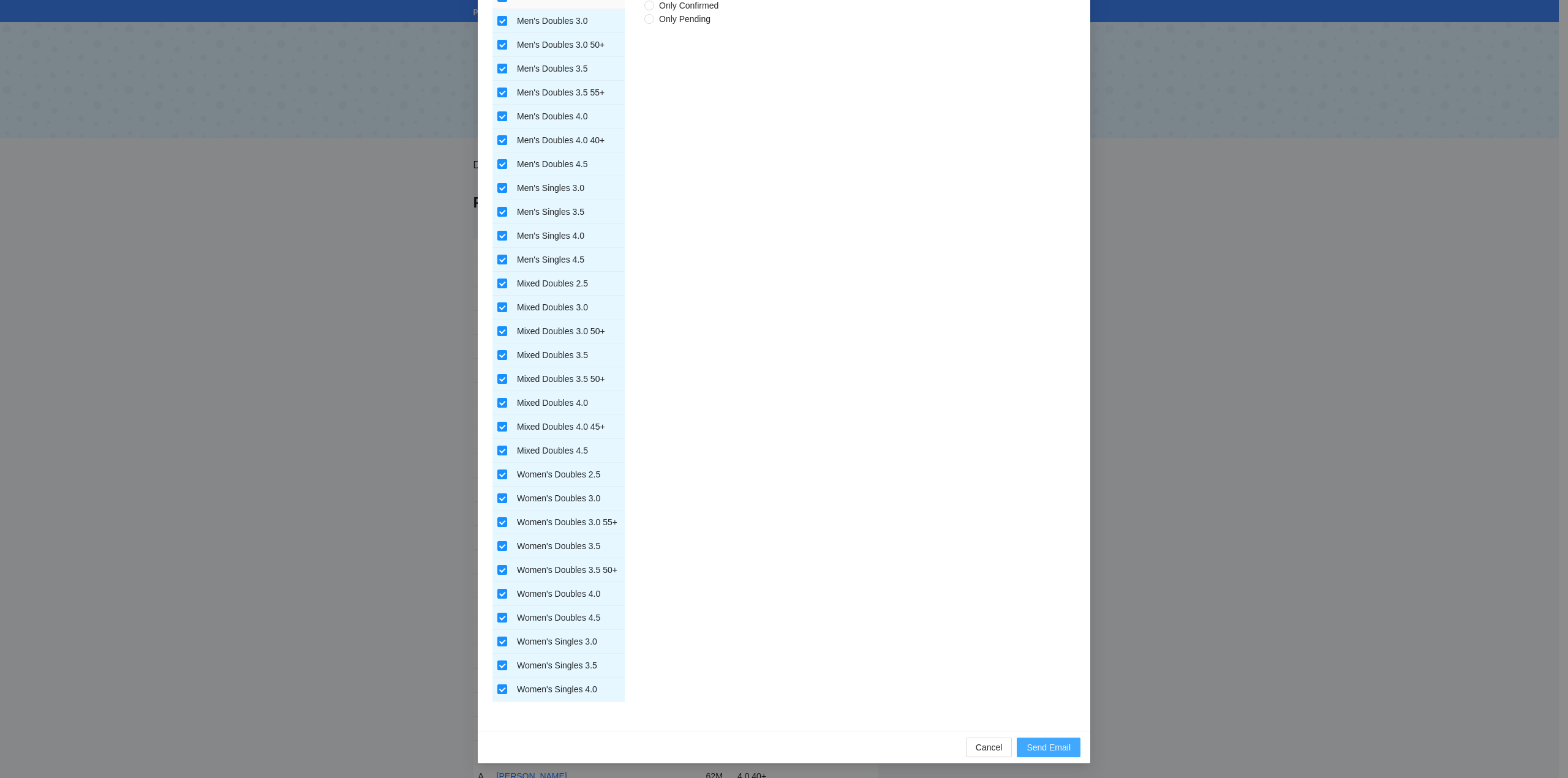
click at [1039, 746] on span "Send Email" at bounding box center [1048, 747] width 44 height 13
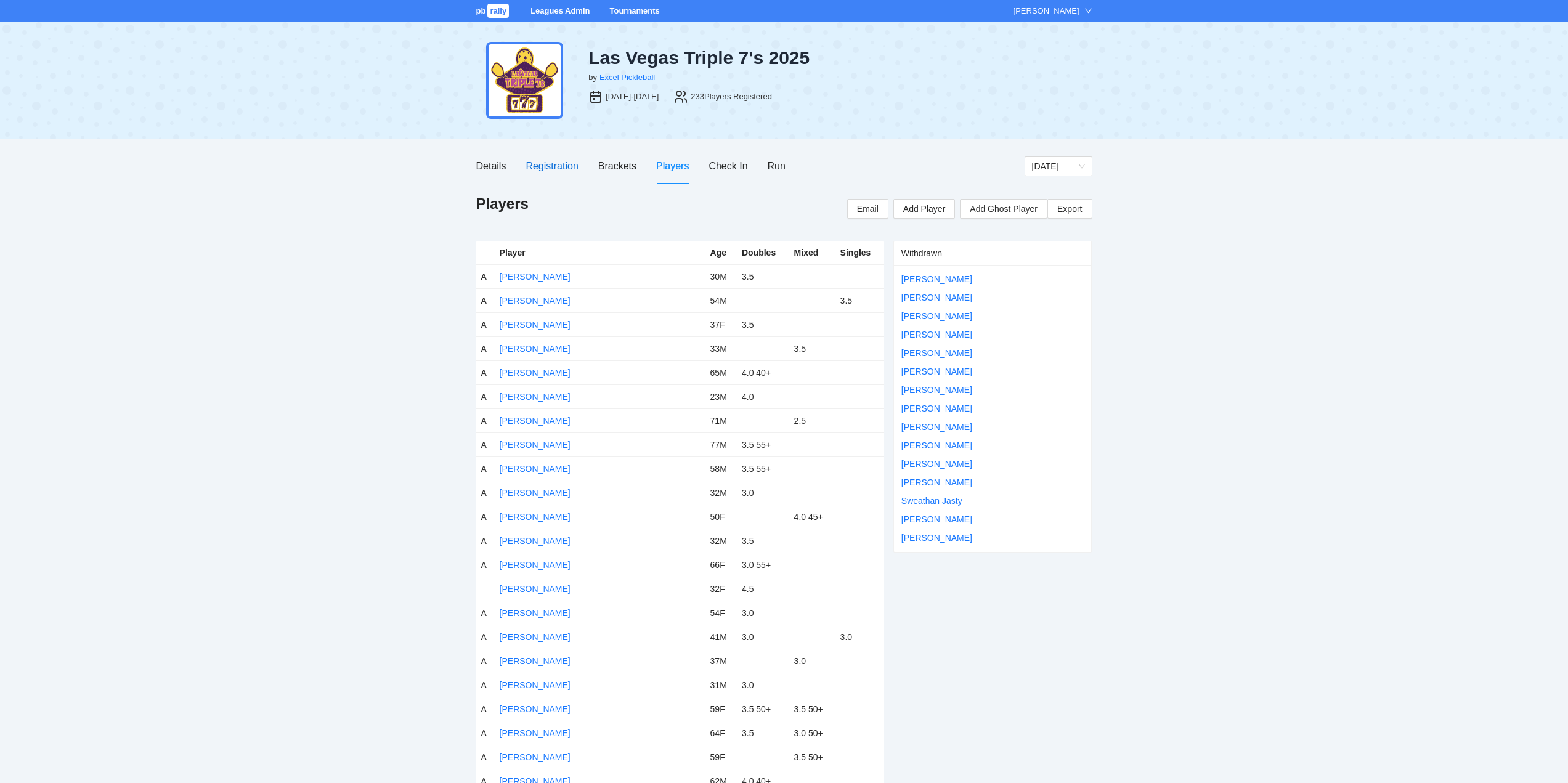
click at [563, 164] on div "Registration" at bounding box center [552, 166] width 53 height 16
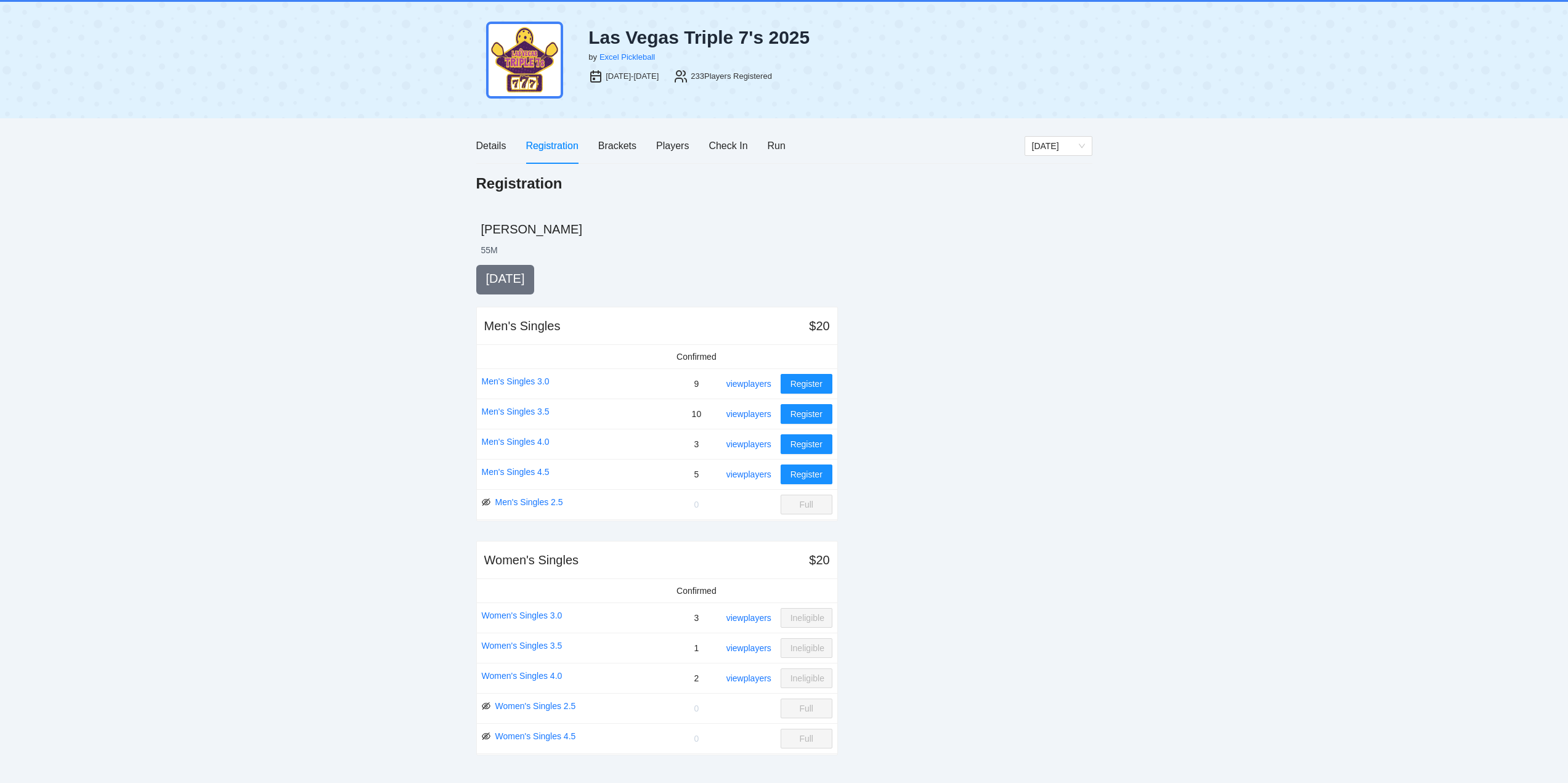
scroll to position [0, 0]
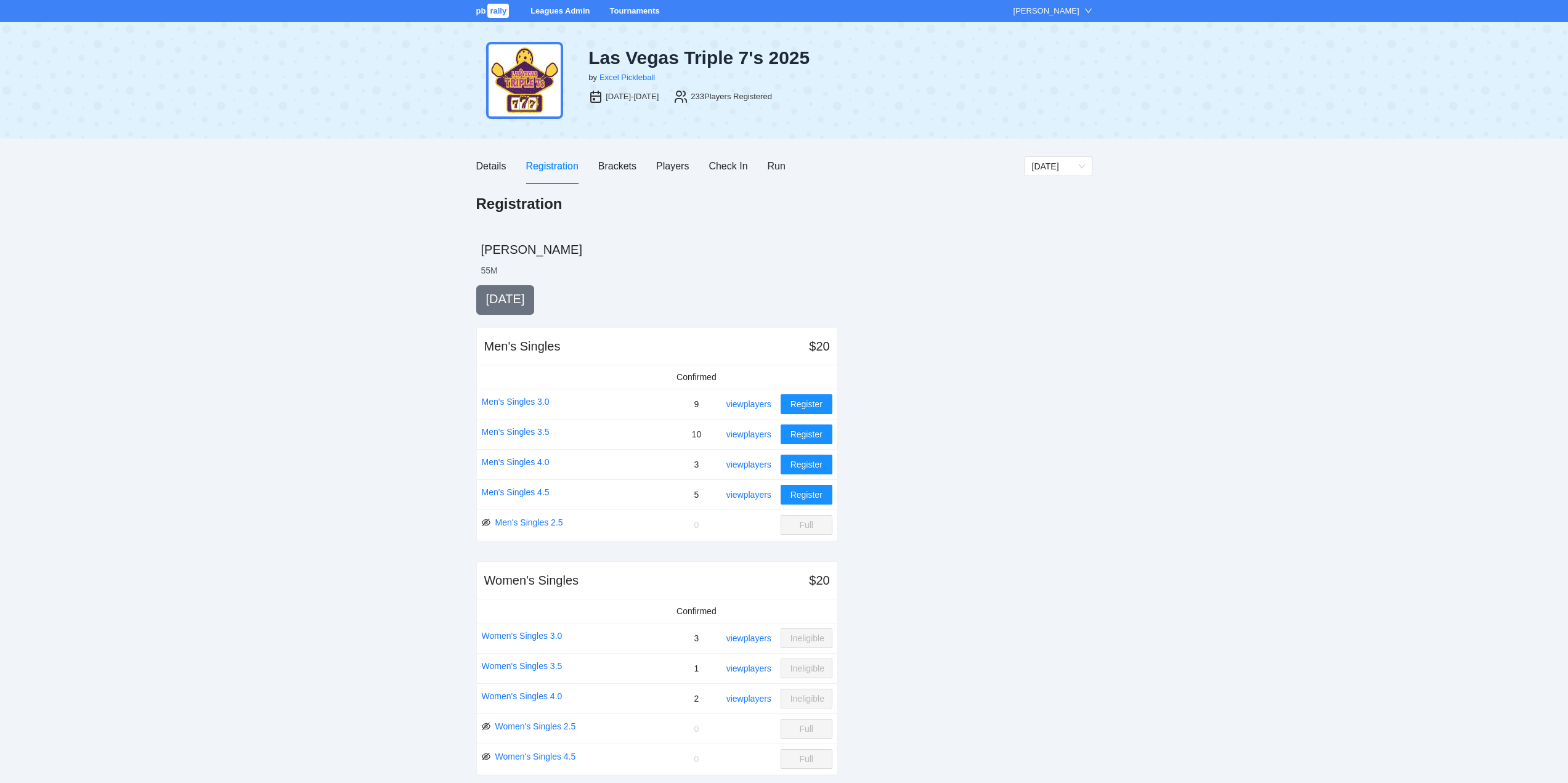
click at [626, 9] on link "Tournaments" at bounding box center [634, 11] width 50 height 9
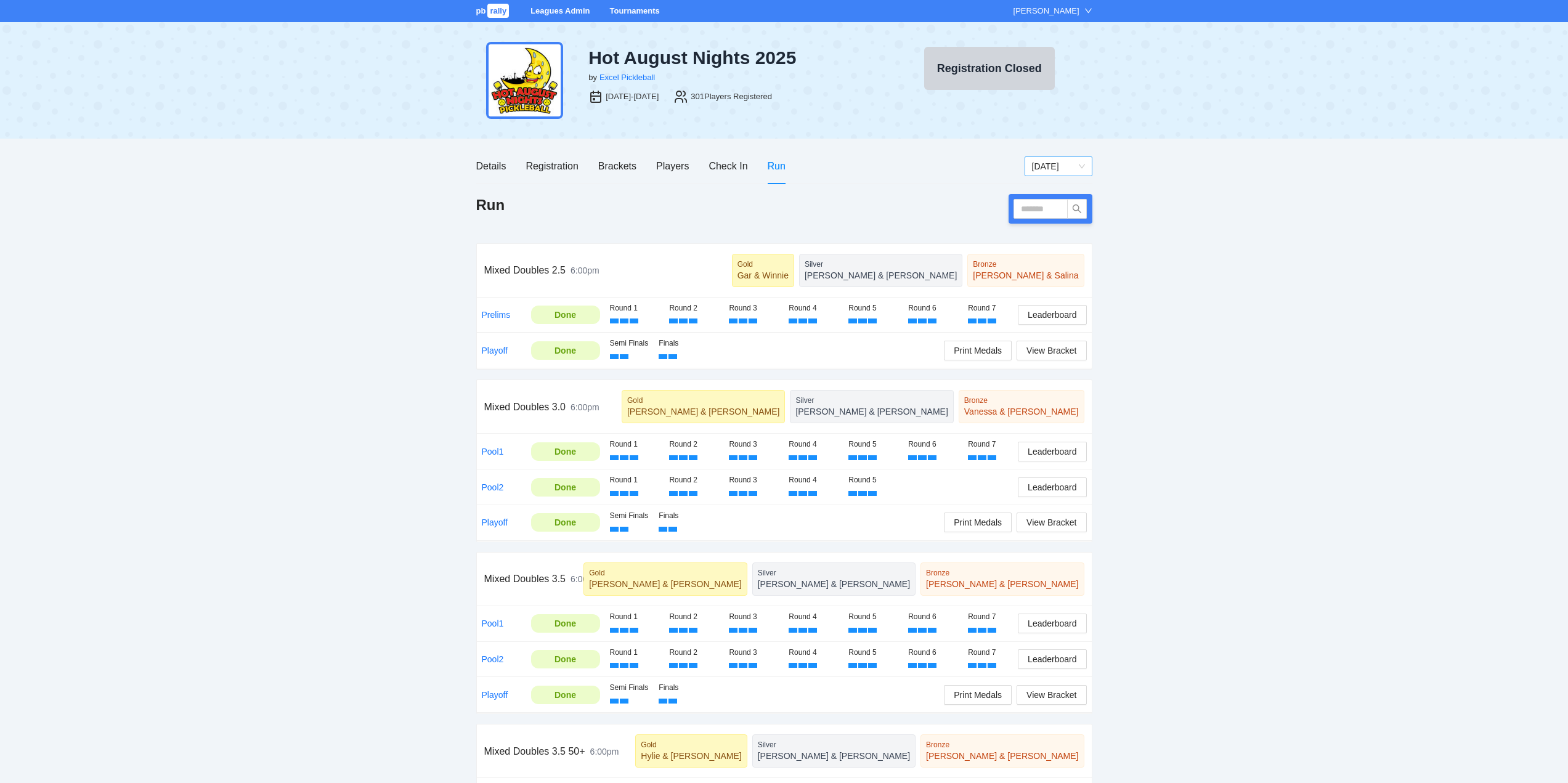
click at [1053, 163] on span "[DATE]" at bounding box center [1059, 167] width 53 height 19
click at [1049, 191] on div "Thursday" at bounding box center [1058, 190] width 53 height 13
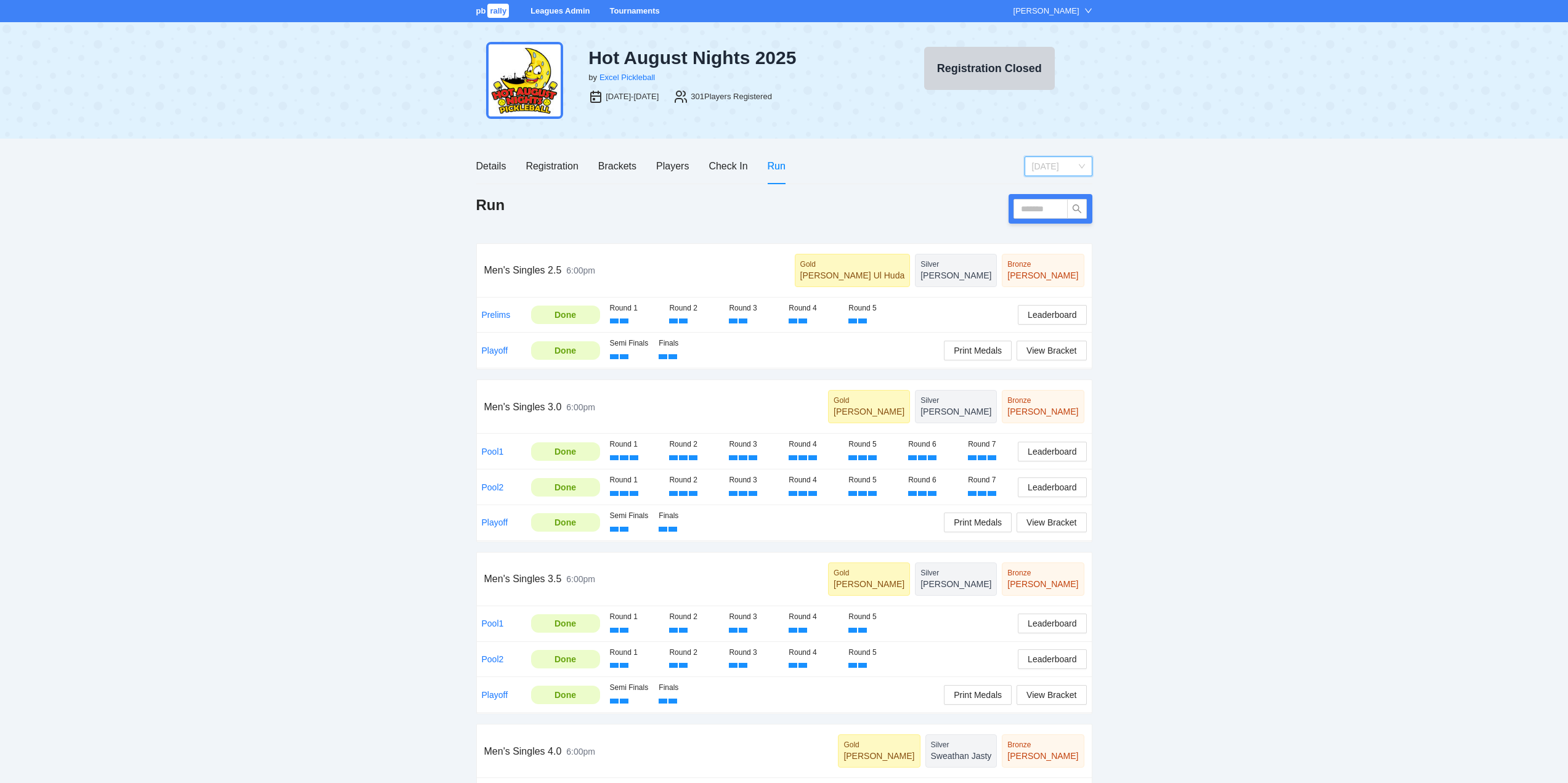
drag, startPoint x: 1072, startPoint y: 166, endPoint x: 1061, endPoint y: 188, distance: 24.6
click at [1072, 167] on span "Thursday" at bounding box center [1059, 167] width 53 height 19
drag, startPoint x: 1046, startPoint y: 209, endPoint x: 1037, endPoint y: 214, distance: 10.3
click at [1046, 209] on div "[DATE]" at bounding box center [1058, 209] width 53 height 13
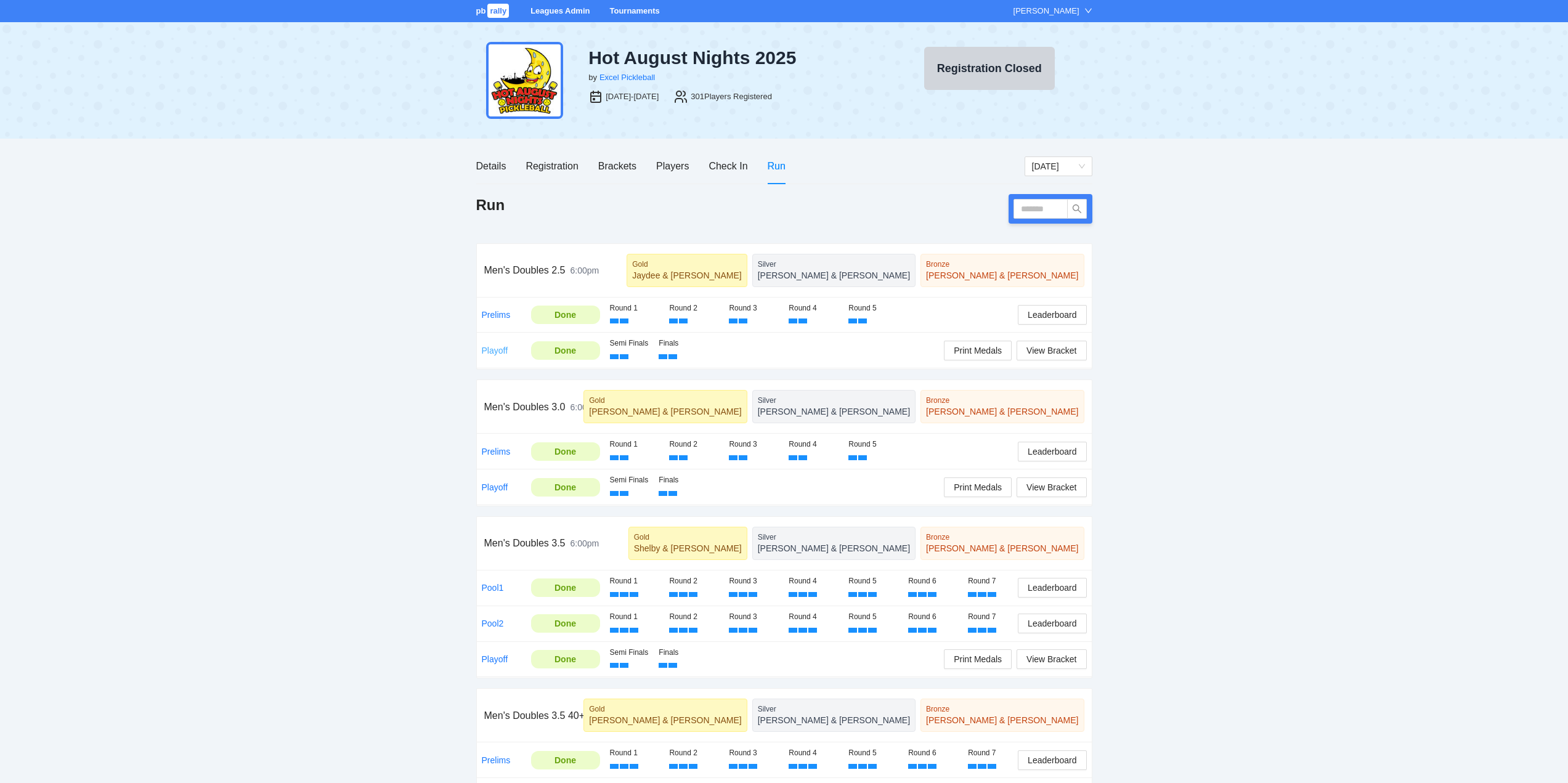
click at [491, 350] on link "Playoff" at bounding box center [495, 350] width 26 height 10
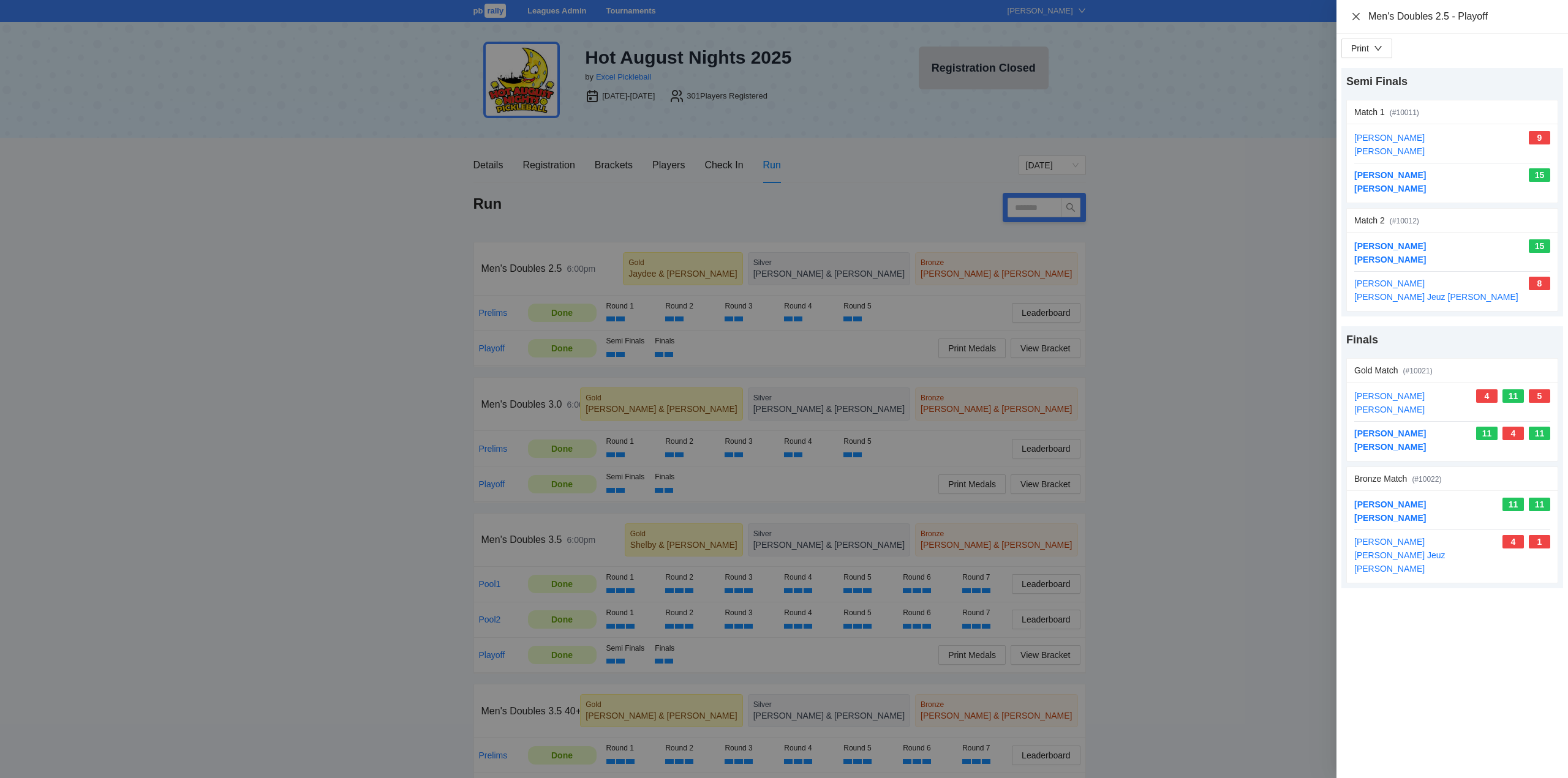
click at [1355, 14] on icon "close" at bounding box center [1356, 16] width 10 height 10
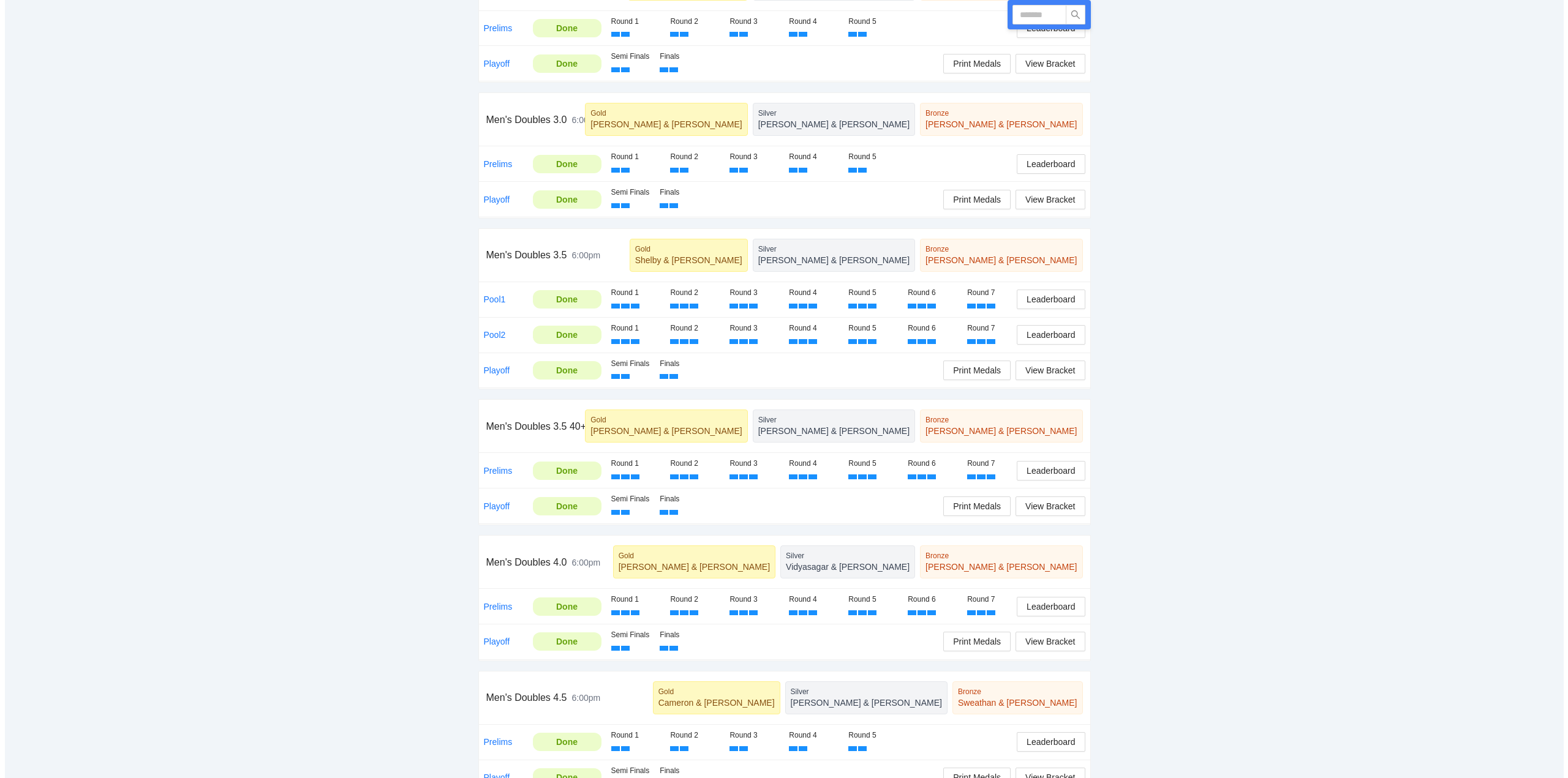
scroll to position [306, 0]
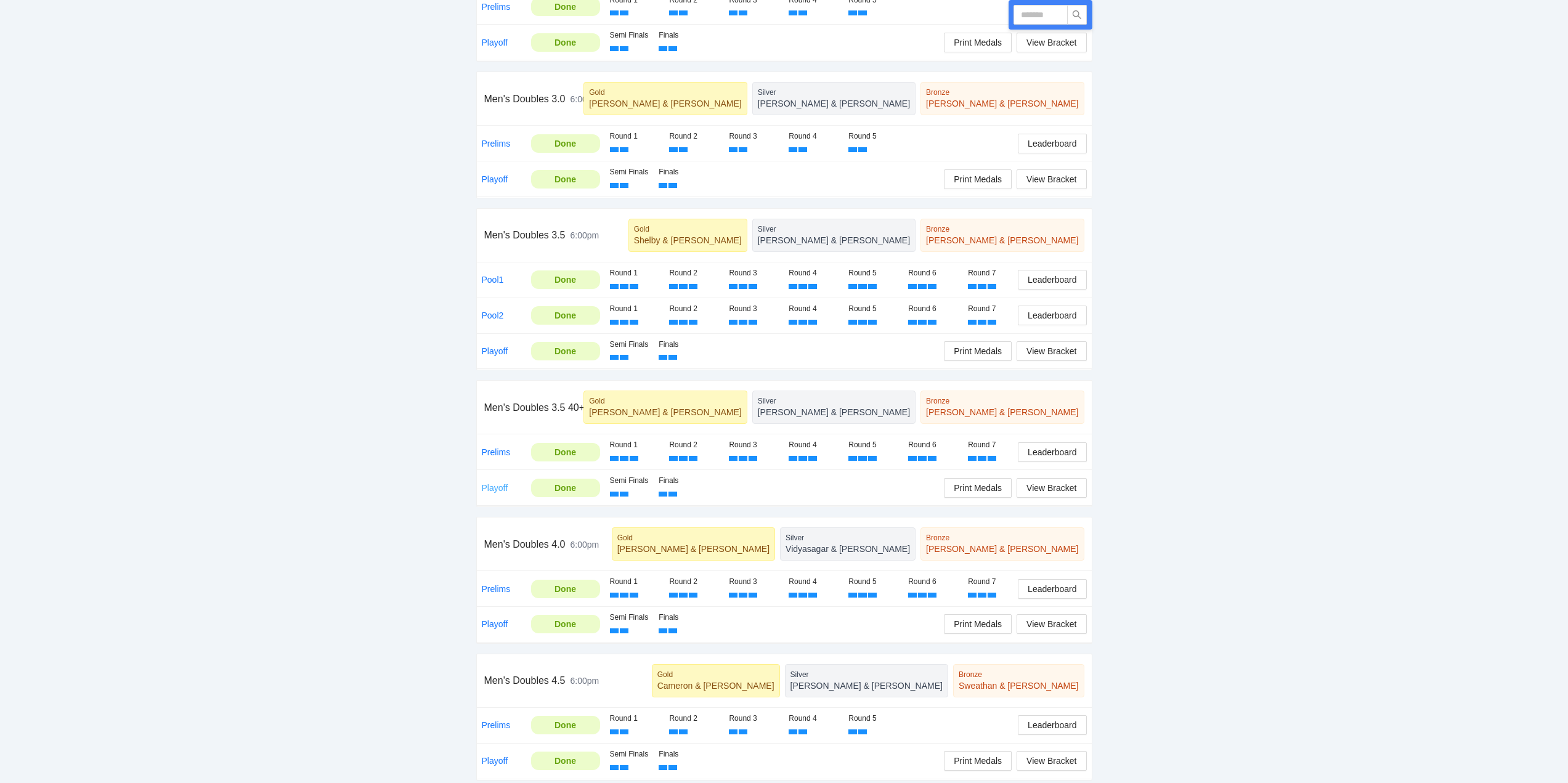
click at [497, 483] on link "Playoff" at bounding box center [495, 488] width 26 height 10
